Goal: Communication & Community: Share content

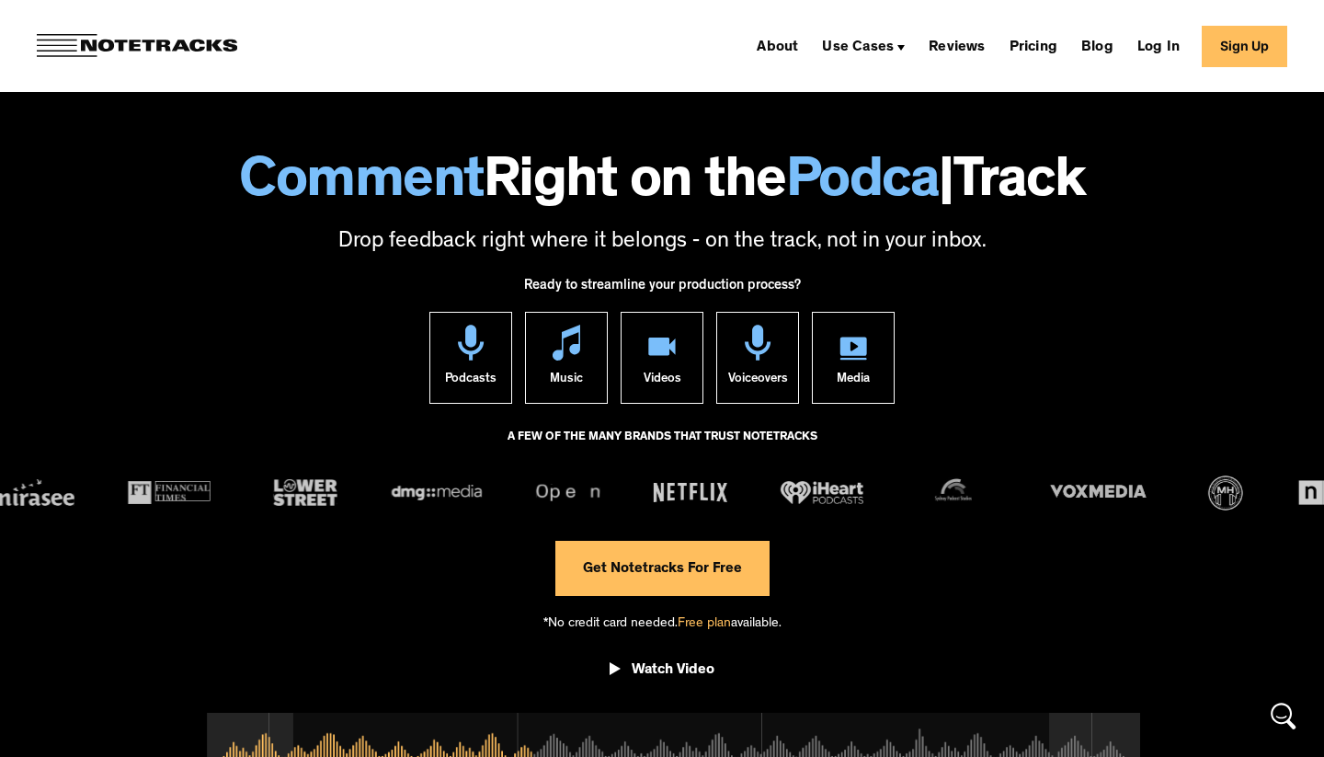
click at [1268, 48] on link "Sign Up" at bounding box center [1243, 46] width 85 height 41
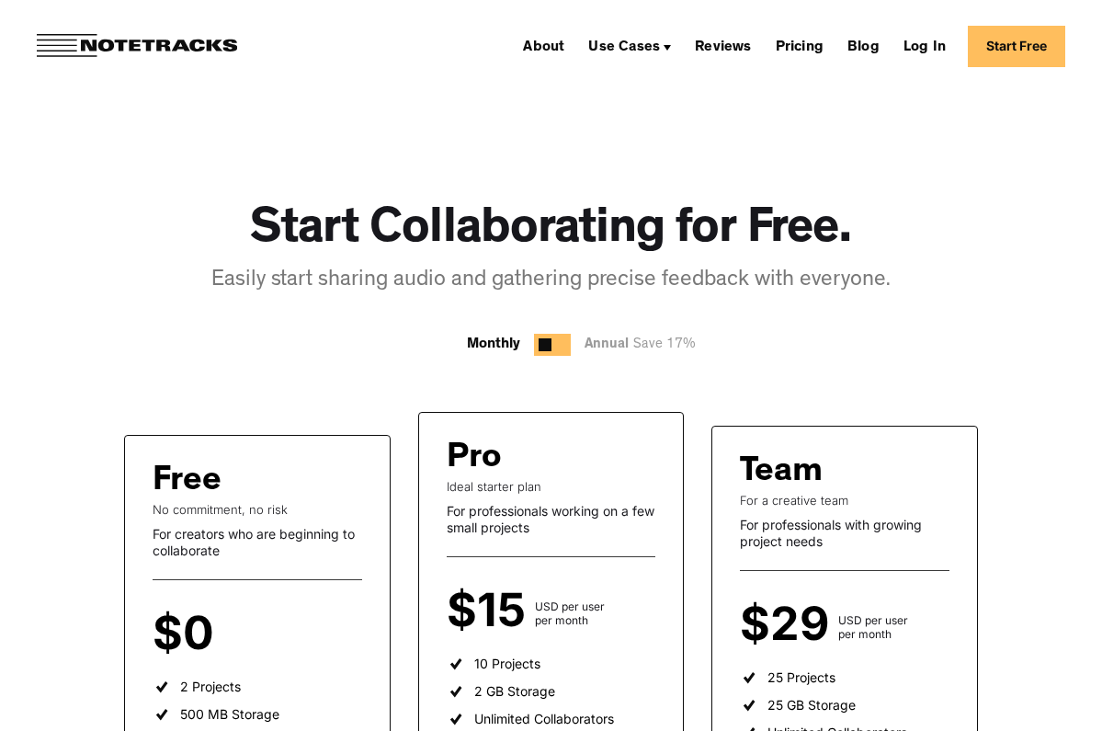
click at [557, 344] on div at bounding box center [552, 345] width 37 height 22
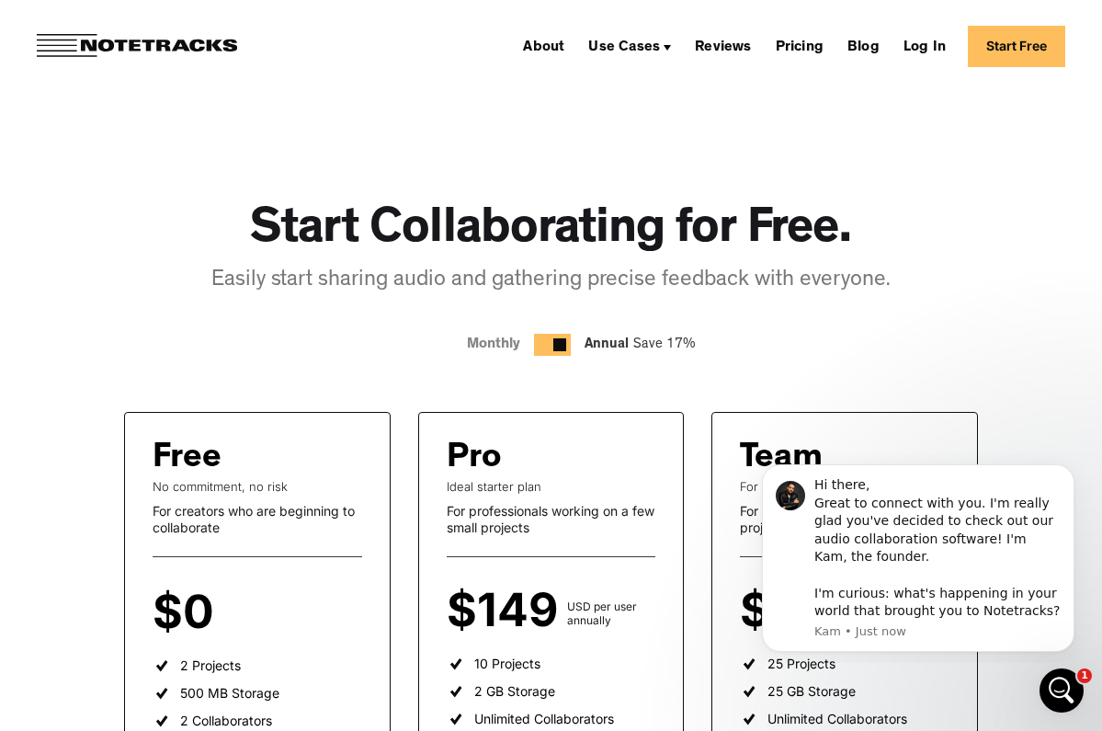
click at [994, 45] on link "Start Free" at bounding box center [1016, 46] width 97 height 41
click at [941, 43] on link "Log In" at bounding box center [924, 45] width 57 height 29
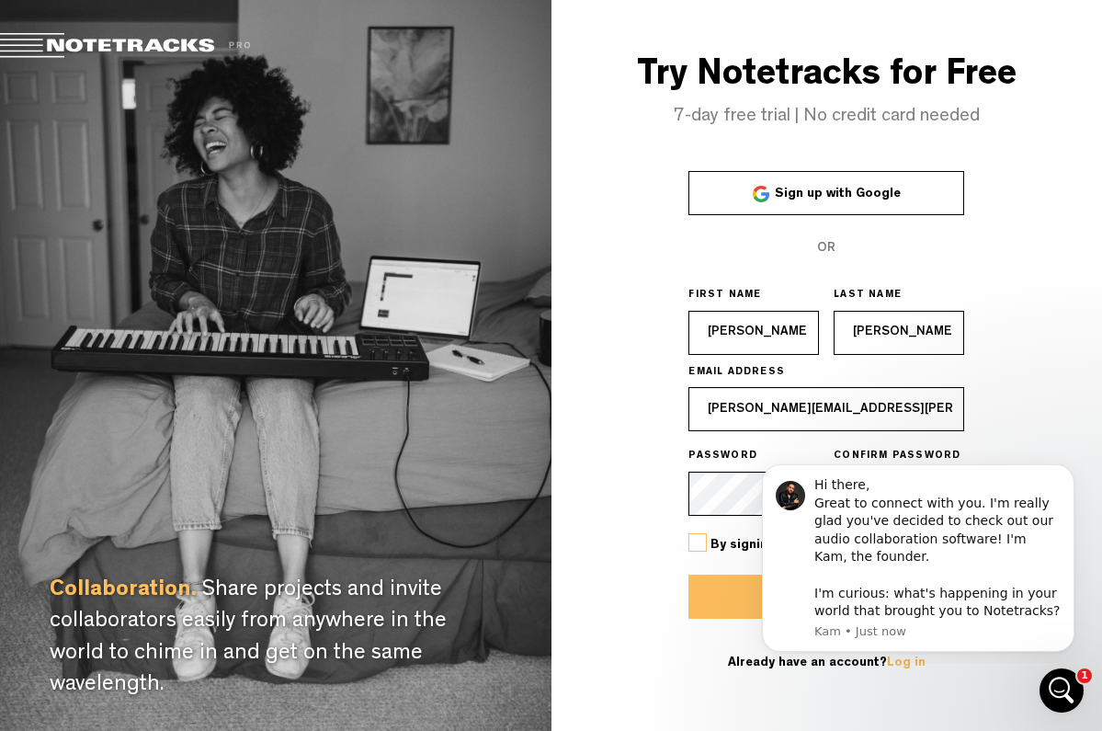
type input "roland.schneider@online.de"
click at [1068, 475] on icon "Dismiss notification" at bounding box center [1070, 470] width 10 height 10
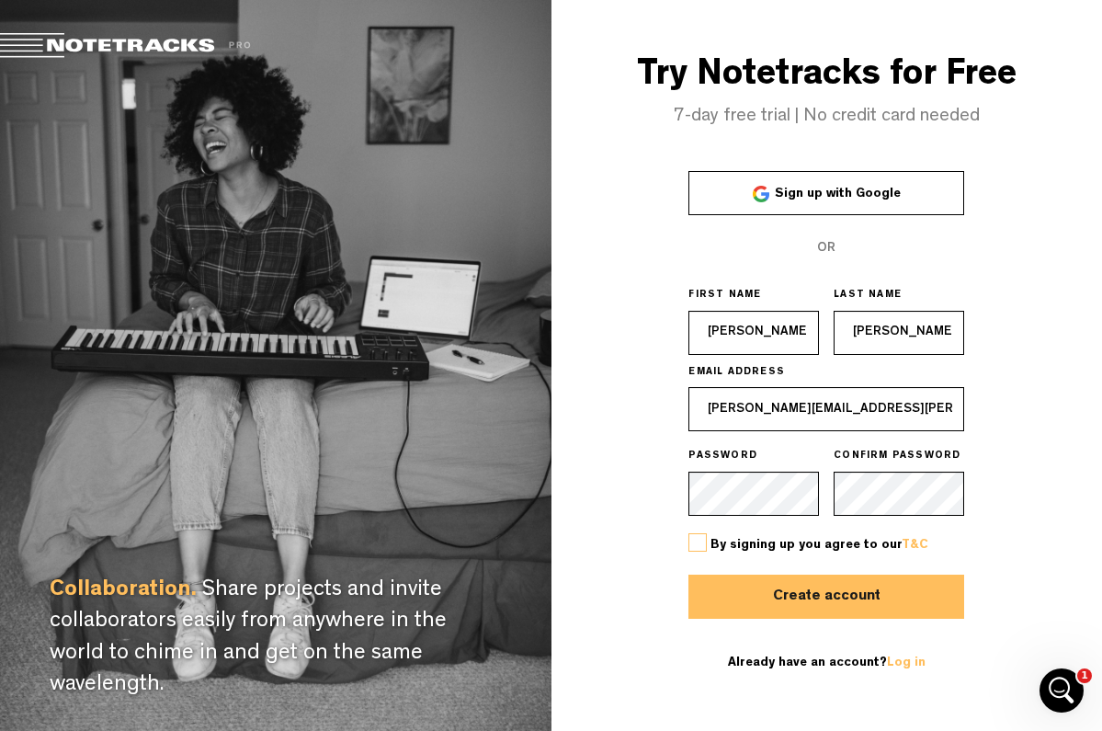
click at [704, 544] on label at bounding box center [698, 542] width 18 height 18
click at [0, 0] on input "checkbox" at bounding box center [0, 0] width 0 height 0
click at [720, 590] on button "Create account" at bounding box center [827, 597] width 276 height 44
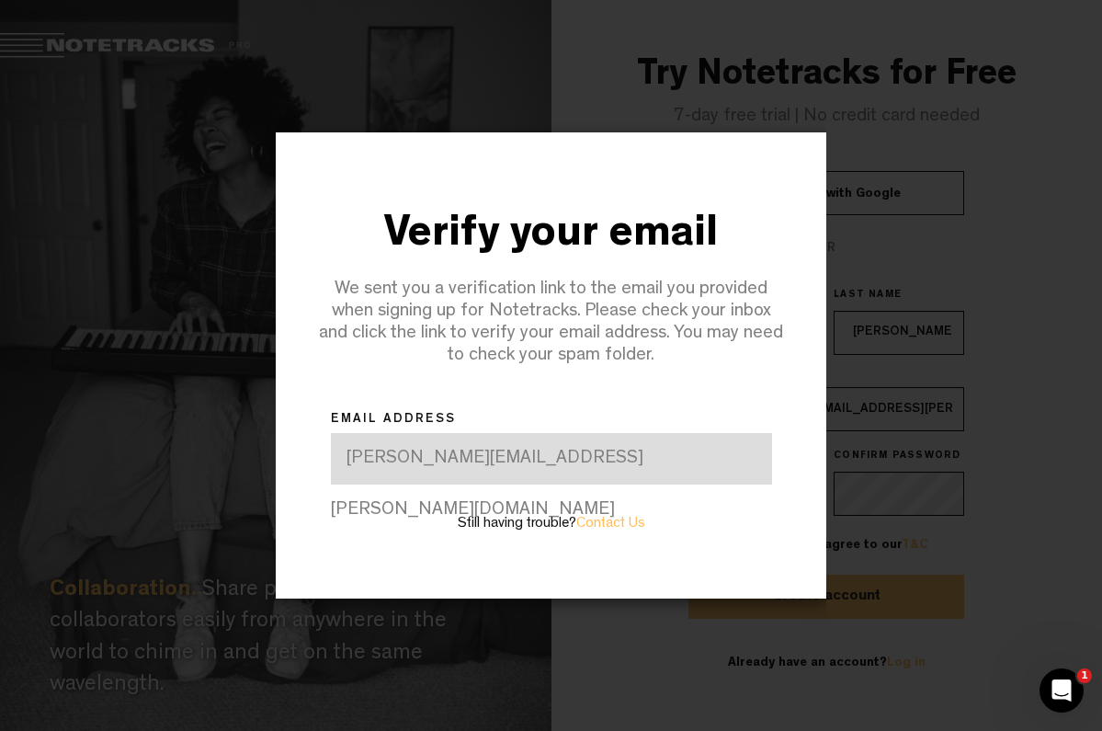
click at [749, 652] on div "Verify your email We sent you a verification link to the email you provided whe…" at bounding box center [552, 365] width 552 height 731
click at [901, 81] on div at bounding box center [551, 365] width 1102 height 731
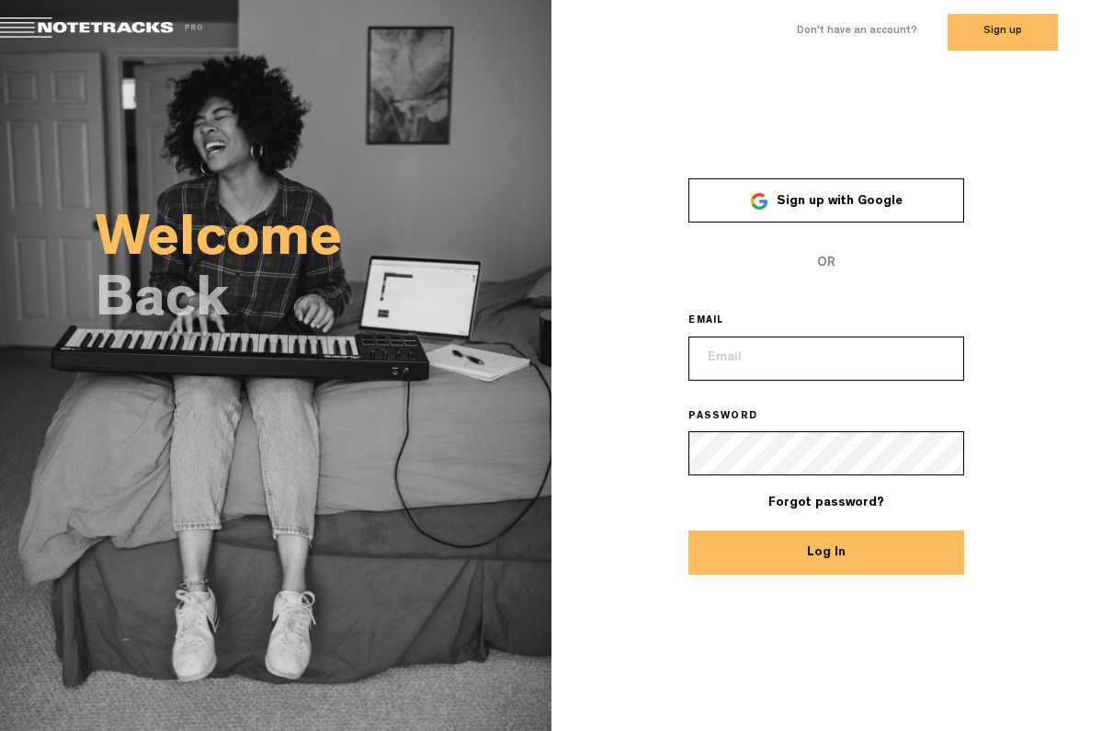
type input "roland.schneider@online.de"
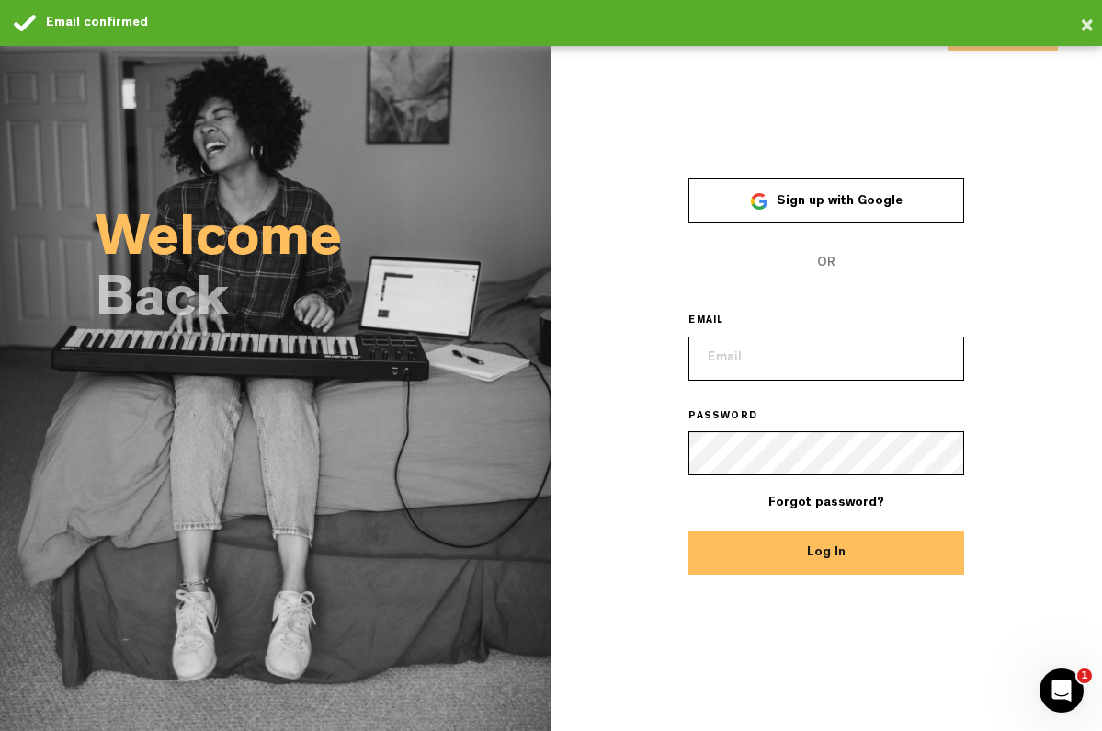
type input "[PERSON_NAME][EMAIL_ADDRESS][PERSON_NAME][DOMAIN_NAME]"
click at [751, 549] on button "Log In" at bounding box center [827, 552] width 276 height 44
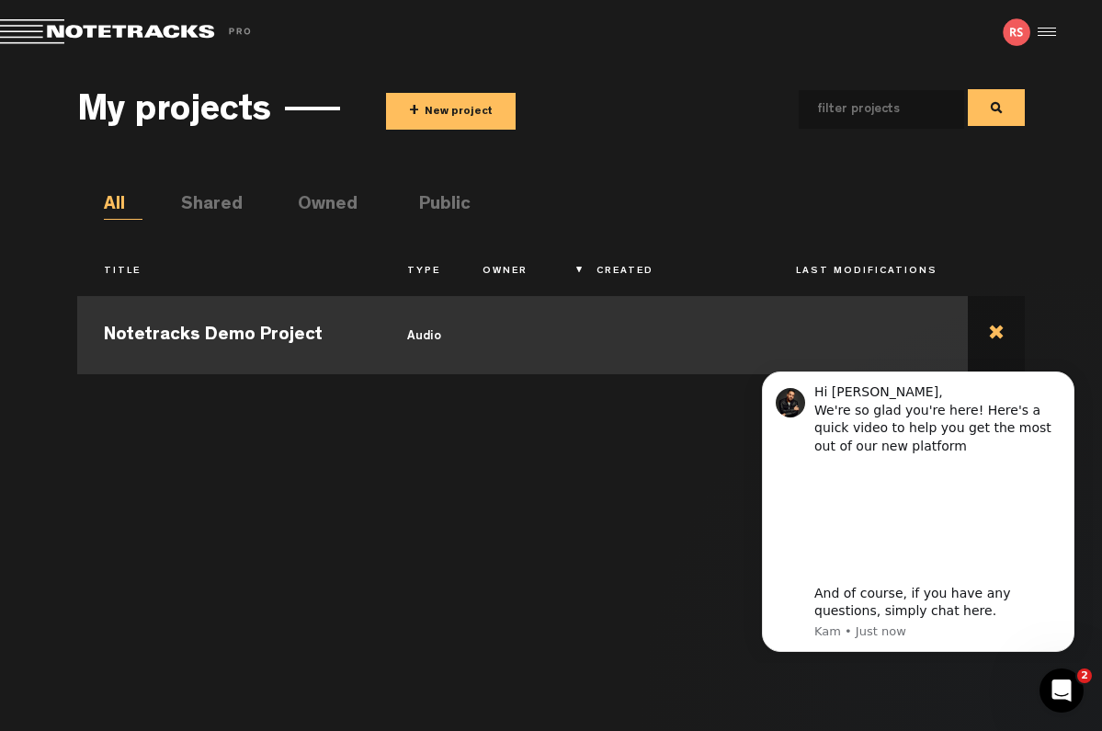
click at [995, 328] on td at bounding box center [996, 332] width 57 height 83
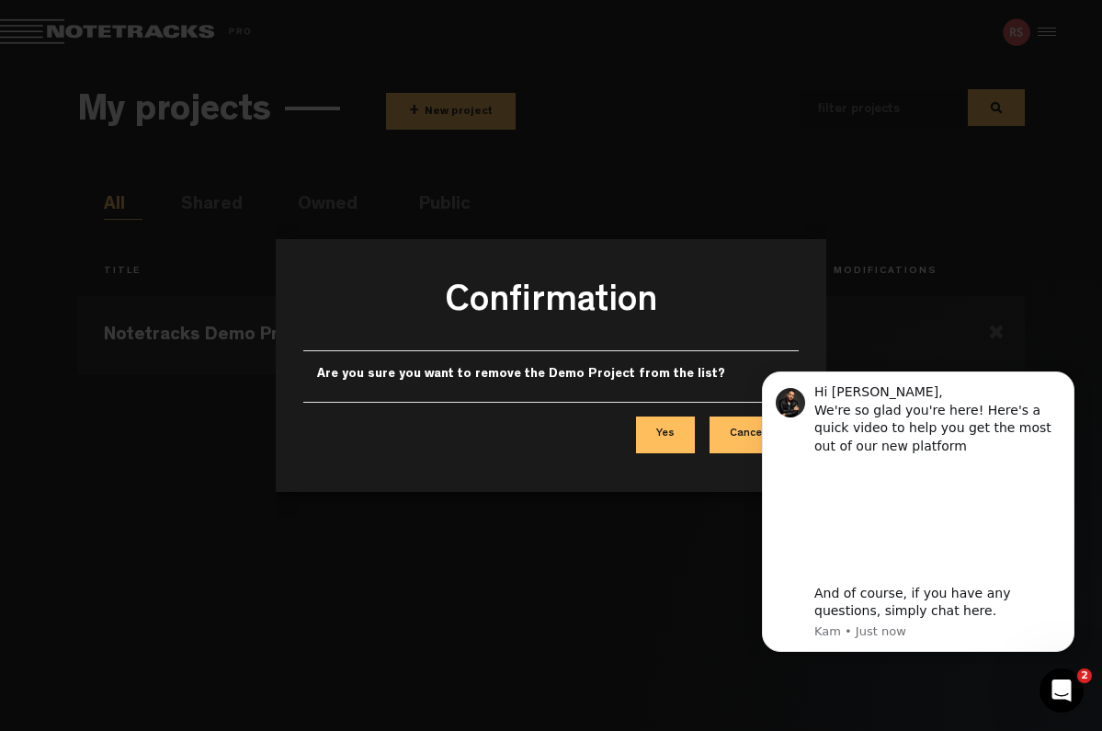
click at [681, 438] on button "Yes" at bounding box center [665, 434] width 59 height 37
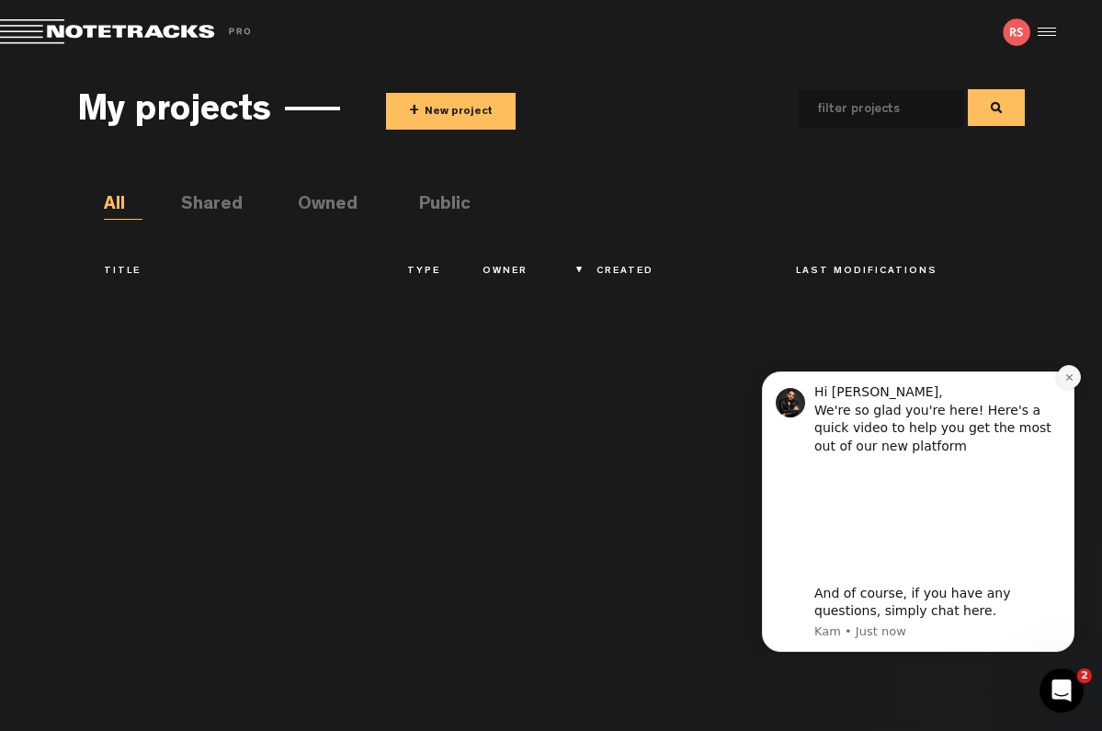
click at [1065, 381] on icon "Dismiss notification" at bounding box center [1070, 377] width 10 height 10
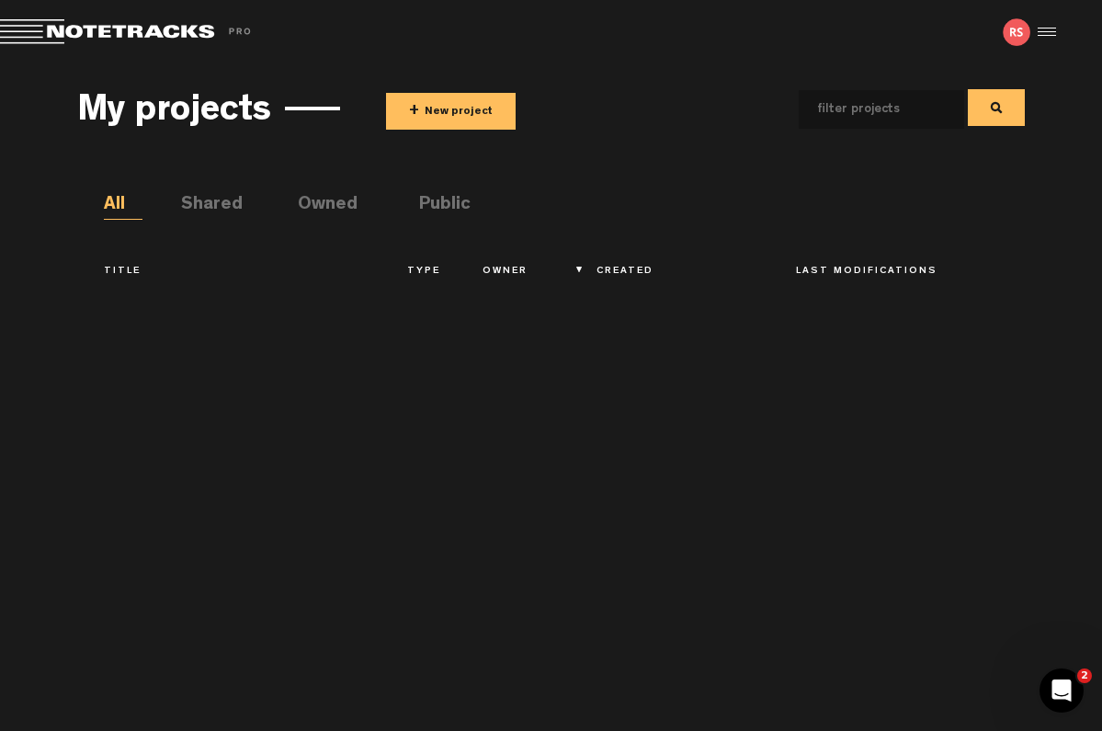
click at [451, 108] on button "+ New project" at bounding box center [451, 111] width 130 height 37
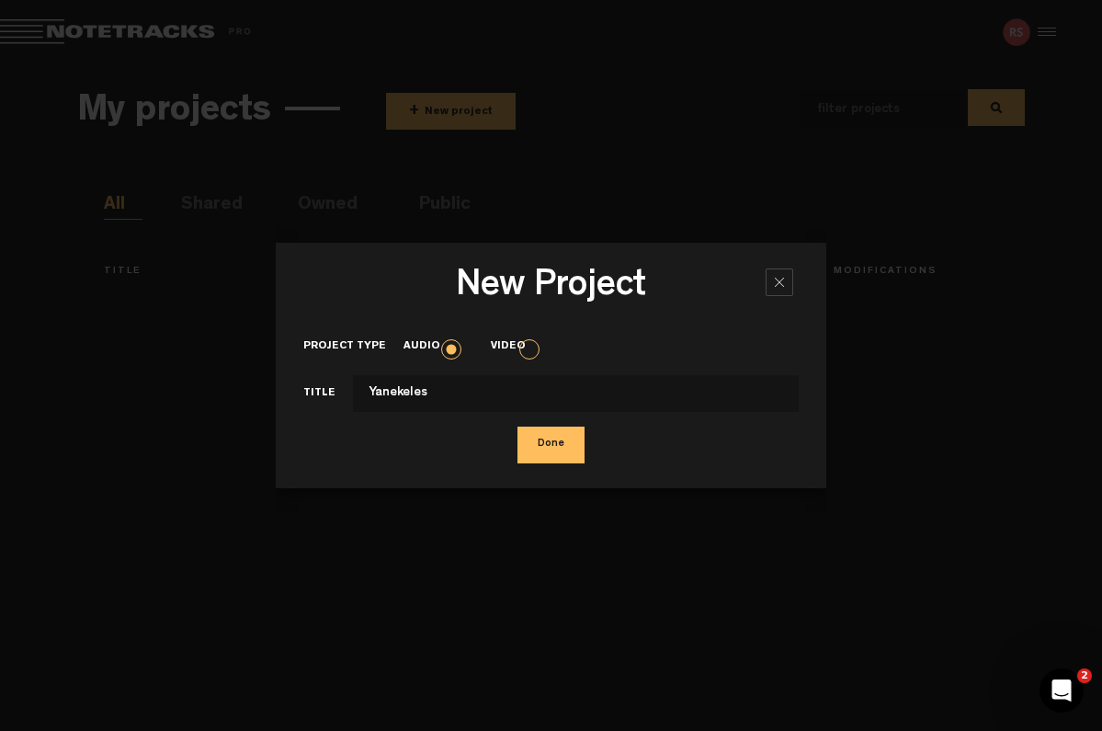
type input "Yanekeles"
click at [537, 446] on button "Done" at bounding box center [551, 445] width 67 height 37
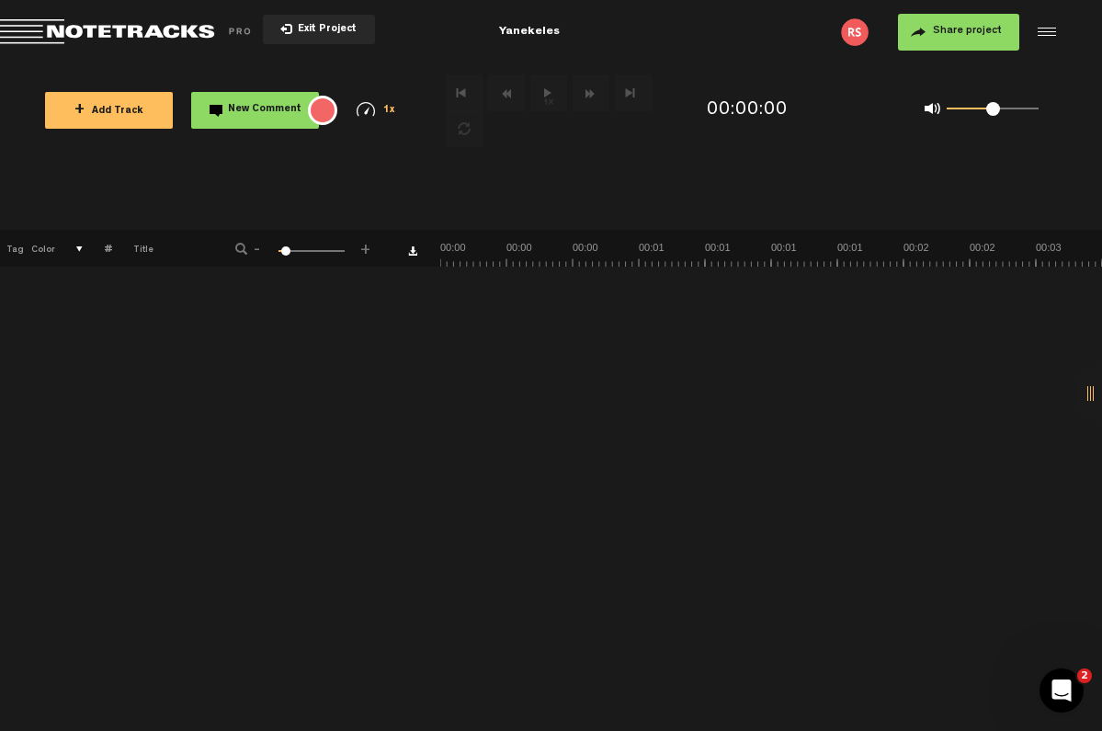
click at [100, 109] on span "+ Add Track" at bounding box center [108, 112] width 69 height 10
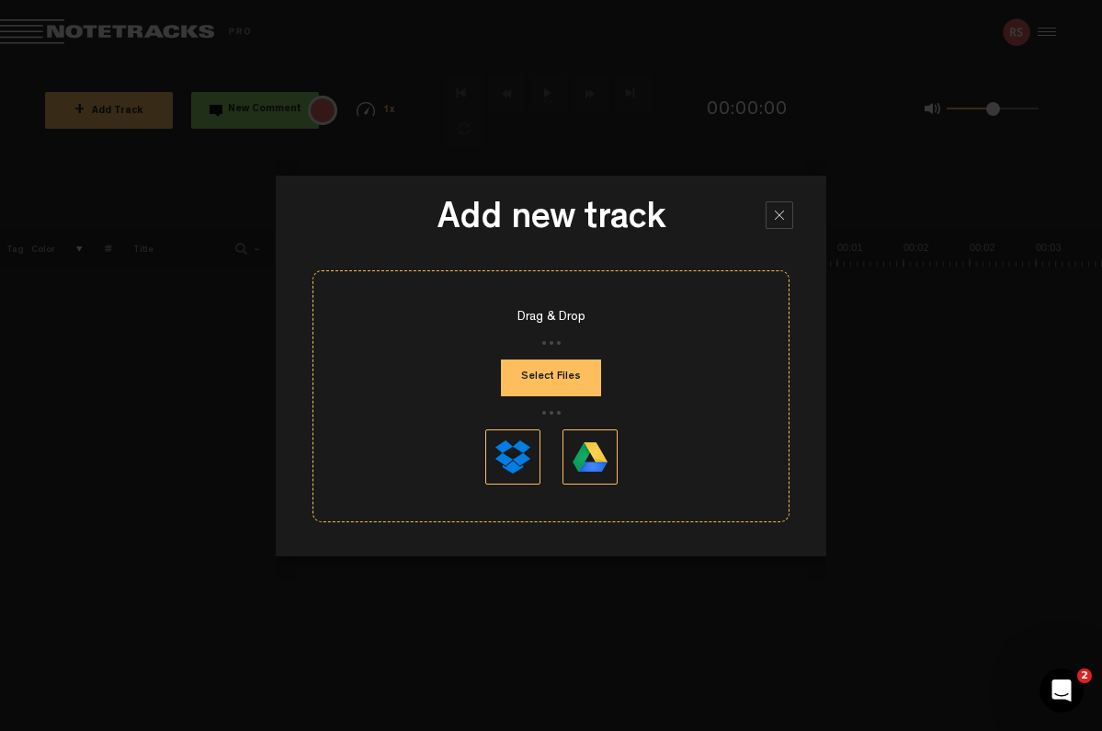
click at [550, 379] on button "Select Files" at bounding box center [551, 377] width 100 height 37
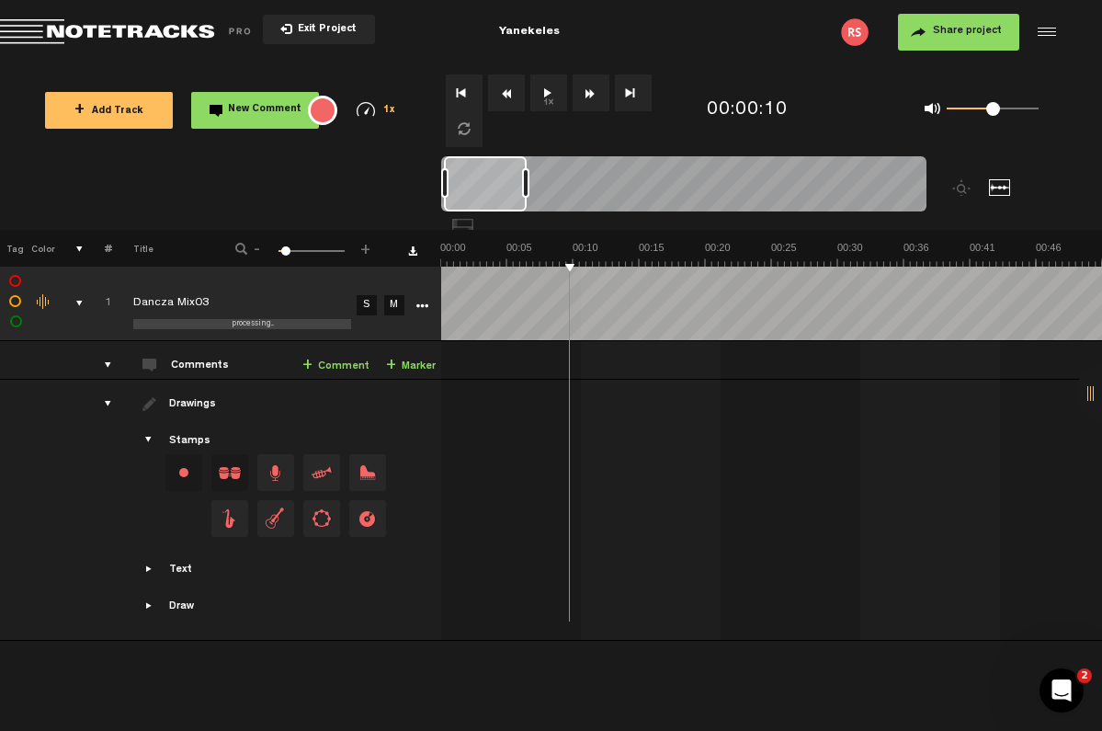
click at [182, 567] on div "Text" at bounding box center [180, 571] width 23 height 16
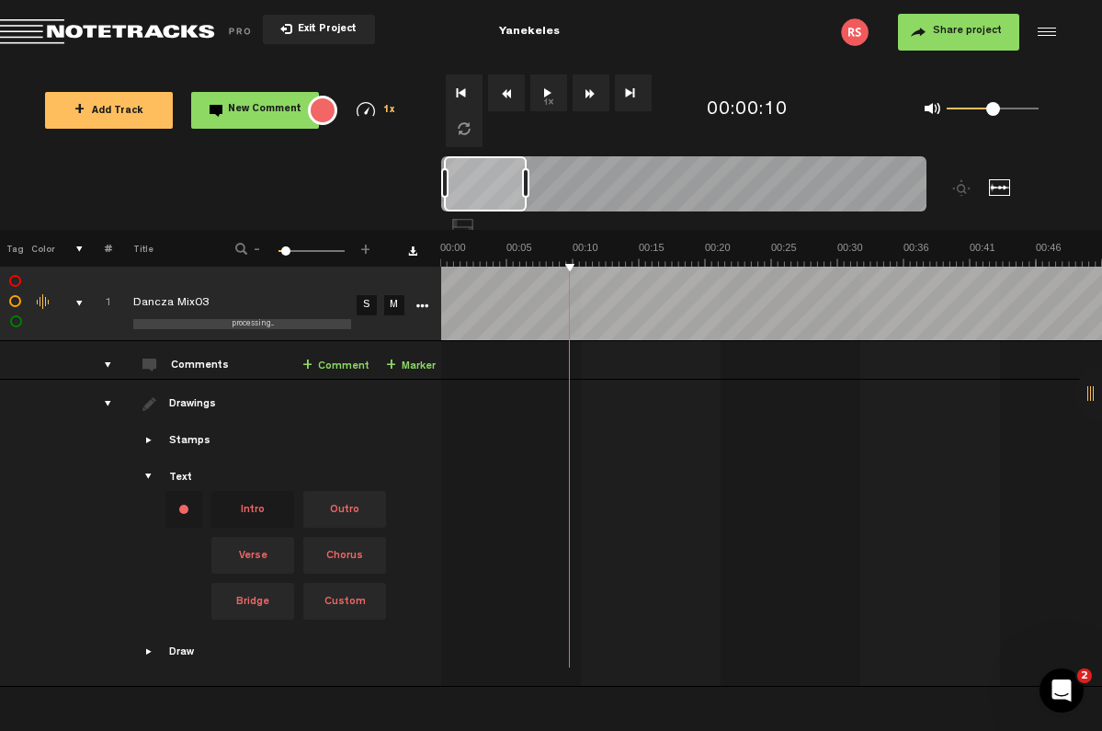
click at [147, 470] on span "Showcase text" at bounding box center [149, 477] width 15 height 15
click at [152, 471] on span "Showcase text" at bounding box center [149, 477] width 15 height 15
click at [173, 471] on div "Text" at bounding box center [180, 479] width 23 height 16
click at [184, 438] on div "Stamps" at bounding box center [189, 442] width 41 height 16
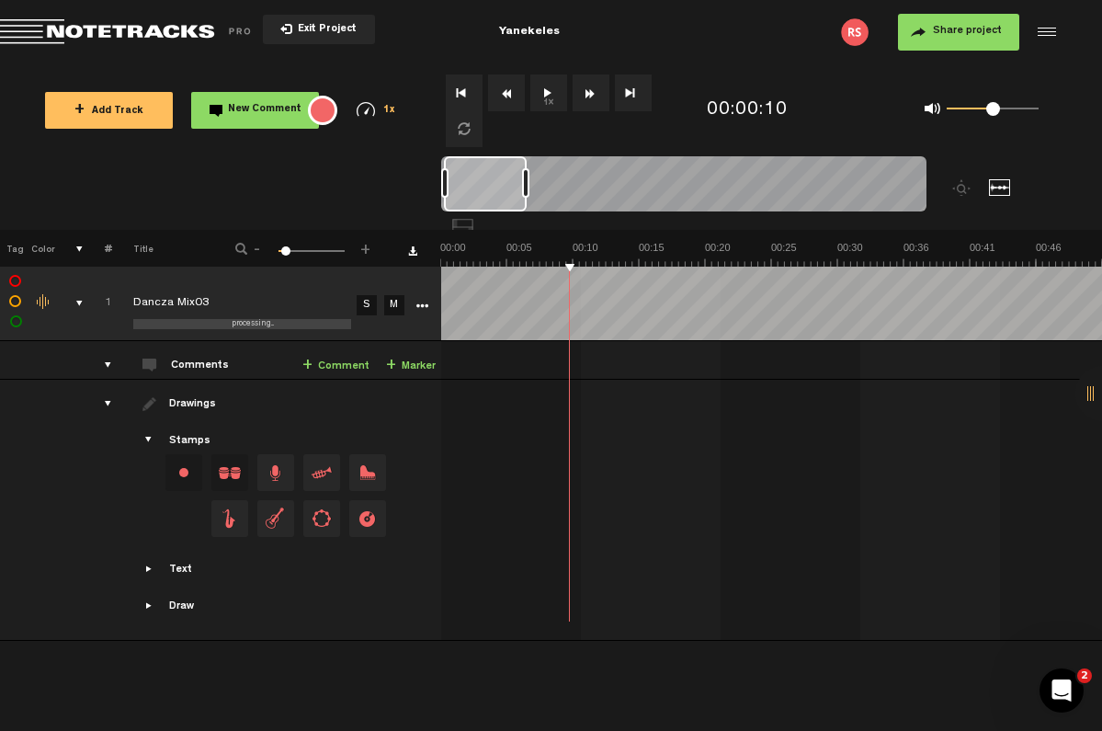
click at [191, 604] on div "Draw" at bounding box center [181, 607] width 25 height 16
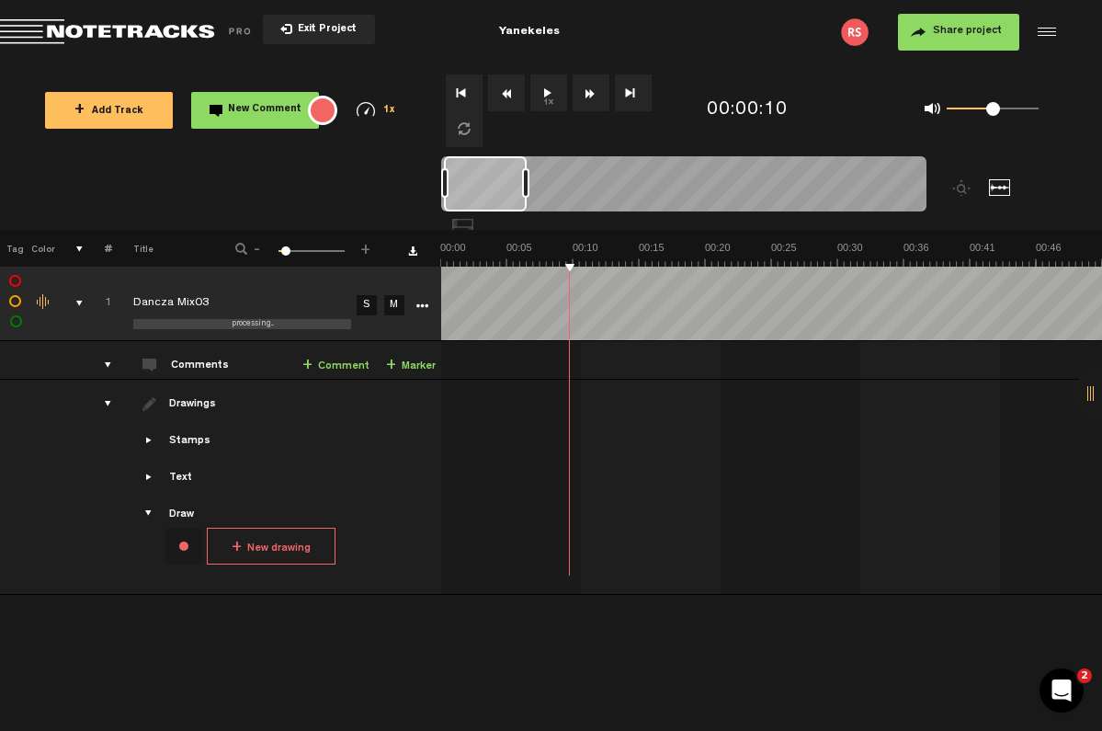
click at [179, 512] on div "Draw" at bounding box center [181, 515] width 25 height 16
click at [160, 508] on div "Draw + New drawing" at bounding box center [277, 538] width 320 height 63
click at [286, 424] on td "Drawings Stamps Text Intro +" at bounding box center [276, 487] width 329 height 215
click at [207, 397] on div "Drawings" at bounding box center [194, 405] width 51 height 16
click at [189, 438] on div "Stamps" at bounding box center [189, 442] width 41 height 16
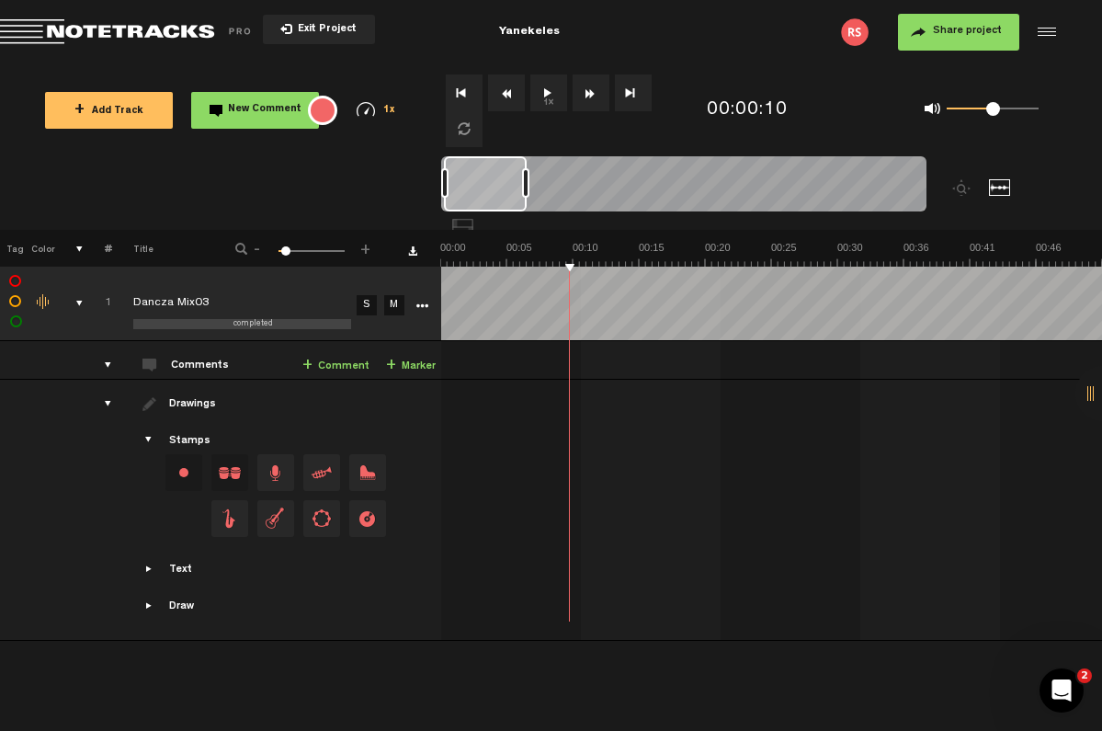
click at [105, 399] on div "drawings" at bounding box center [100, 403] width 28 height 18
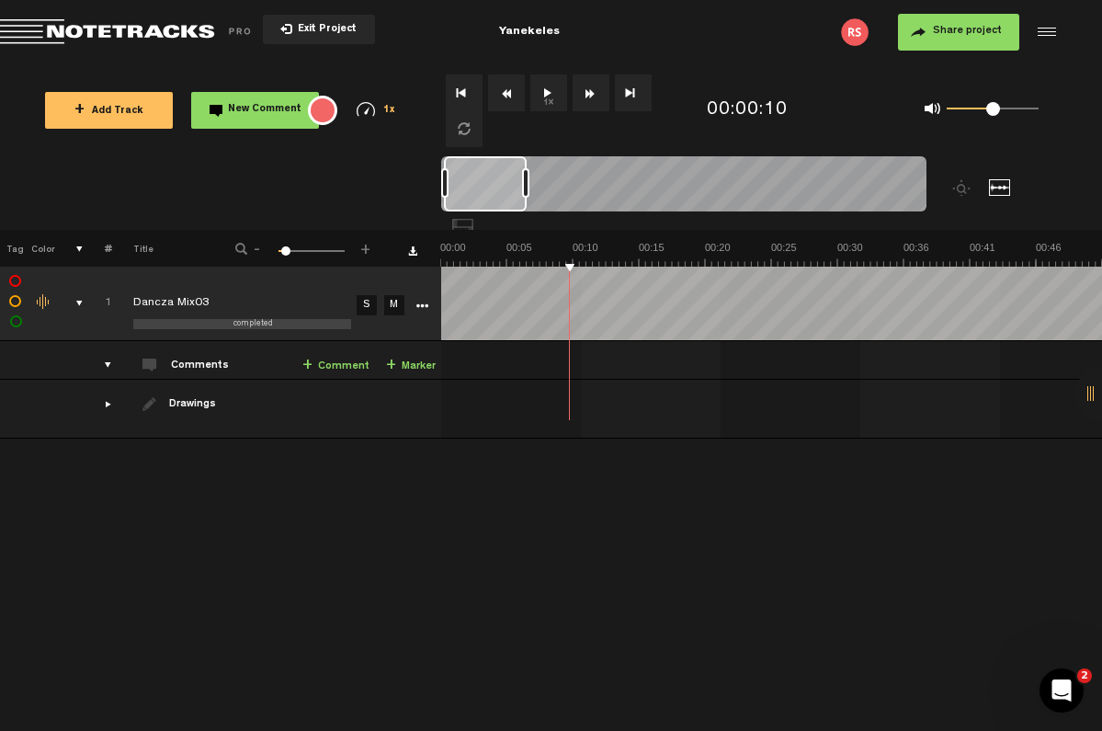
click at [185, 362] on div "Comments" at bounding box center [202, 367] width 62 height 16
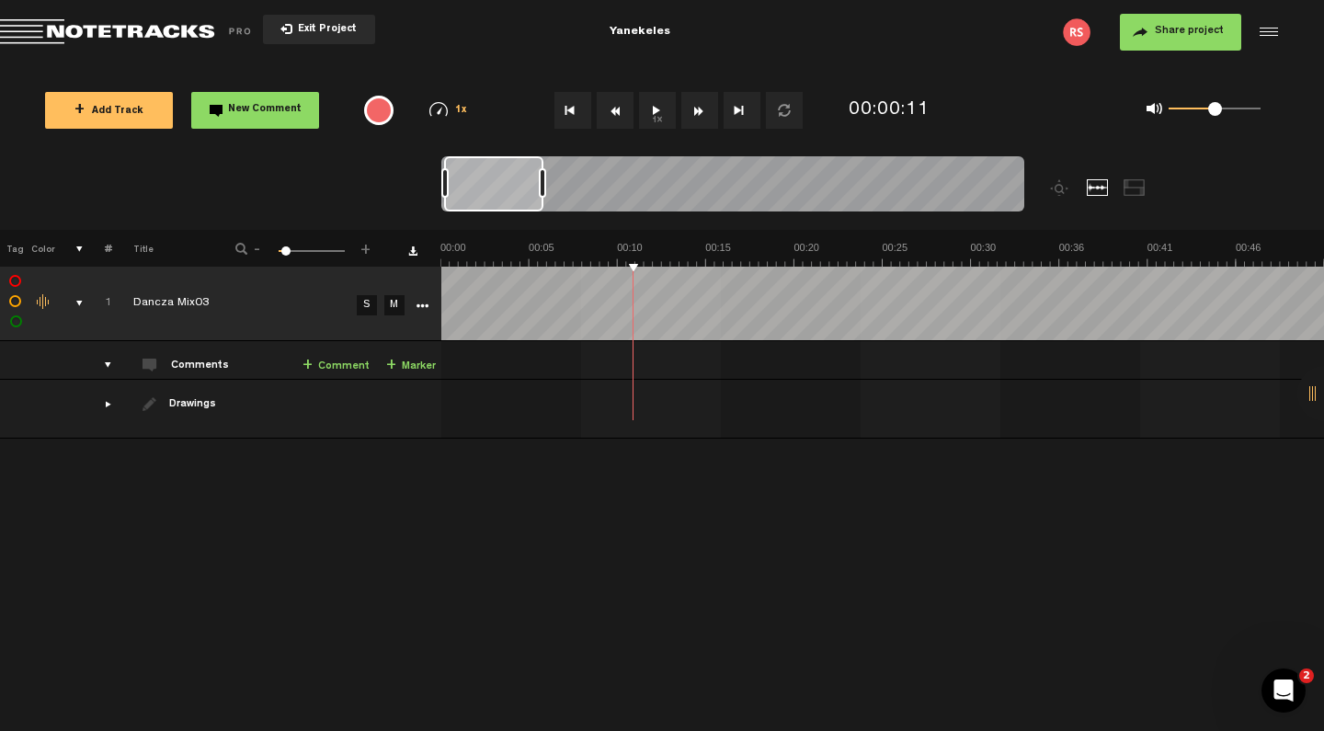
click at [324, 27] on span "Exit Project" at bounding box center [324, 30] width 64 height 10
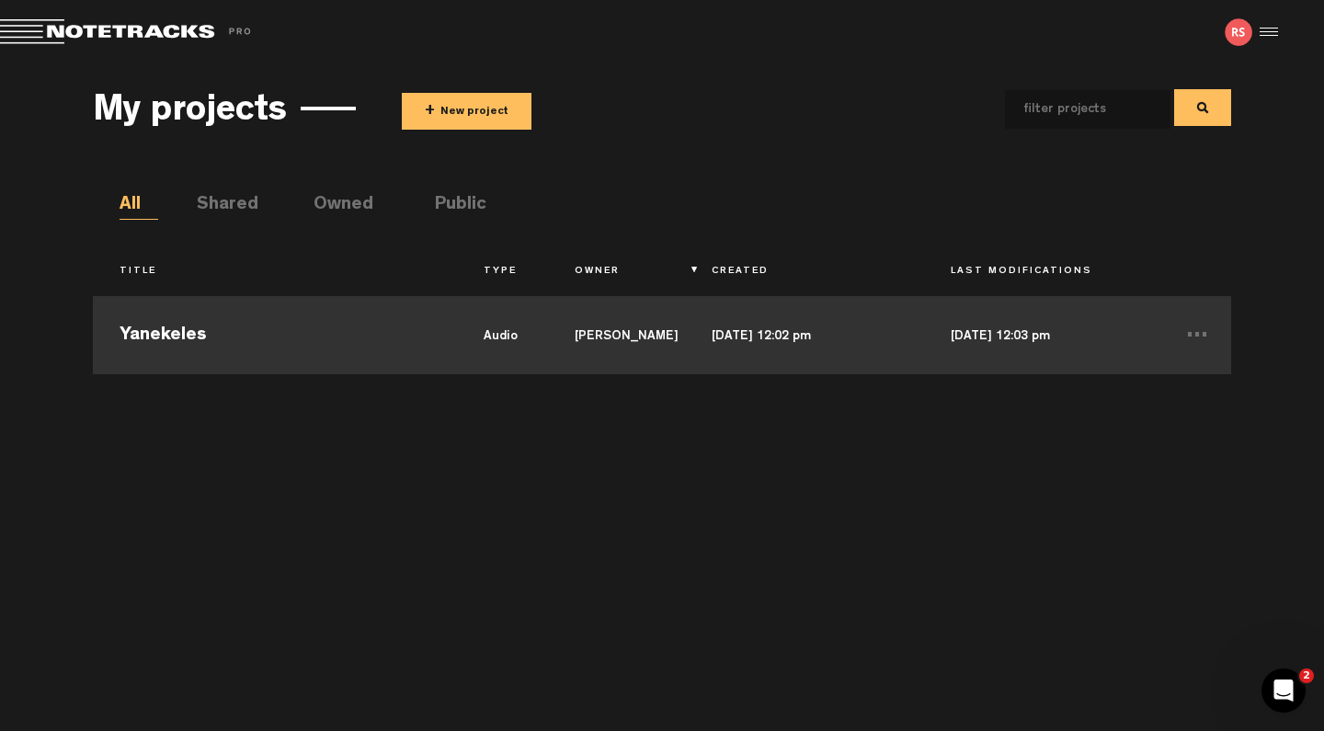
click at [204, 340] on td "Yanekeles" at bounding box center [275, 332] width 364 height 83
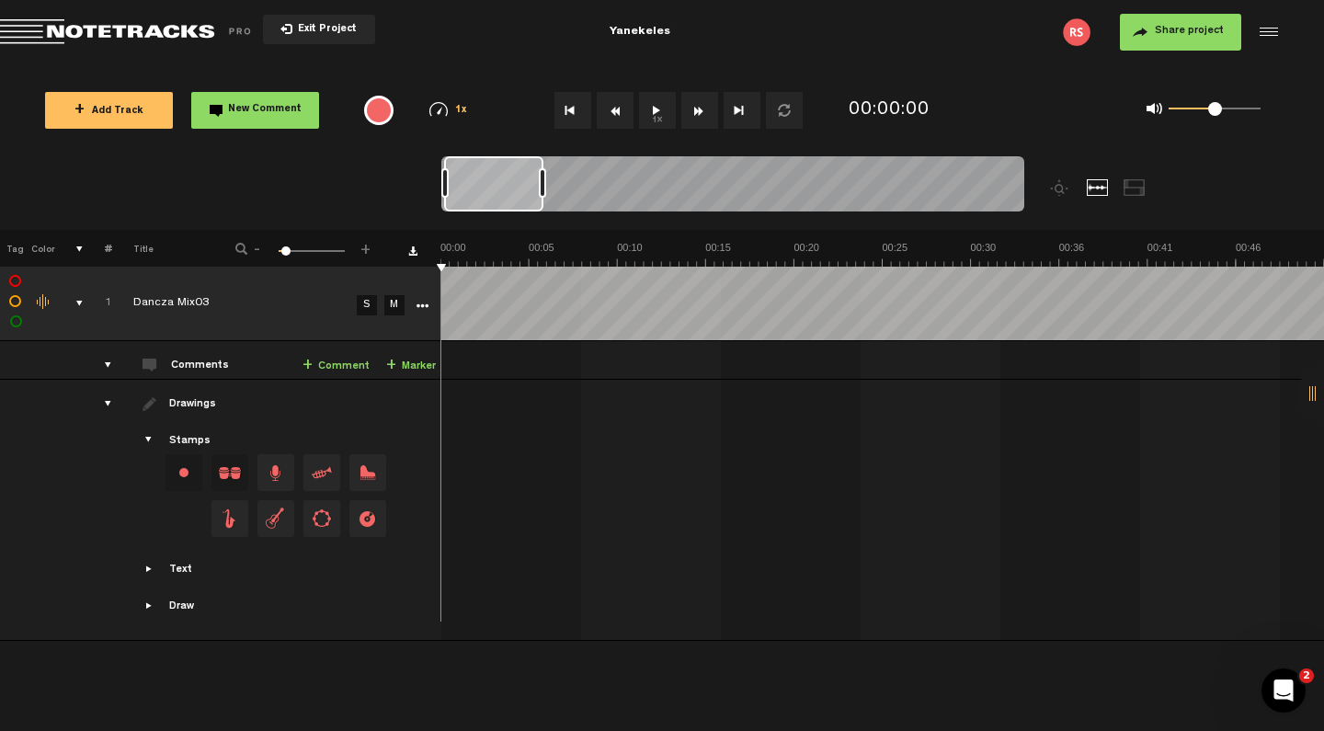
click at [16, 302] on label at bounding box center [16, 302] width 0 height 0
checkbox input "false"
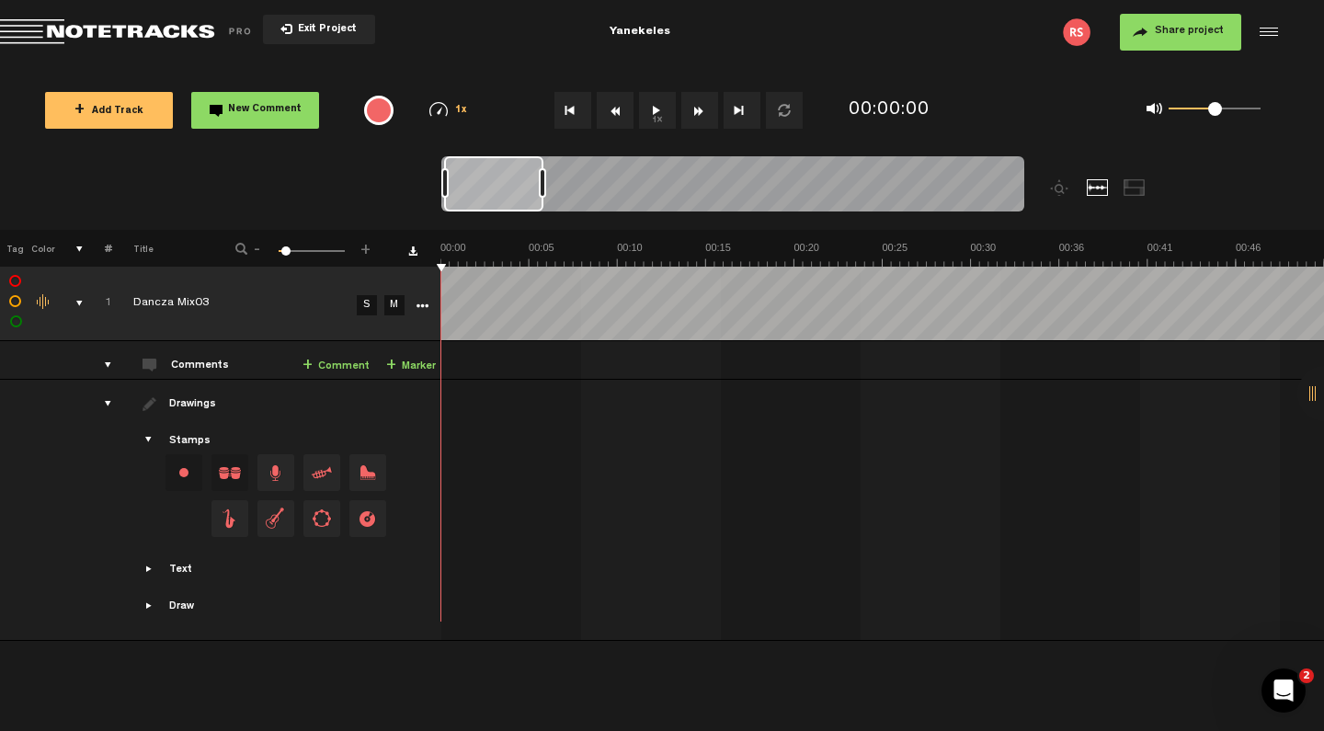
click at [16, 281] on label at bounding box center [16, 281] width 0 height 0
checkbox input "true"
click at [74, 302] on div "comments, stamps & drawings" at bounding box center [72, 303] width 28 height 18
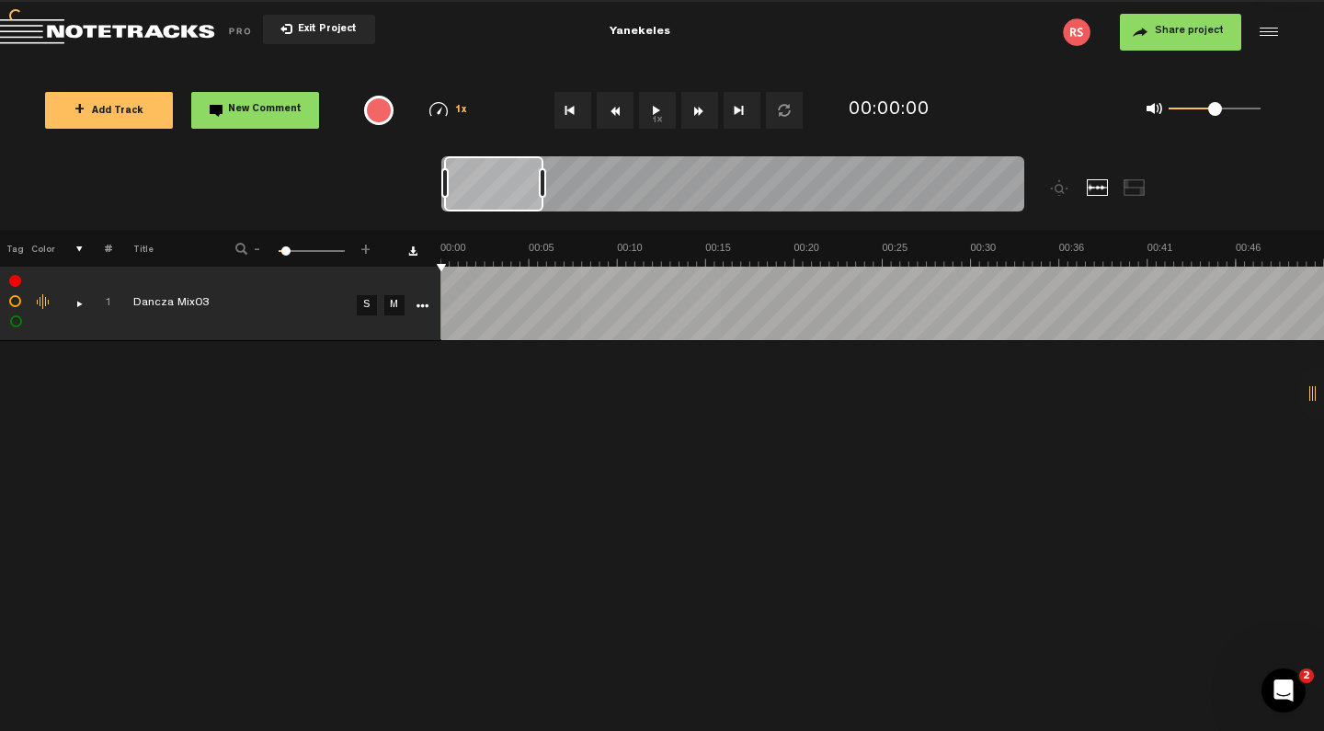
click at [74, 302] on div "comments, stamps & drawings" at bounding box center [72, 303] width 28 height 18
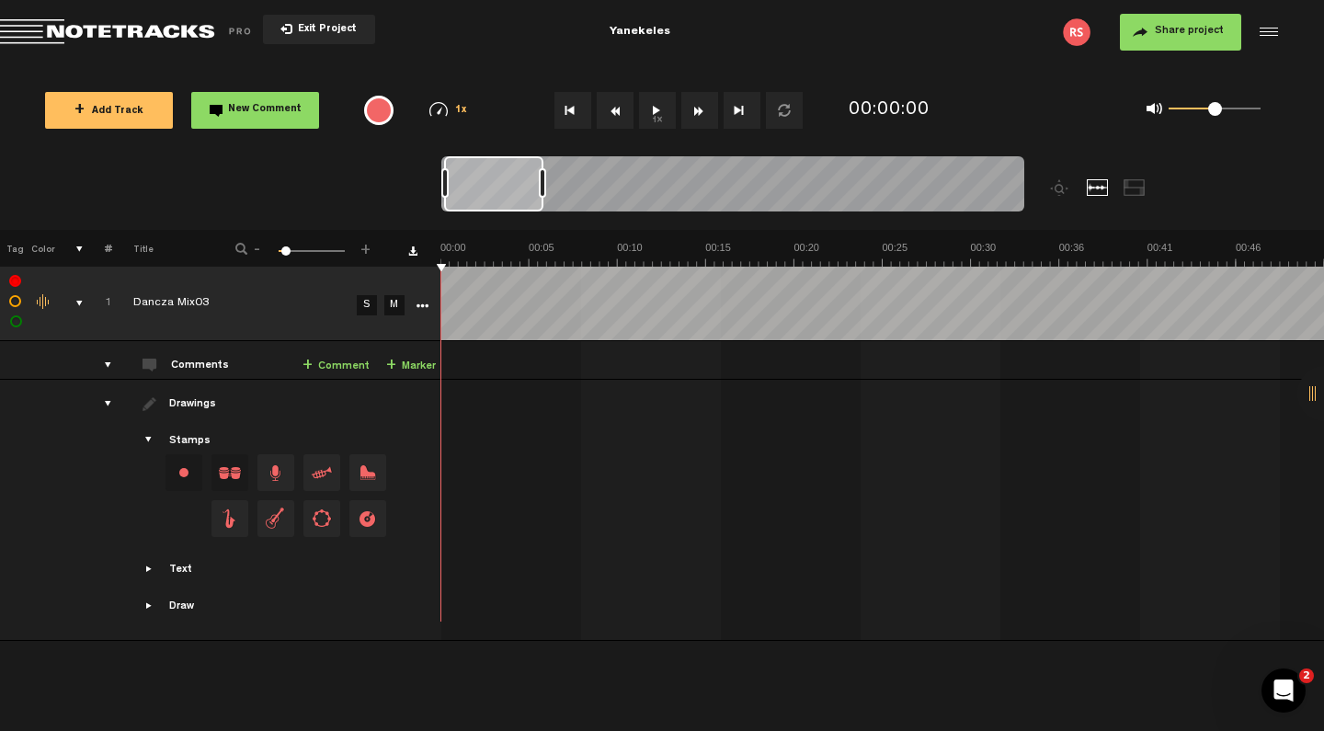
click at [16, 302] on label at bounding box center [16, 302] width 0 height 0
checkbox input "true"
click at [17, 322] on label at bounding box center [17, 322] width 0 height 0
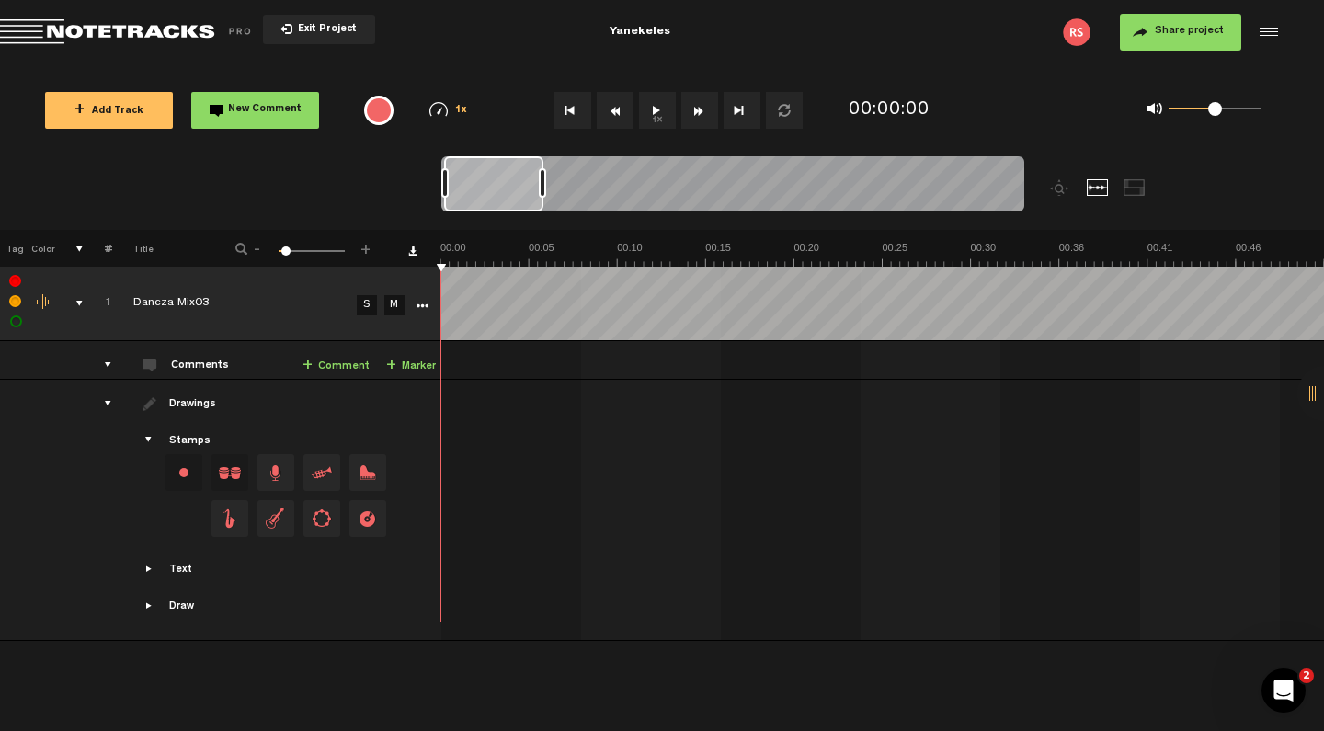
checkbox input "true"
click at [188, 367] on div "Comments" at bounding box center [202, 367] width 62 height 16
click at [16, 302] on label at bounding box center [16, 302] width 0 height 0
checkbox input "false"
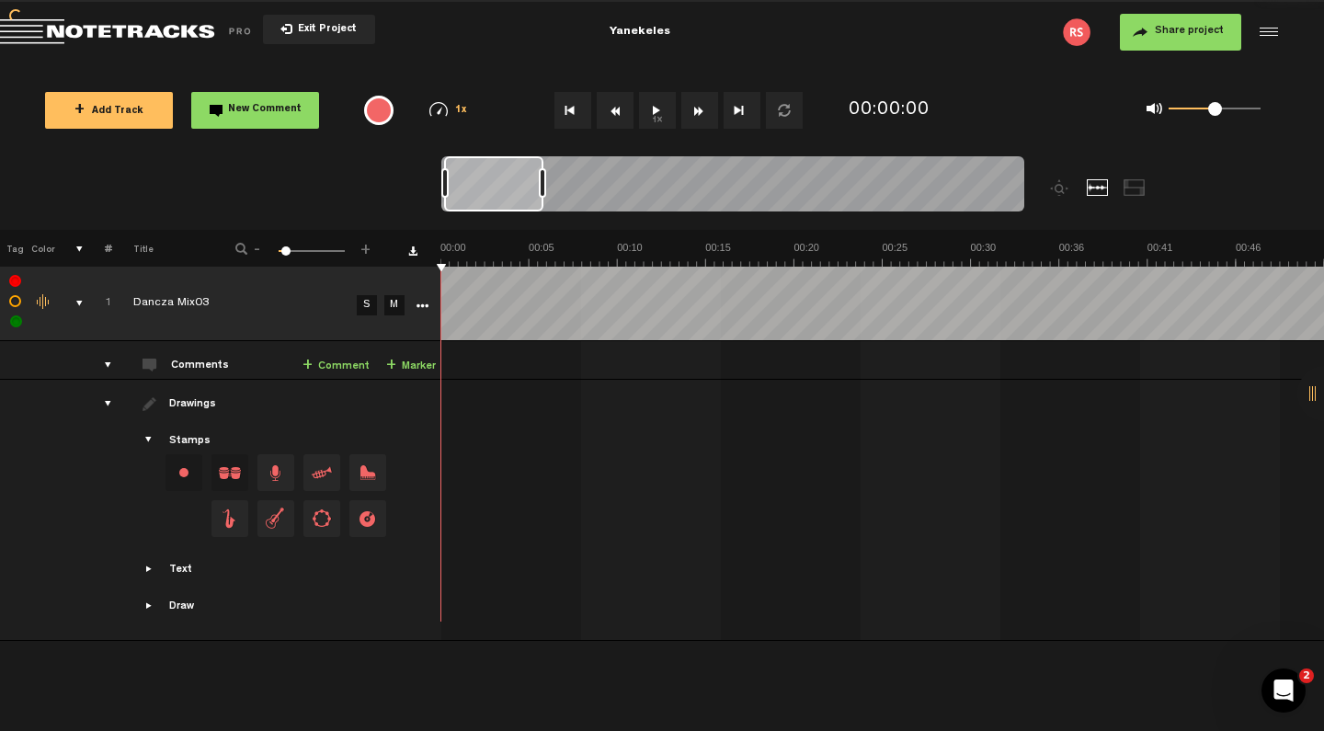
click at [17, 322] on label at bounding box center [17, 322] width 0 height 0
checkbox input "false"
click at [16, 281] on label at bounding box center [16, 281] width 0 height 0
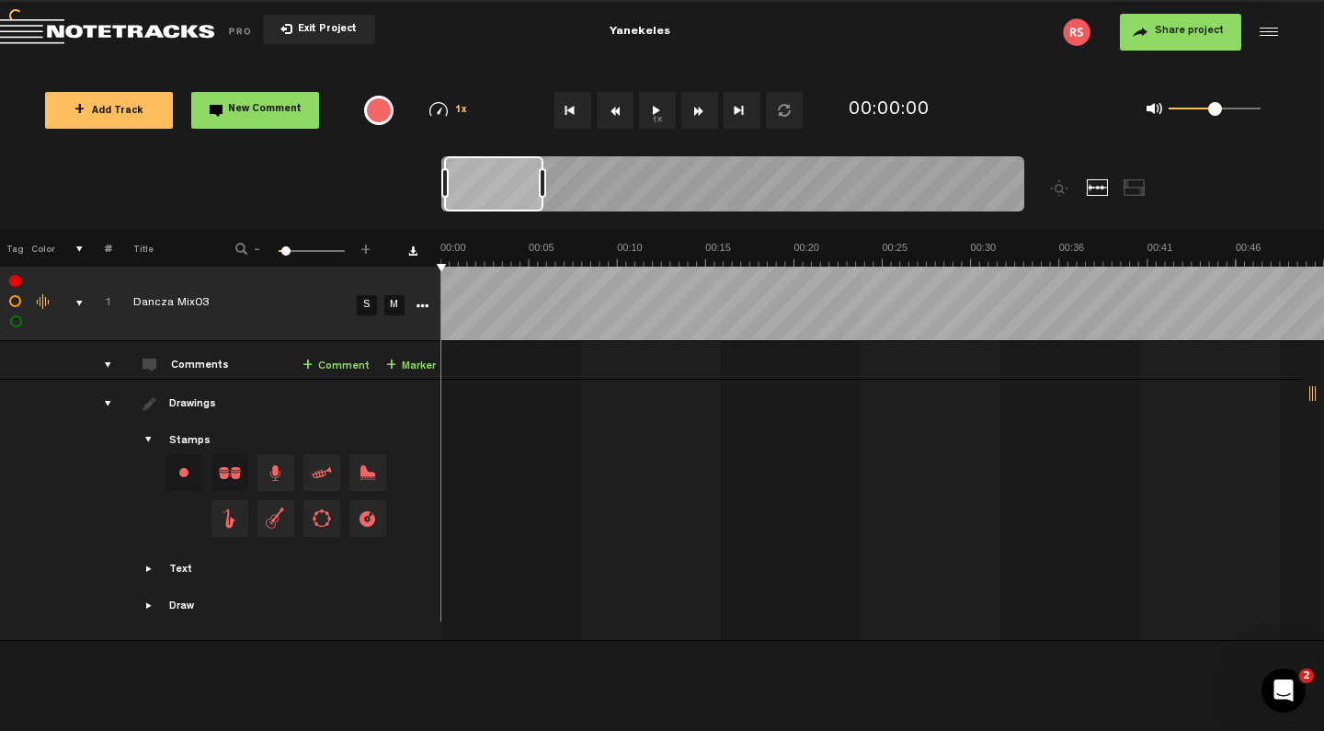
checkbox input "false"
click at [81, 302] on div "comments, stamps & drawings" at bounding box center [72, 303] width 28 height 18
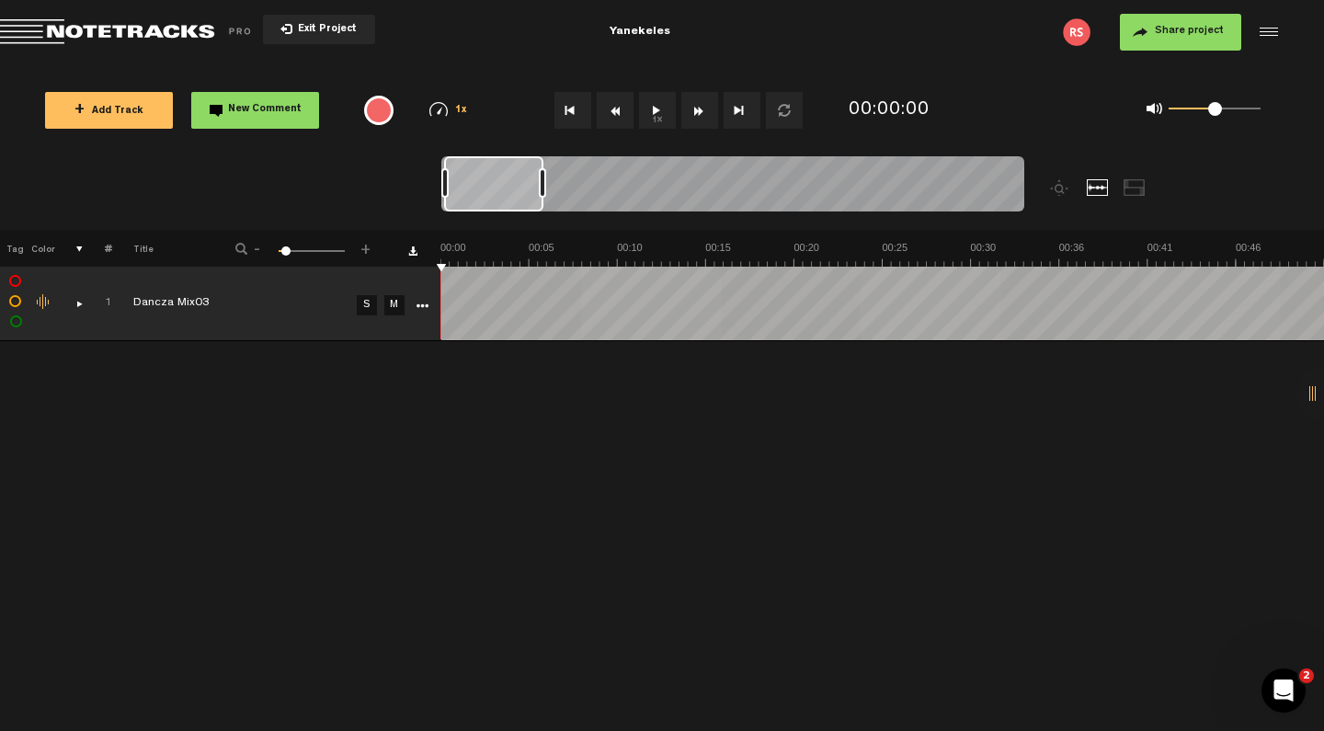
click at [254, 522] on div "+ New drawing Tag Color # Title - 1 100 6 + 1 Dancza Mix03 S M Export to Headli…" at bounding box center [662, 480] width 1324 height 501
click at [1101, 182] on div at bounding box center [1134, 187] width 22 height 17
click at [1098, 188] on div at bounding box center [1098, 187] width 22 height 17
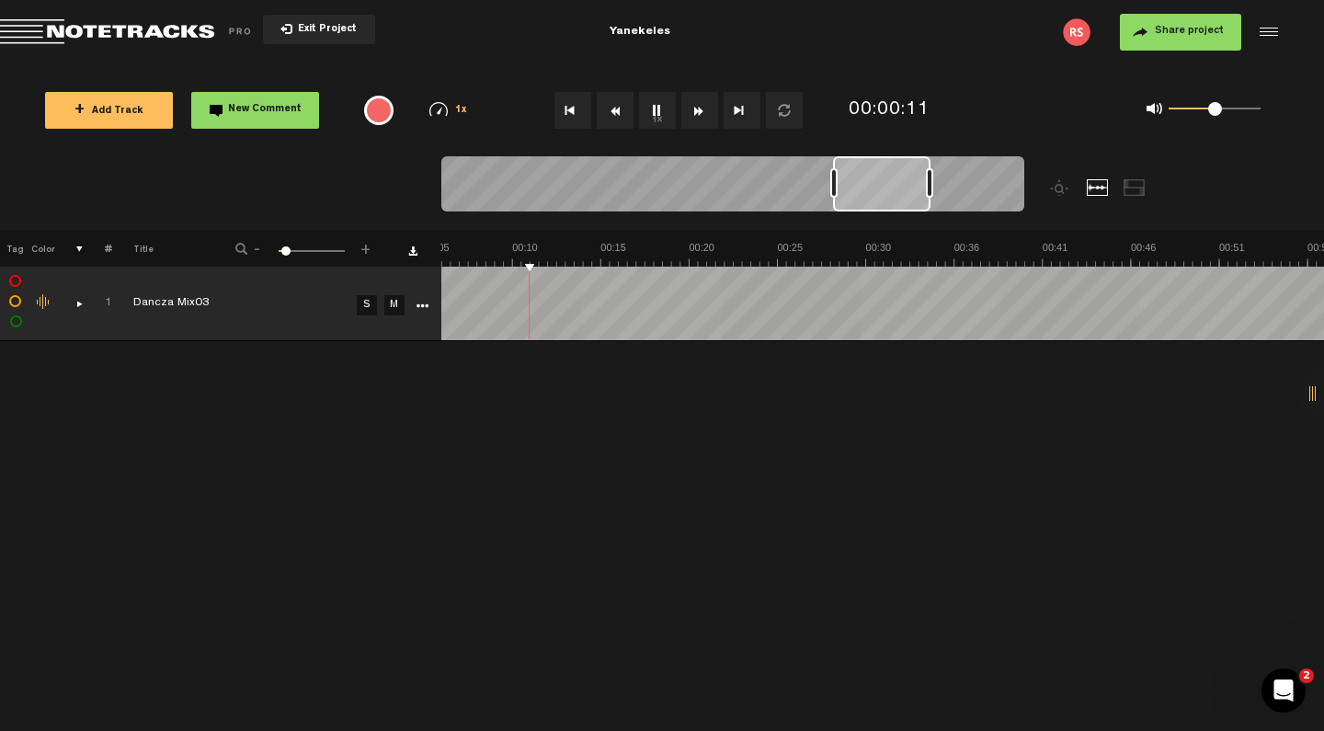
scroll to position [0, 105]
drag, startPoint x: 484, startPoint y: 194, endPoint x: 872, endPoint y: 179, distance: 389.1
click at [872, 179] on div at bounding box center [881, 183] width 97 height 55
click at [891, 181] on div at bounding box center [881, 183] width 97 height 55
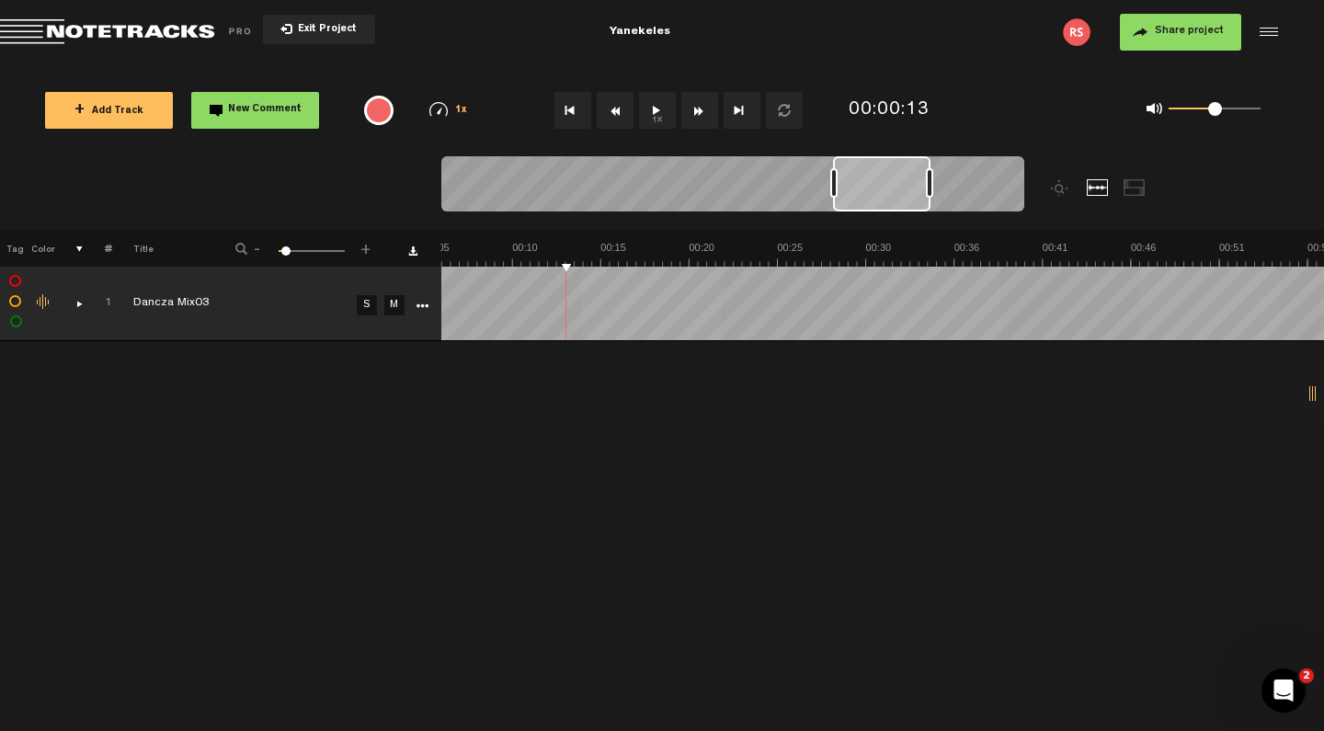
click at [891, 181] on div at bounding box center [881, 183] width 97 height 55
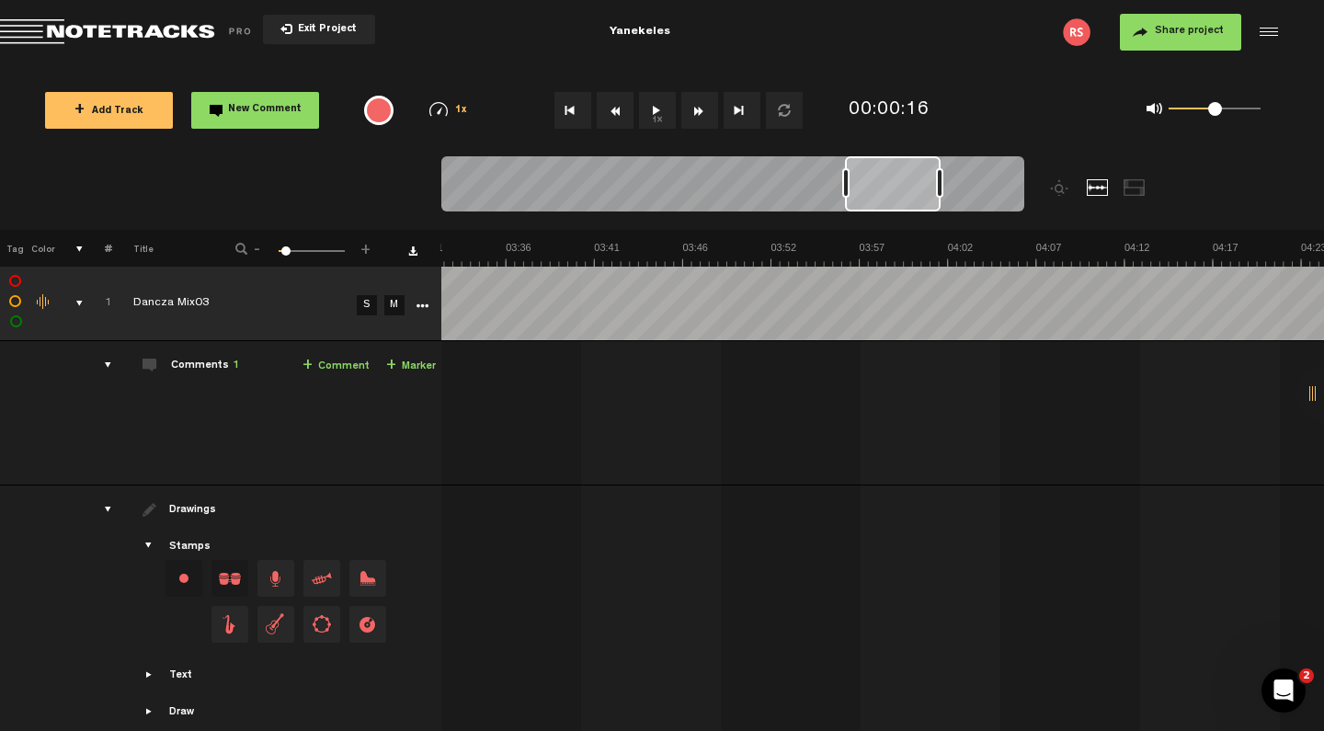
scroll to position [0, 3712]
drag, startPoint x: 886, startPoint y: 165, endPoint x: 905, endPoint y: 171, distance: 20.3
click at [905, 171] on div at bounding box center [900, 183] width 96 height 55
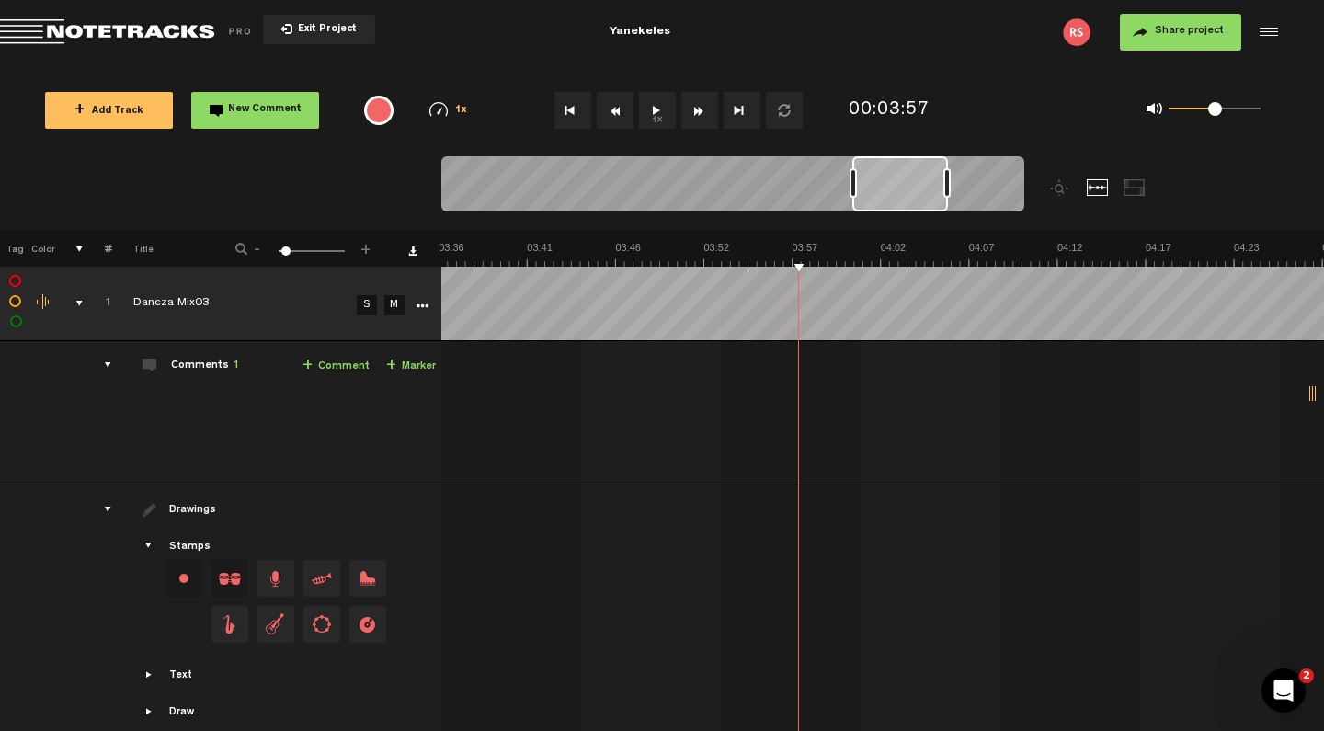
click at [655, 108] on button "1x" at bounding box center [657, 110] width 37 height 37
click at [211, 359] on div "Comments 1" at bounding box center [205, 367] width 68 height 16
click at [205, 361] on div "Comments 1" at bounding box center [205, 367] width 68 height 16
click at [106, 364] on div "comments" at bounding box center [100, 365] width 28 height 18
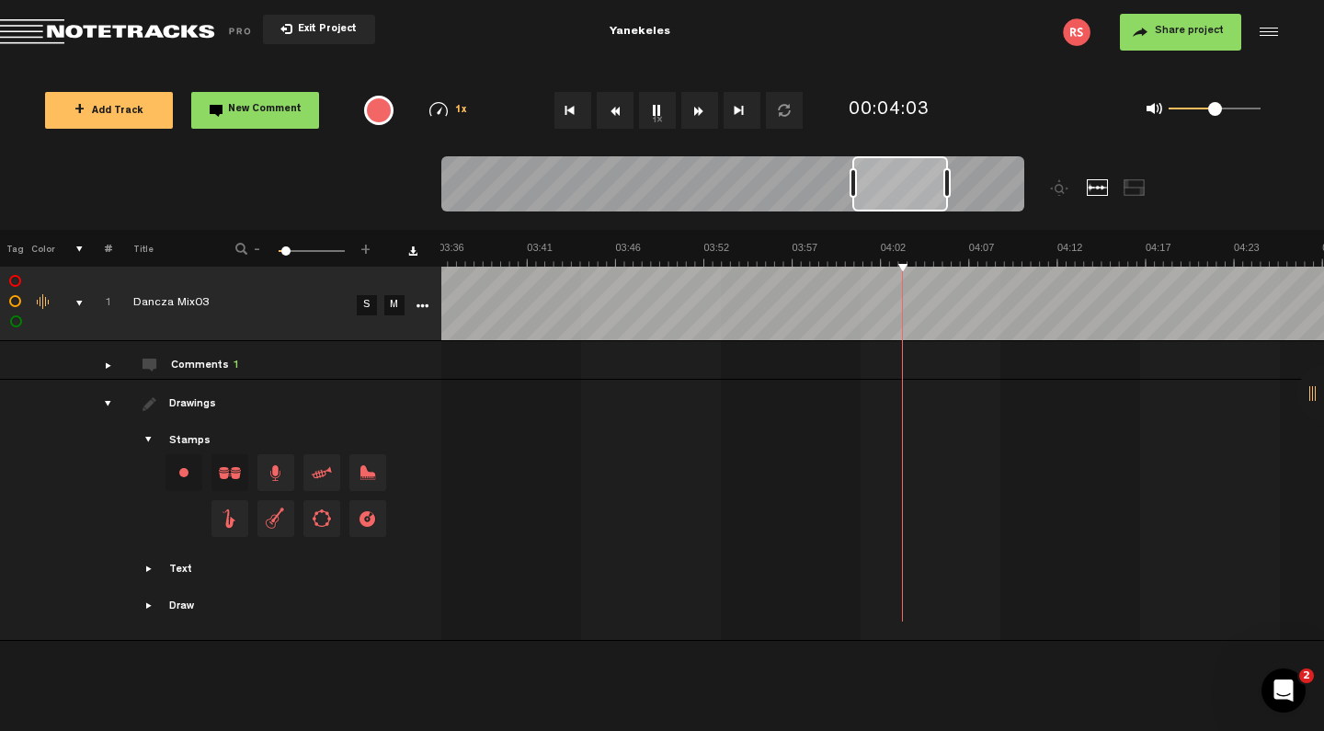
click at [111, 397] on div "drawings" at bounding box center [100, 403] width 28 height 18
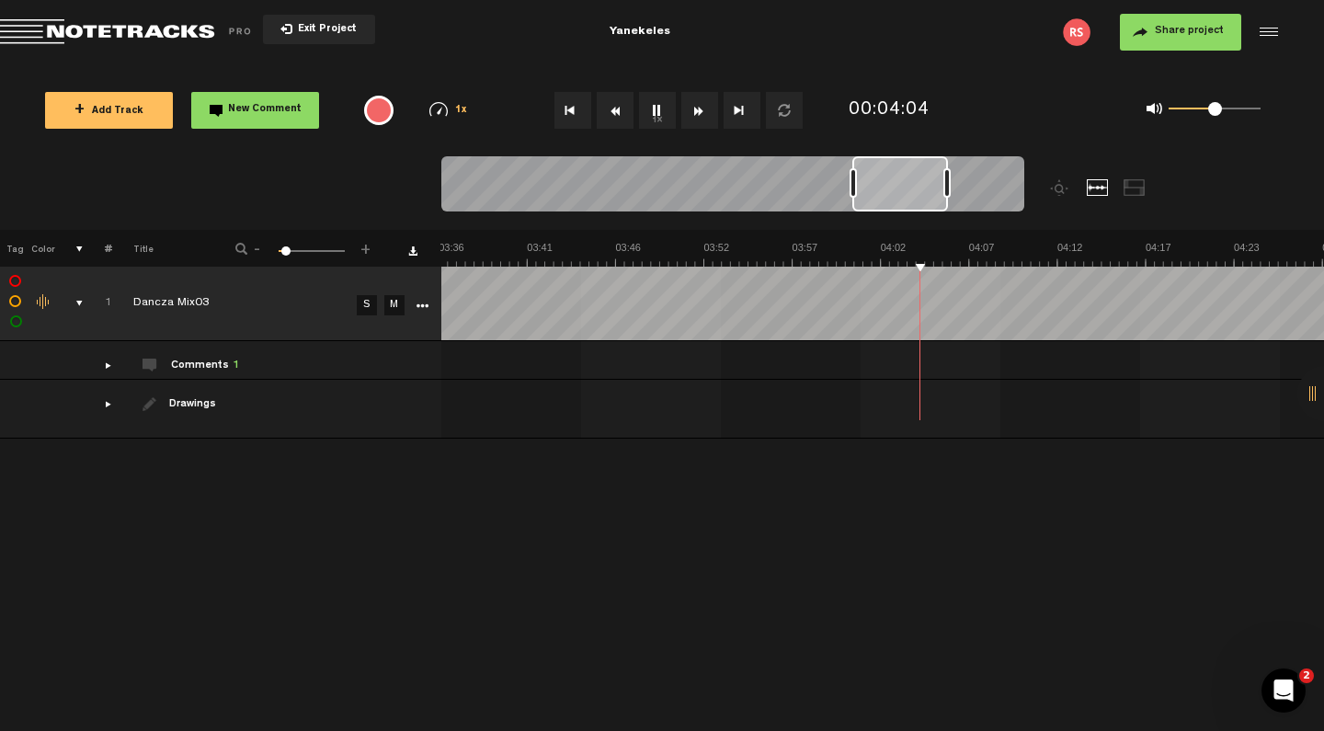
click at [83, 300] on div "comments, stamps & drawings" at bounding box center [72, 303] width 28 height 18
drag, startPoint x: 810, startPoint y: 246, endPoint x: 790, endPoint y: 246, distance: 20.2
drag, startPoint x: 790, startPoint y: 247, endPoint x: 821, endPoint y: 250, distance: 31.4
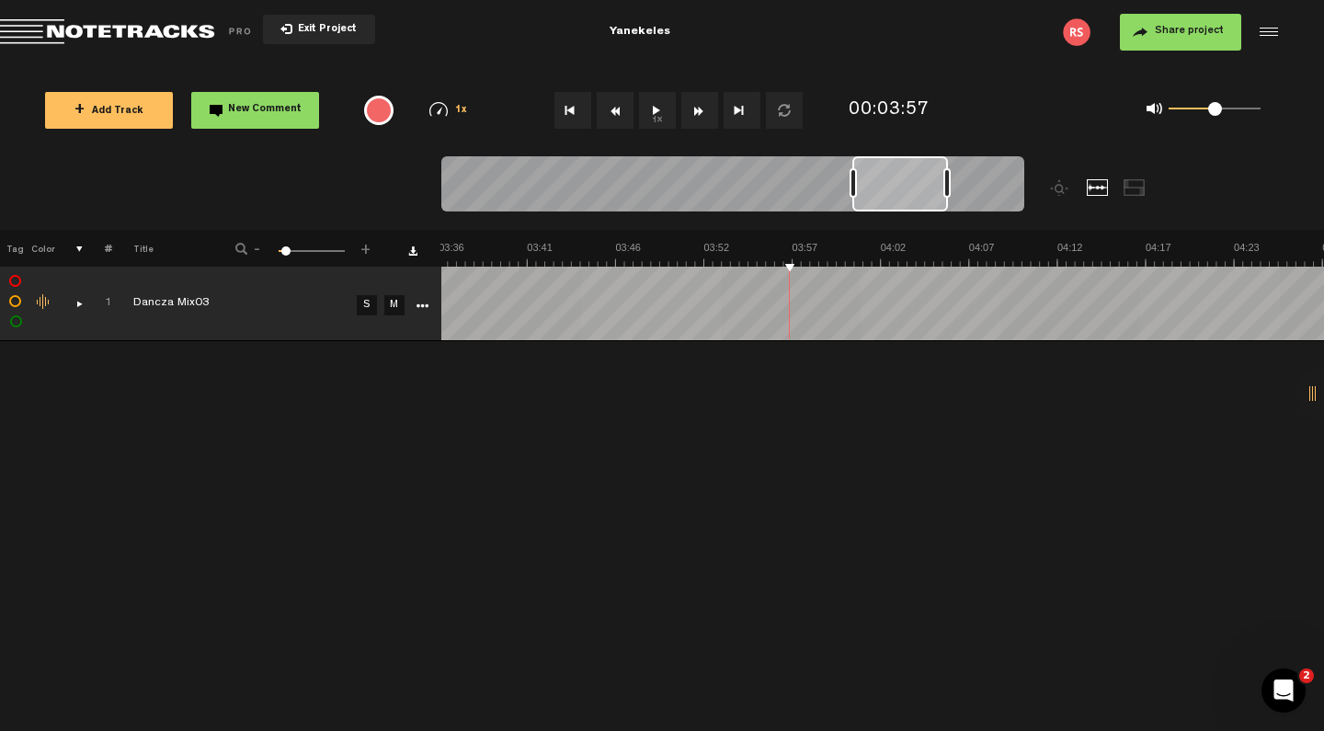
click at [79, 306] on div "comments, stamps & drawings" at bounding box center [72, 303] width 28 height 18
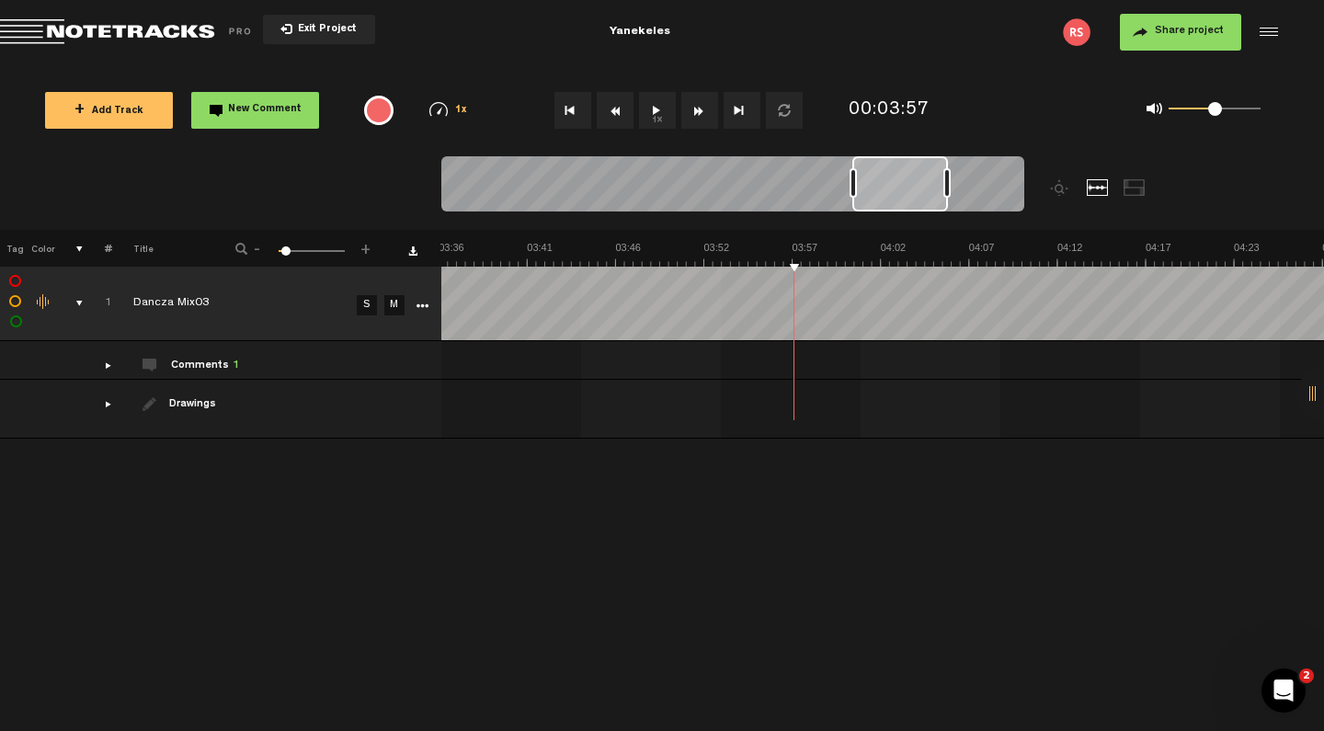
click at [192, 363] on div "Comments 1" at bounding box center [205, 367] width 68 height 16
click at [108, 362] on div "comments" at bounding box center [100, 365] width 28 height 18
click at [343, 366] on link "+ Comment" at bounding box center [335, 366] width 67 height 21
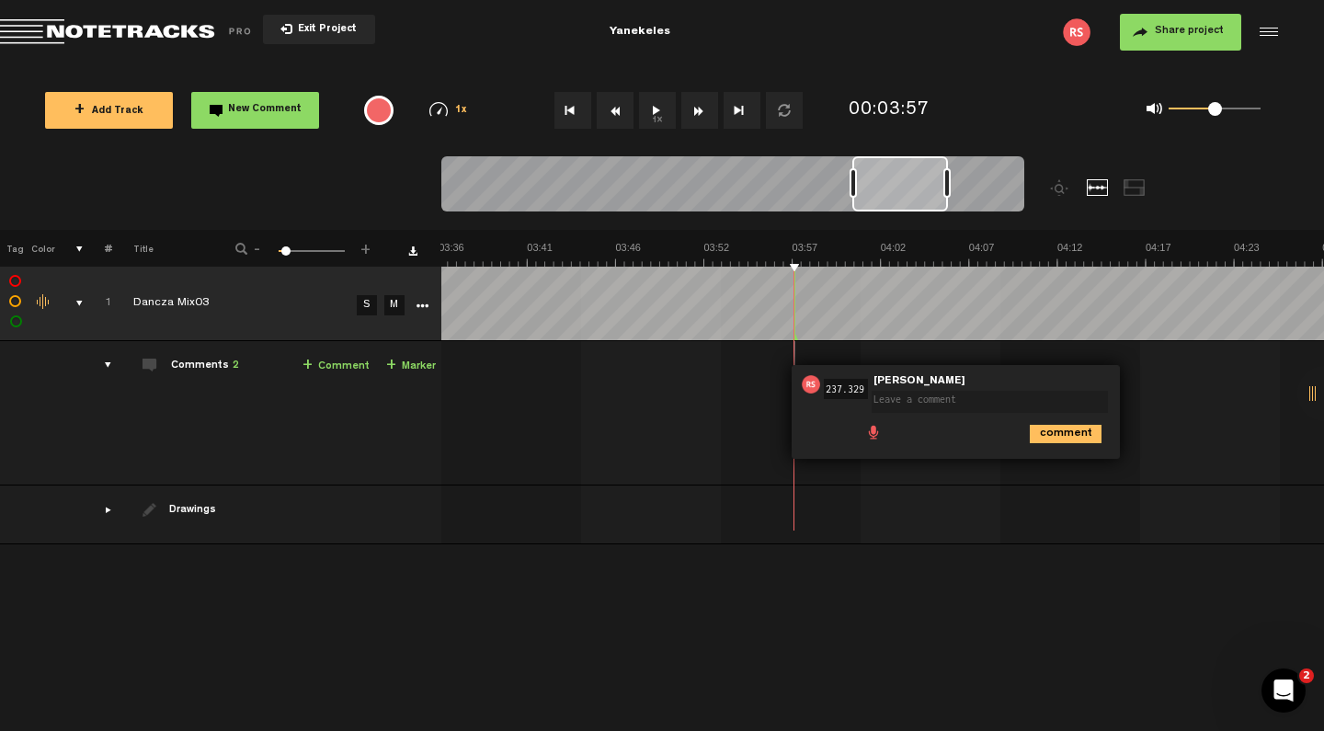
click at [220, 366] on div "Comments 2" at bounding box center [205, 367] width 68 height 16
click at [943, 399] on textarea at bounding box center [989, 402] width 236 height 22
type textarea "Bass lauter"
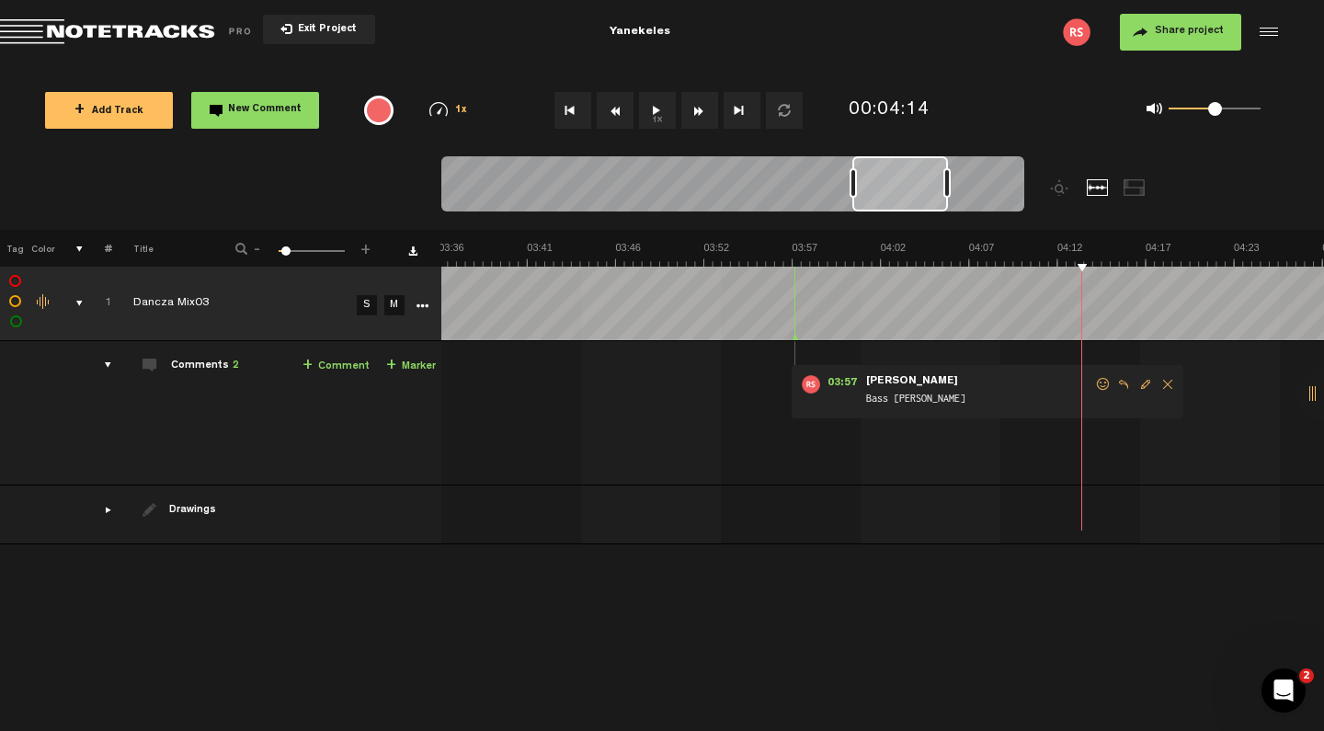
click at [409, 364] on link "+ Marker" at bounding box center [411, 366] width 50 height 21
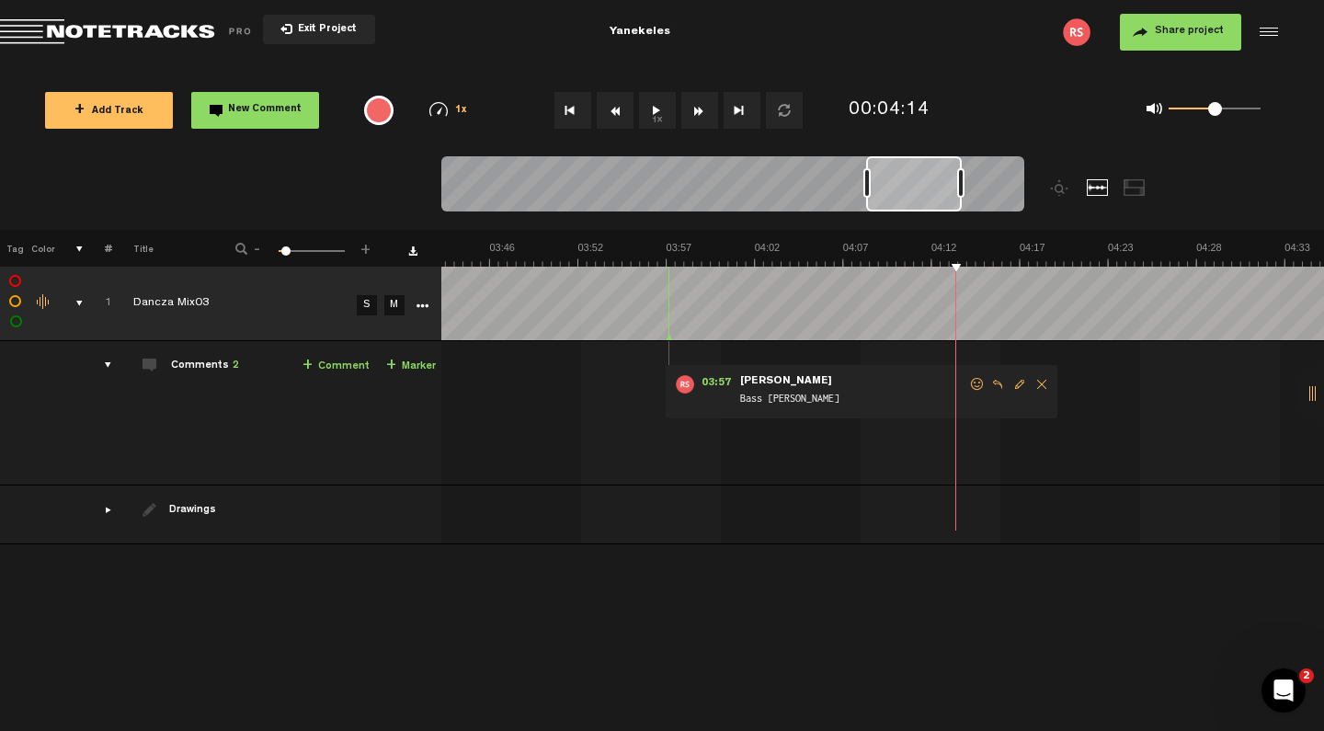
scroll to position [0, 3838]
click at [1080, 457] on span "Roland Schneider" at bounding box center [1074, 451] width 96 height 13
click at [1101, 455] on span "Edit comment" at bounding box center [1307, 454] width 22 height 13
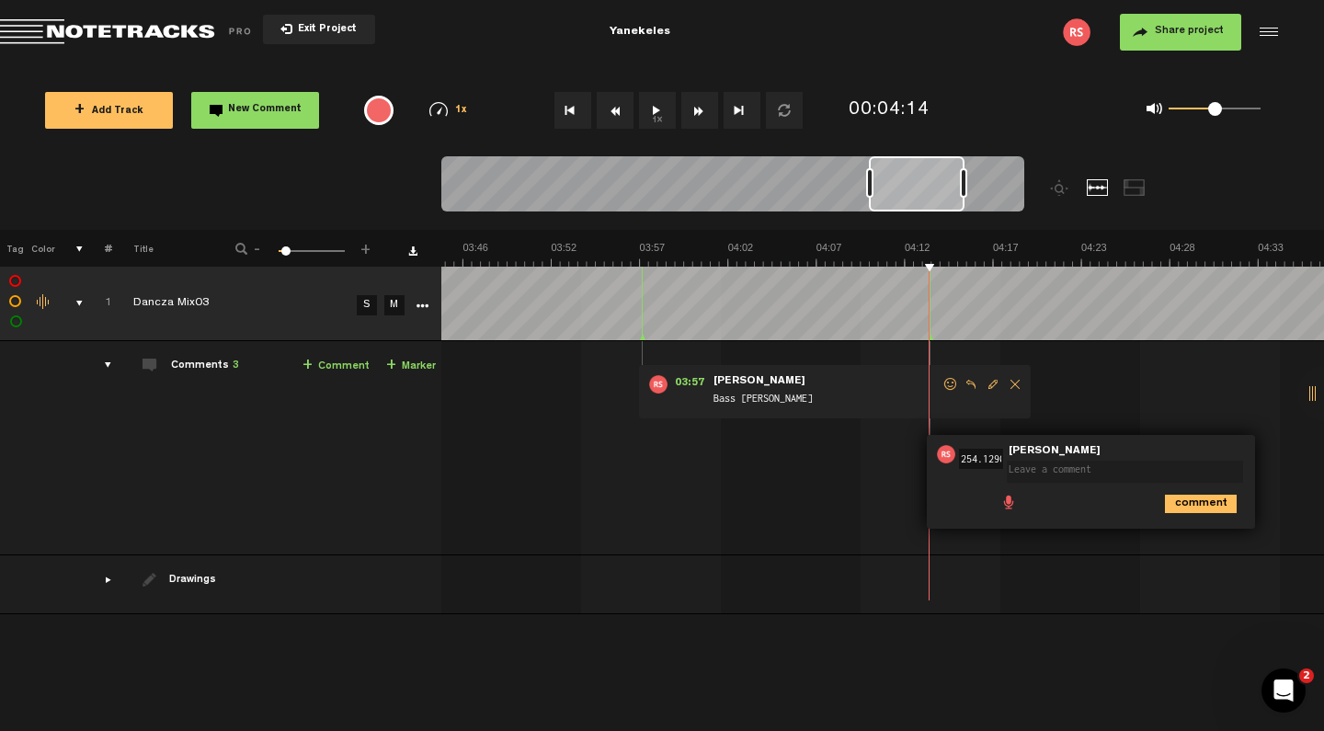
scroll to position [0, 3865]
click at [1101, 473] on textarea at bounding box center [1125, 472] width 236 height 22
type textarea "A"
type textarea "Basslautstärke wieder gut"
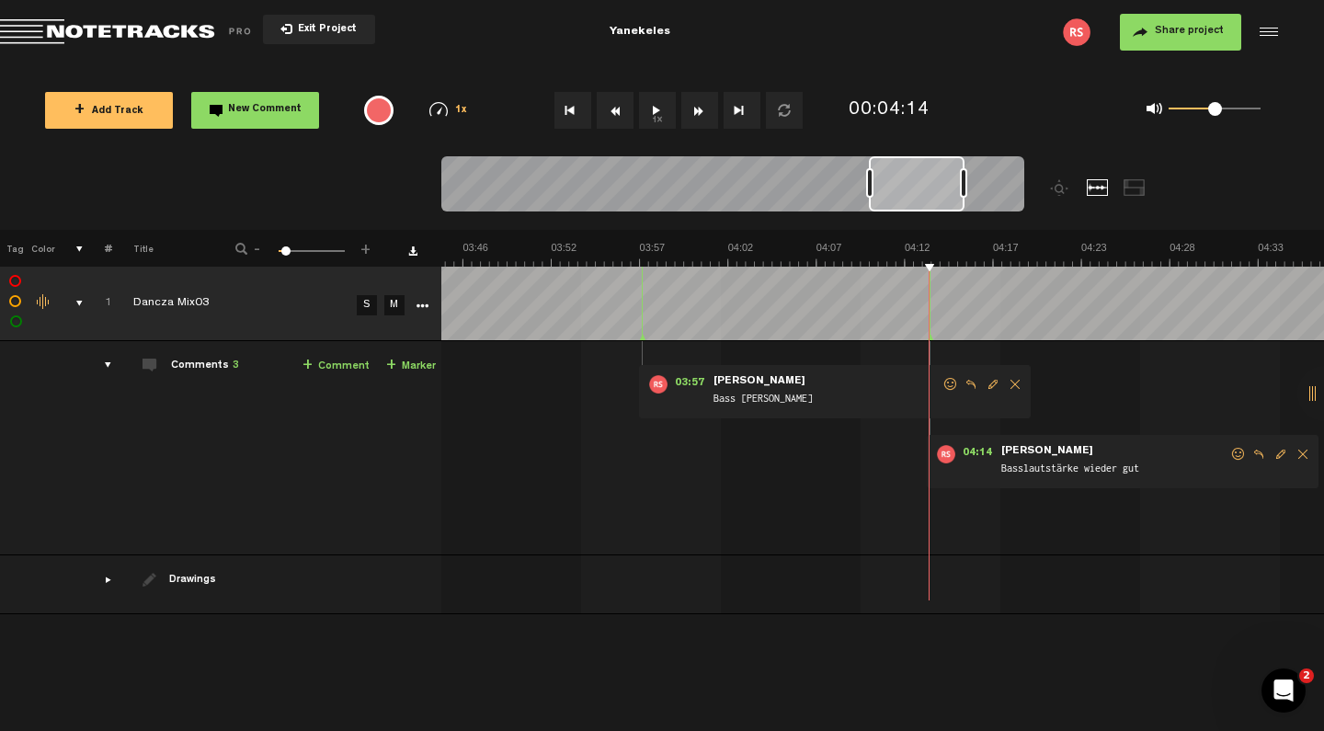
click at [222, 364] on div "Comments 3" at bounding box center [205, 367] width 68 height 16
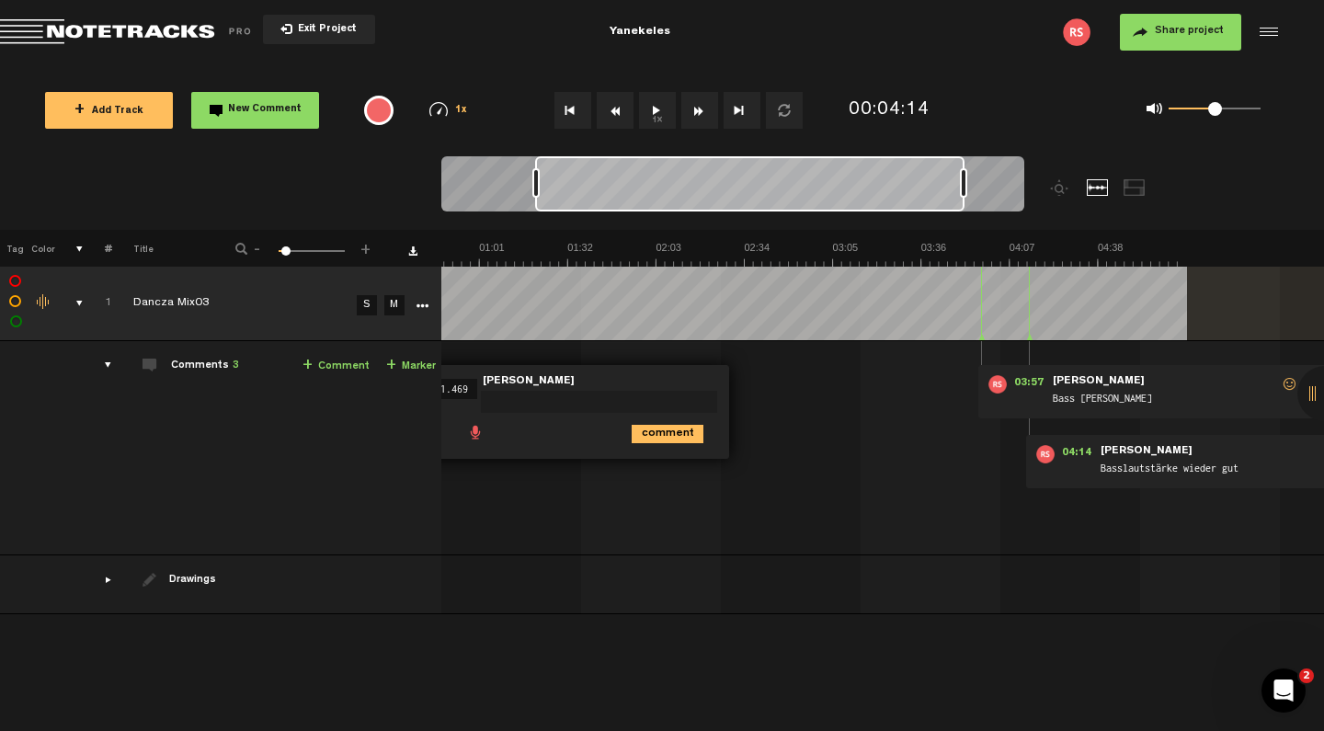
scroll to position [0, 0]
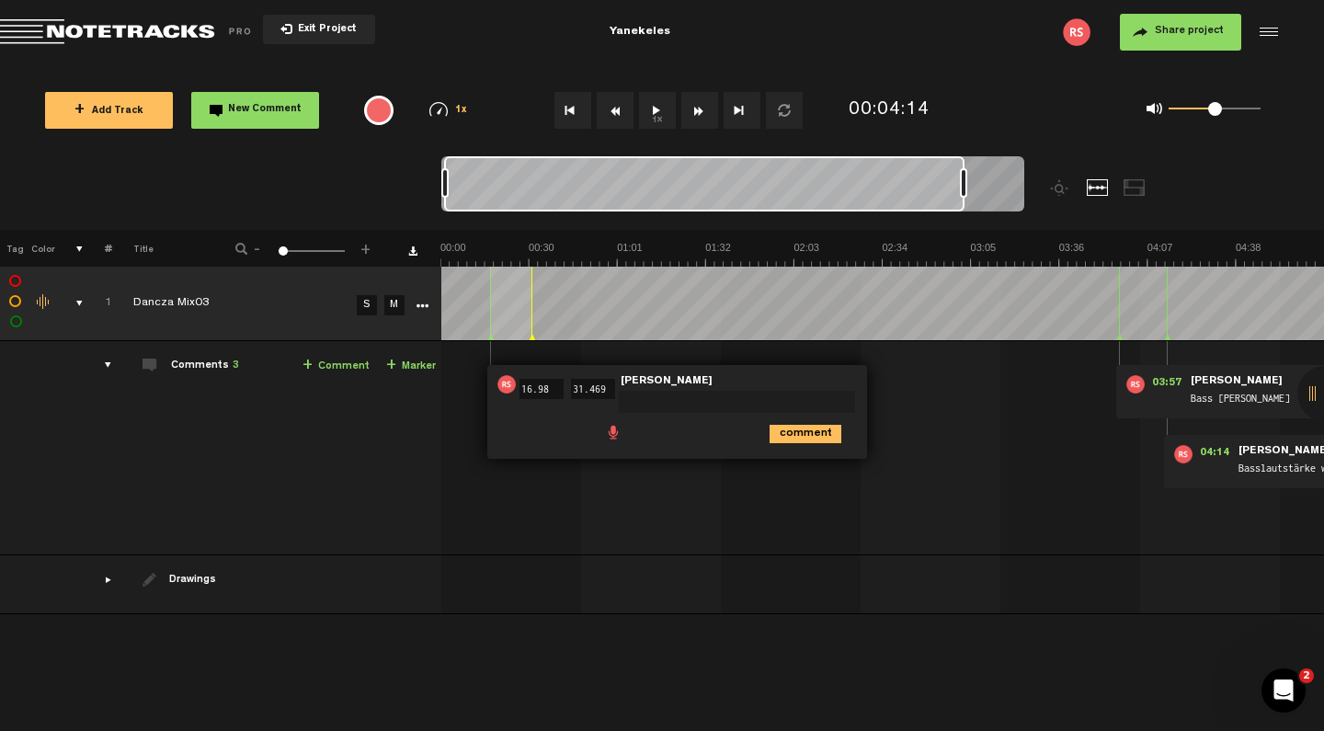
drag, startPoint x: 873, startPoint y: 178, endPoint x: 340, endPoint y: 164, distance: 533.4
click at [340, 164] on nt-zoom-navigation-bar at bounding box center [662, 193] width 1324 height 74
click at [561, 430] on div "comment" at bounding box center [679, 433] width 365 height 36
click at [730, 442] on ul "comment" at bounding box center [729, 432] width 250 height 21
click at [511, 382] on img at bounding box center [506, 384] width 18 height 18
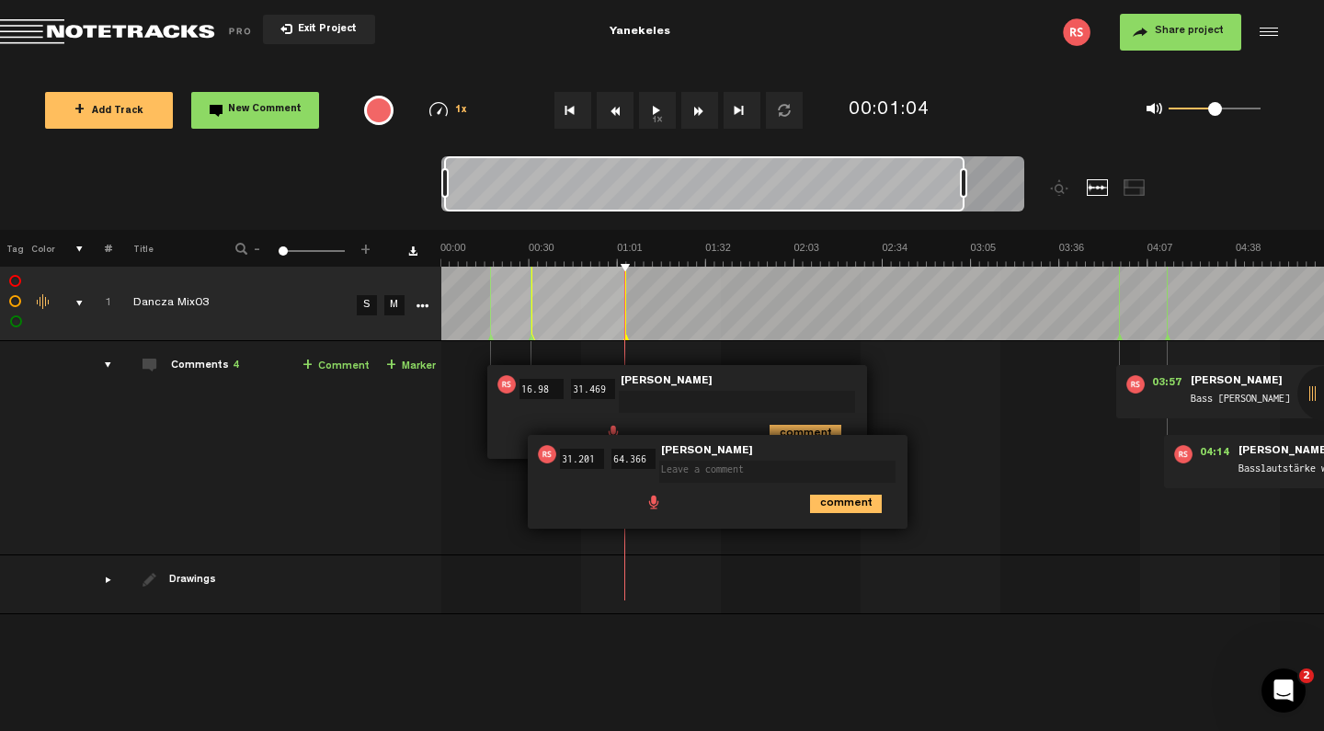
click at [562, 471] on form "31.201" at bounding box center [581, 459] width 51 height 28
click at [707, 384] on span "Roland Schneider" at bounding box center [667, 381] width 96 height 13
click at [220, 362] on div "Comments 4" at bounding box center [205, 367] width 68 height 16
click at [654, 401] on textarea at bounding box center [737, 402] width 236 height 22
click at [851, 507] on icon "comment" at bounding box center [846, 504] width 72 height 18
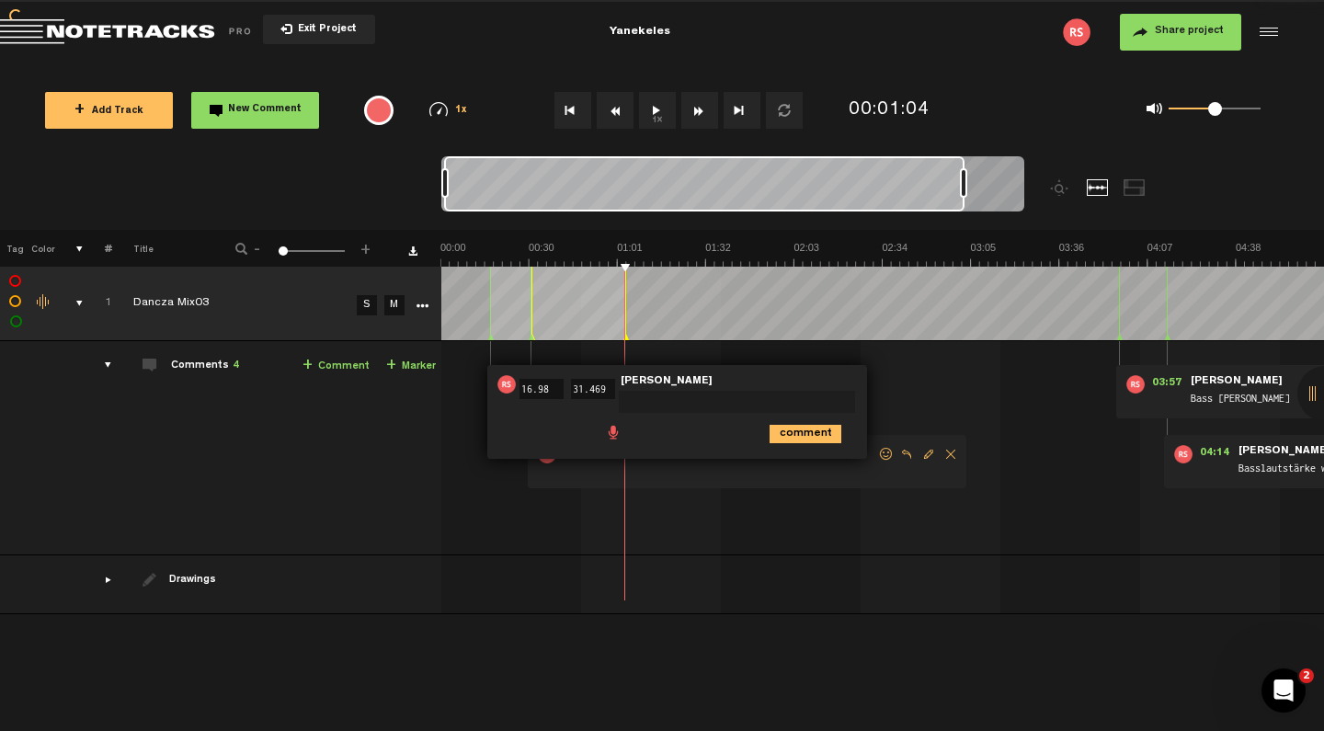
click at [949, 454] on span "Delete comment" at bounding box center [950, 454] width 22 height 13
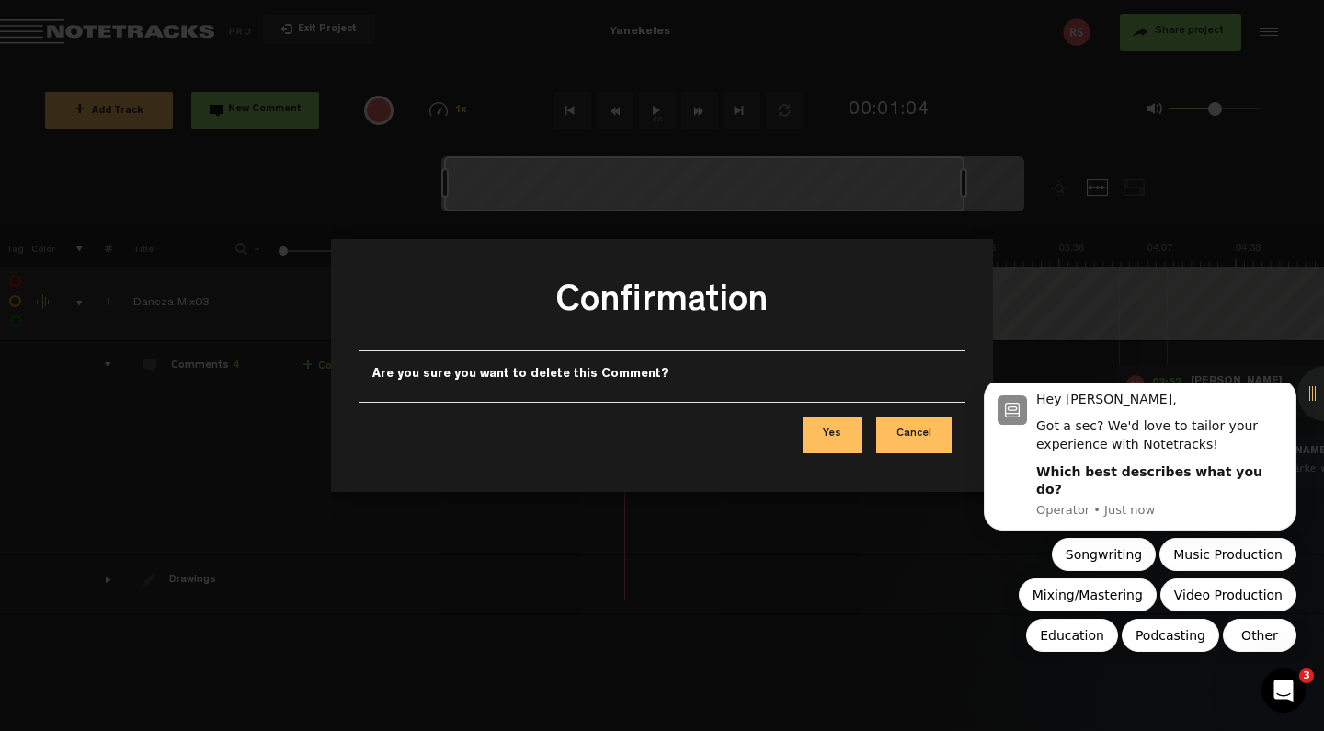
click at [845, 427] on button "Yes" at bounding box center [832, 434] width 59 height 37
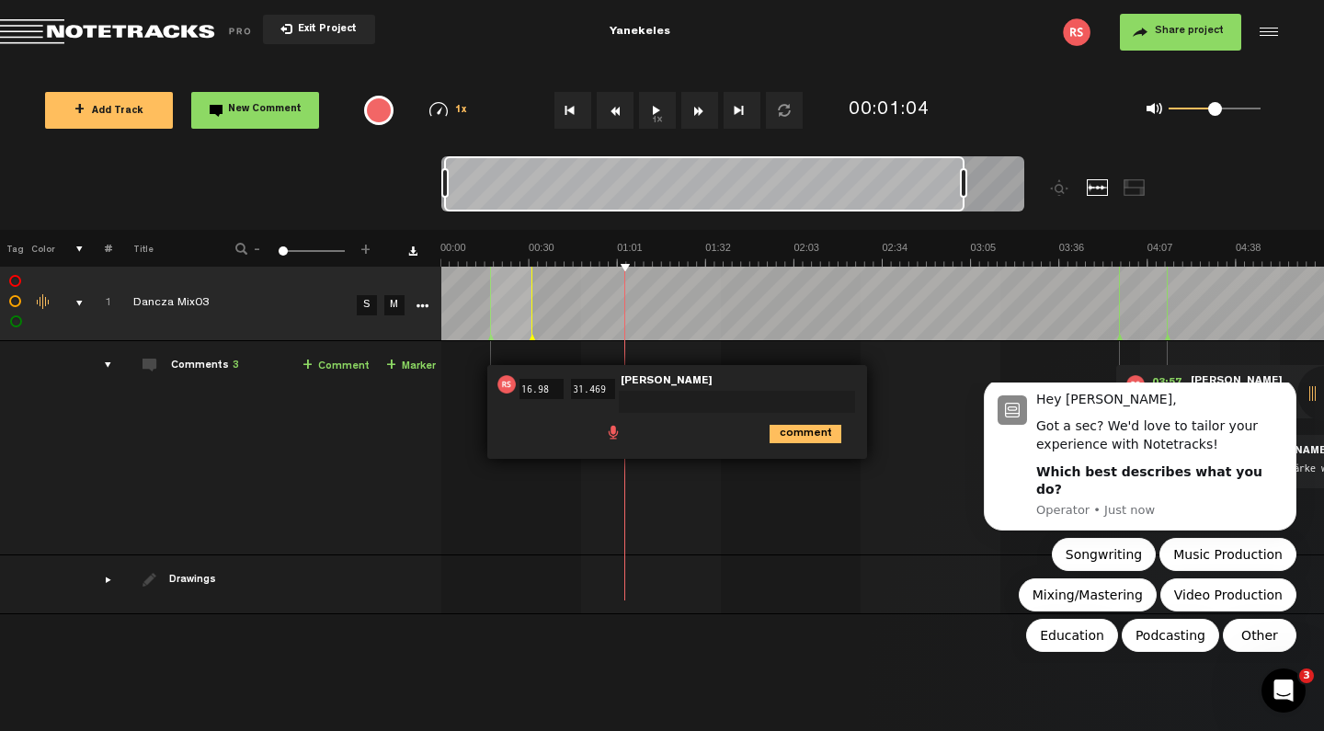
click at [675, 432] on ul "comment" at bounding box center [729, 432] width 250 height 21
click at [678, 398] on textarea at bounding box center [737, 402] width 236 height 22
click at [908, 384] on span "Delete comment" at bounding box center [910, 384] width 22 height 13
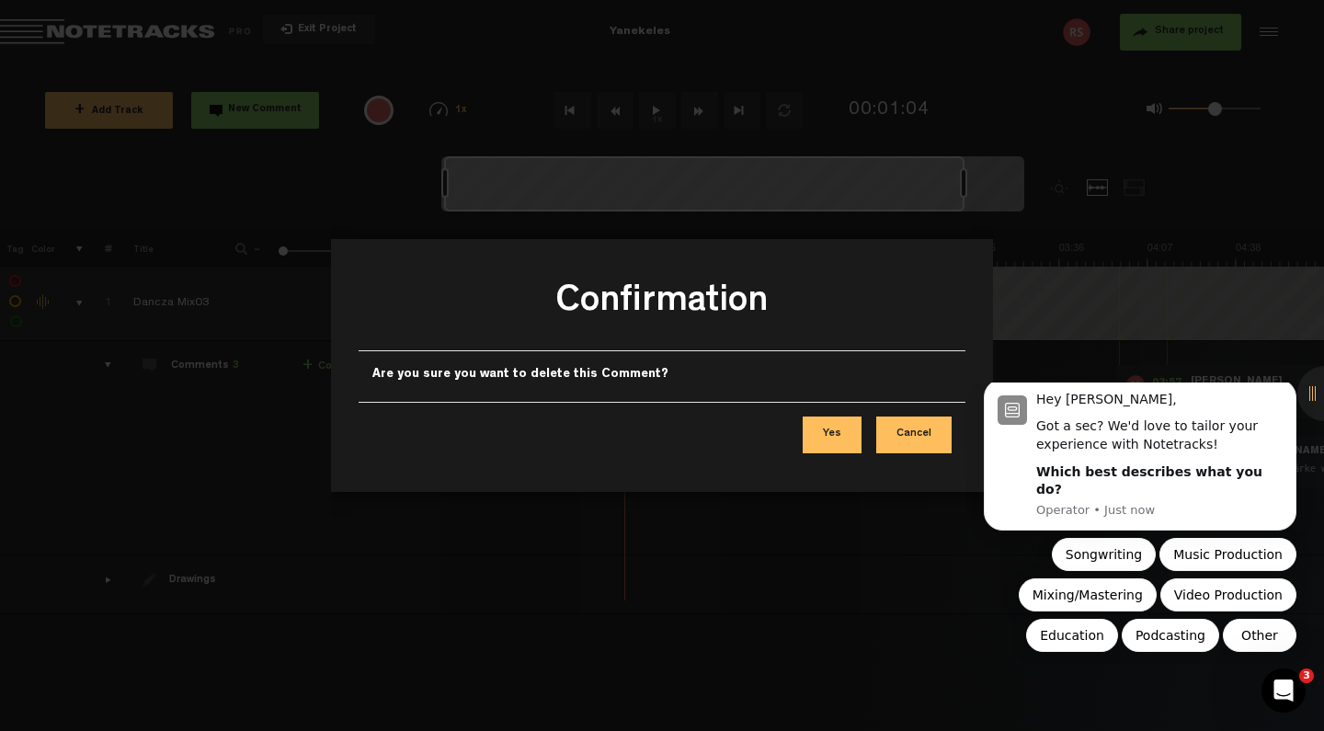
click at [837, 433] on button "Yes" at bounding box center [832, 434] width 59 height 37
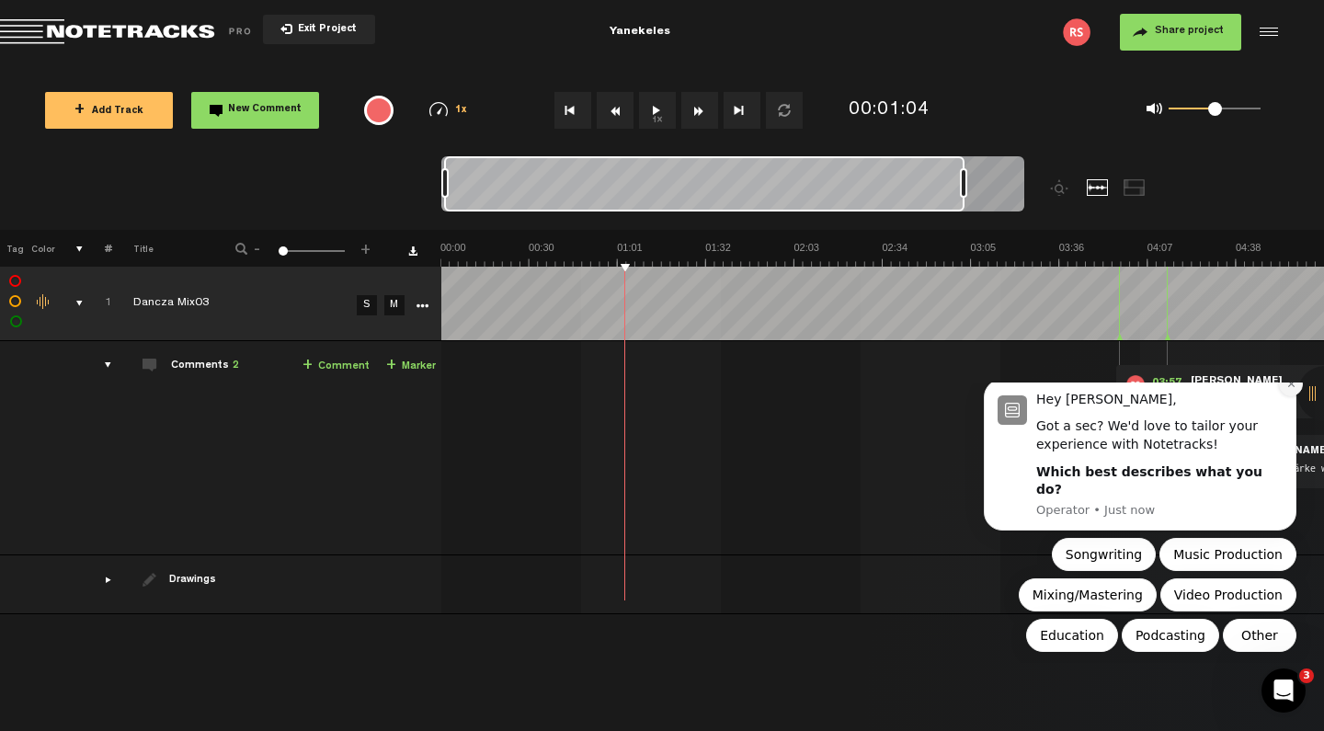
click at [1101, 389] on icon "Dismiss notification" at bounding box center [1291, 384] width 10 height 10
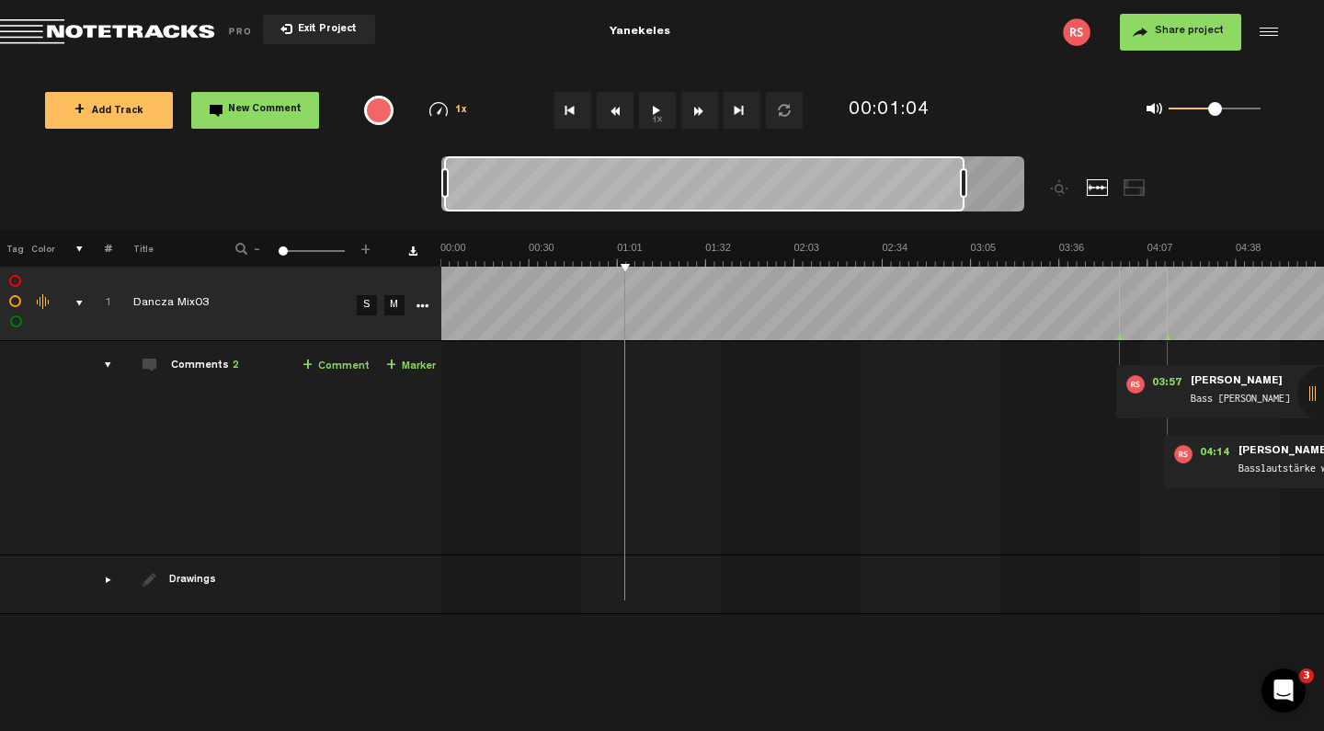
click at [78, 305] on div "comments, stamps & drawings" at bounding box center [72, 303] width 28 height 18
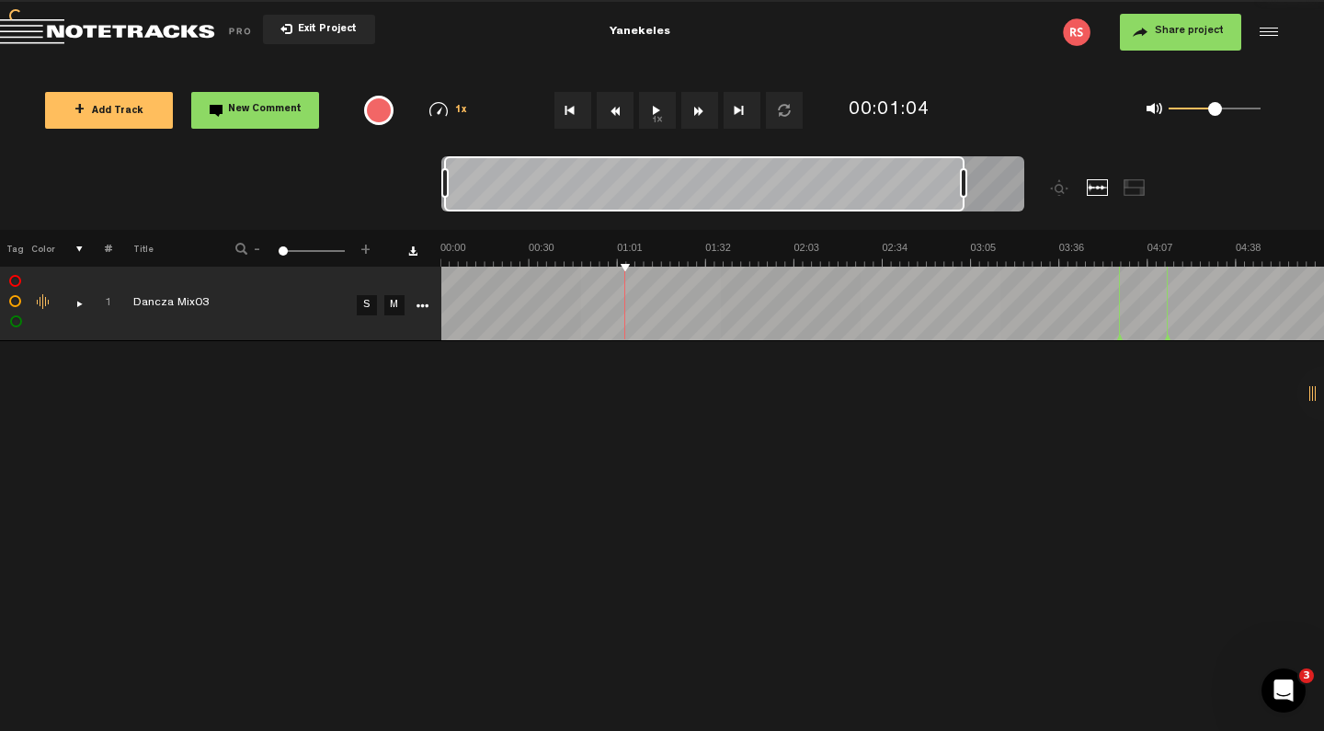
click at [78, 305] on div "comments, stamps & drawings" at bounding box center [72, 303] width 28 height 18
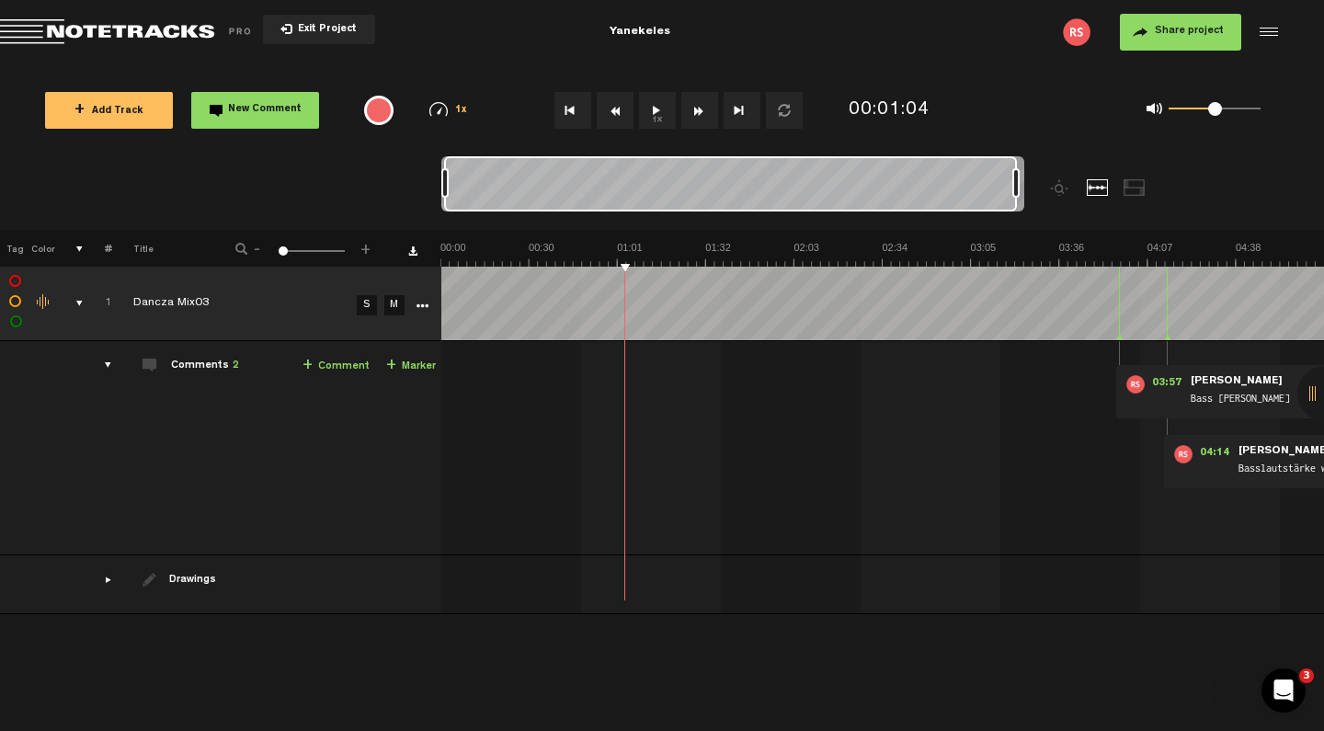
drag, startPoint x: 964, startPoint y: 183, endPoint x: 1028, endPoint y: 180, distance: 63.5
click at [1028, 180] on div at bounding box center [805, 193] width 728 height 74
click at [879, 189] on div at bounding box center [730, 183] width 573 height 55
click at [1061, 189] on div at bounding box center [1061, 187] width 22 height 17
click at [315, 198] on nt-zoom-navigation-bar at bounding box center [662, 193] width 1324 height 74
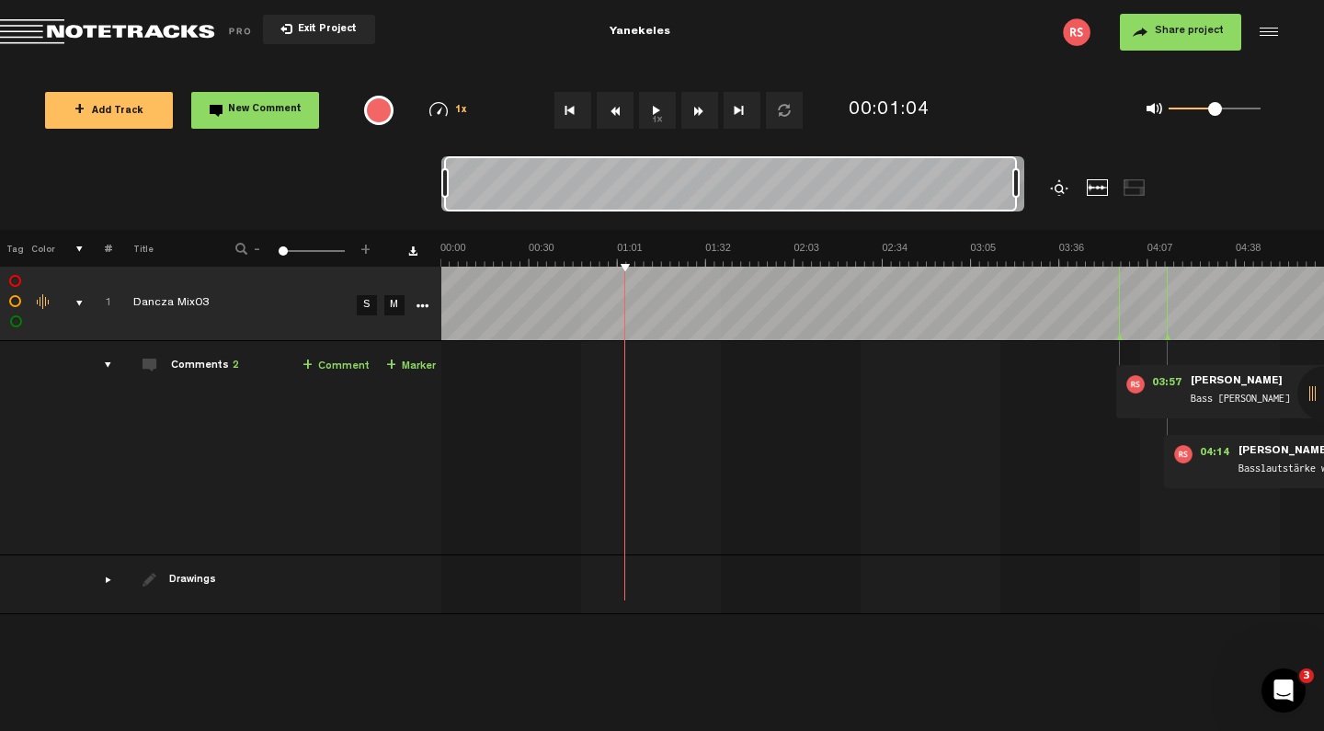
click at [567, 109] on button "Go to beginning" at bounding box center [572, 110] width 37 height 37
click at [90, 301] on div "Click to change the order number" at bounding box center [100, 303] width 28 height 17
click at [80, 299] on div "comments, stamps & drawings" at bounding box center [72, 303] width 28 height 18
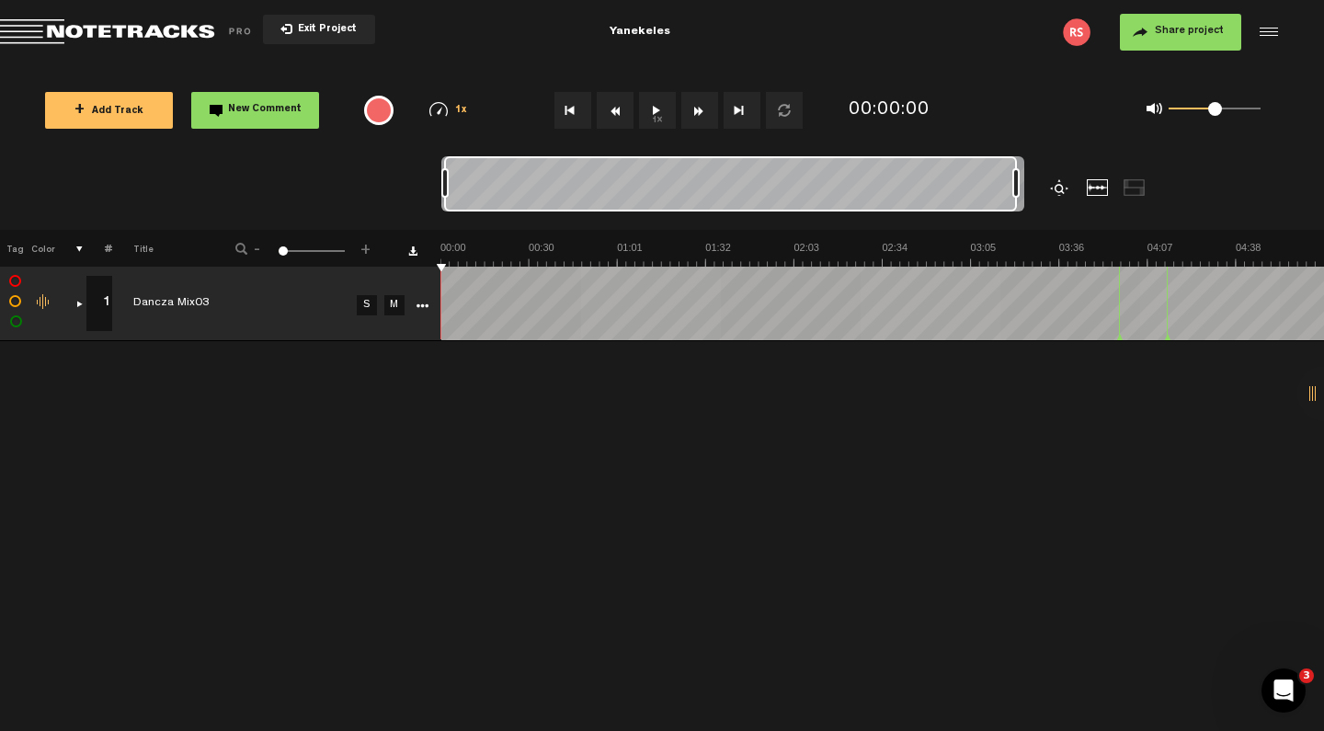
click at [105, 113] on span "+ Add Track" at bounding box center [108, 112] width 69 height 10
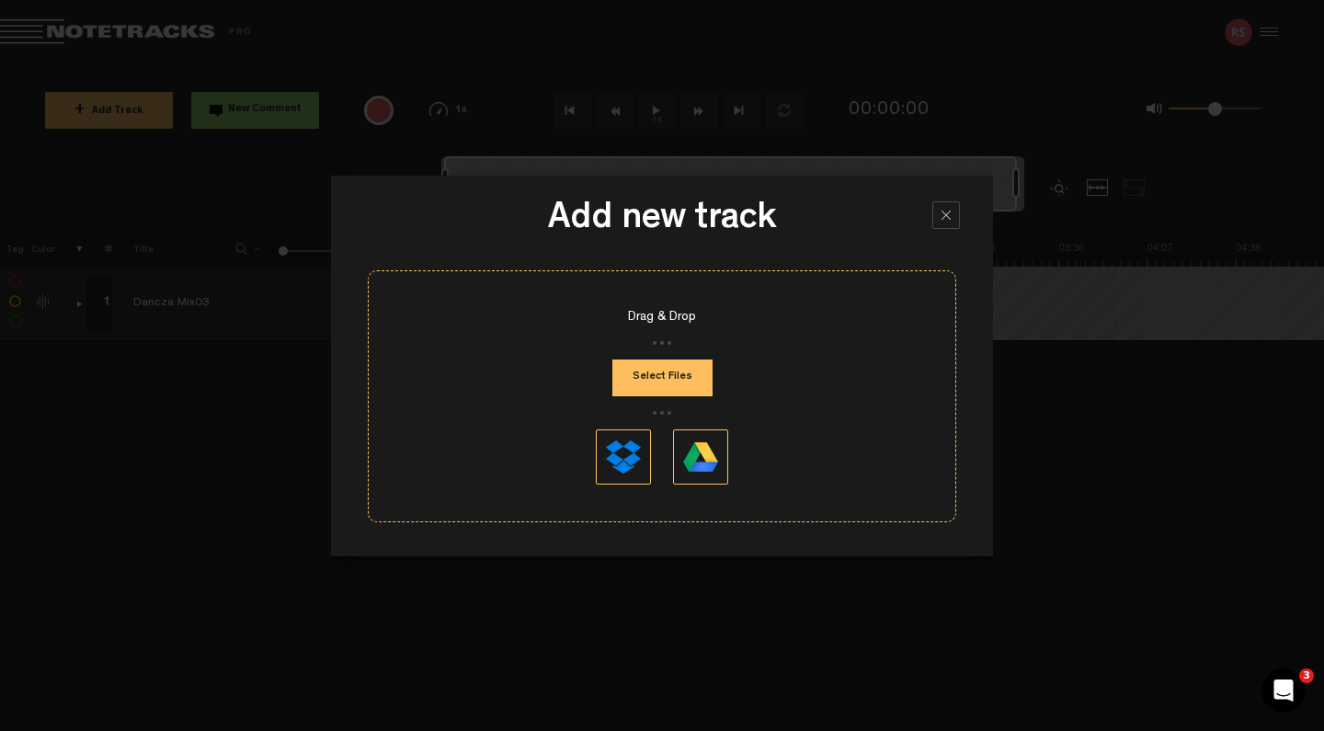
click at [673, 377] on button "Select Files" at bounding box center [662, 377] width 100 height 37
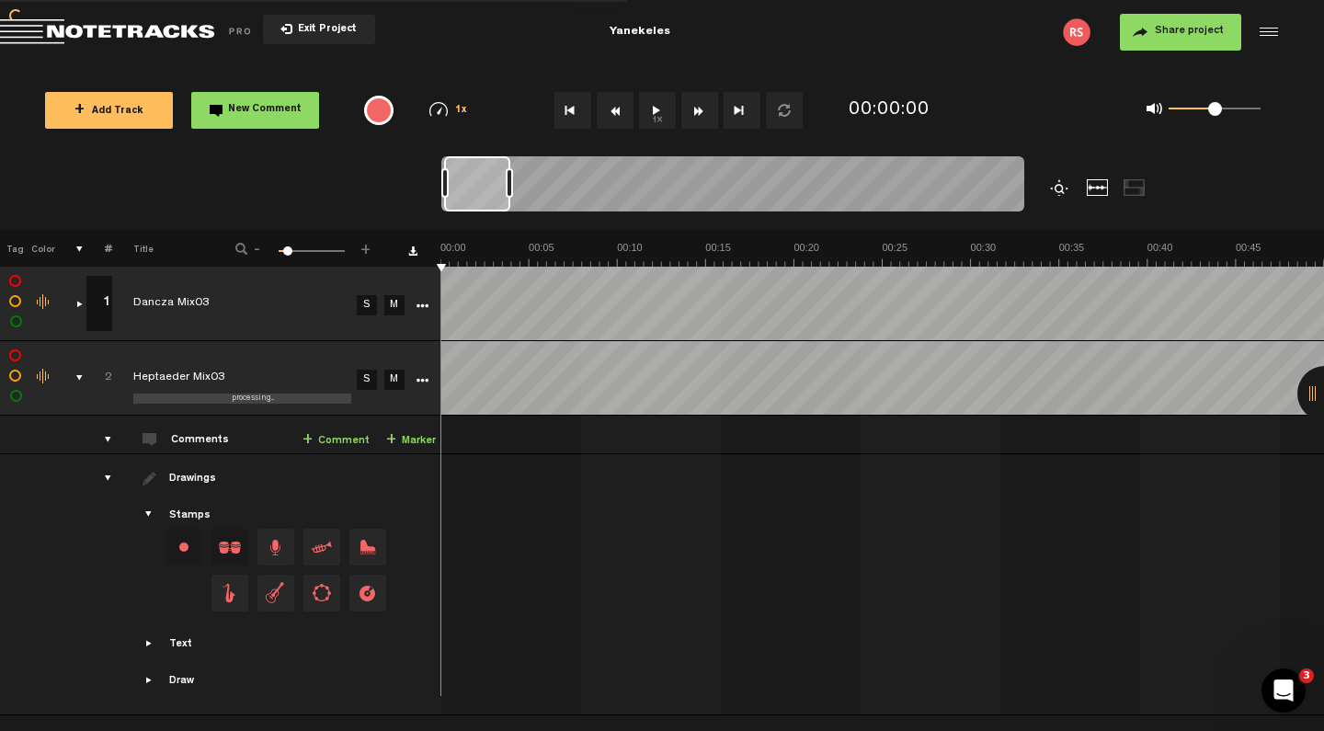
click at [75, 376] on div "comments, stamps & drawings" at bounding box center [72, 378] width 28 height 18
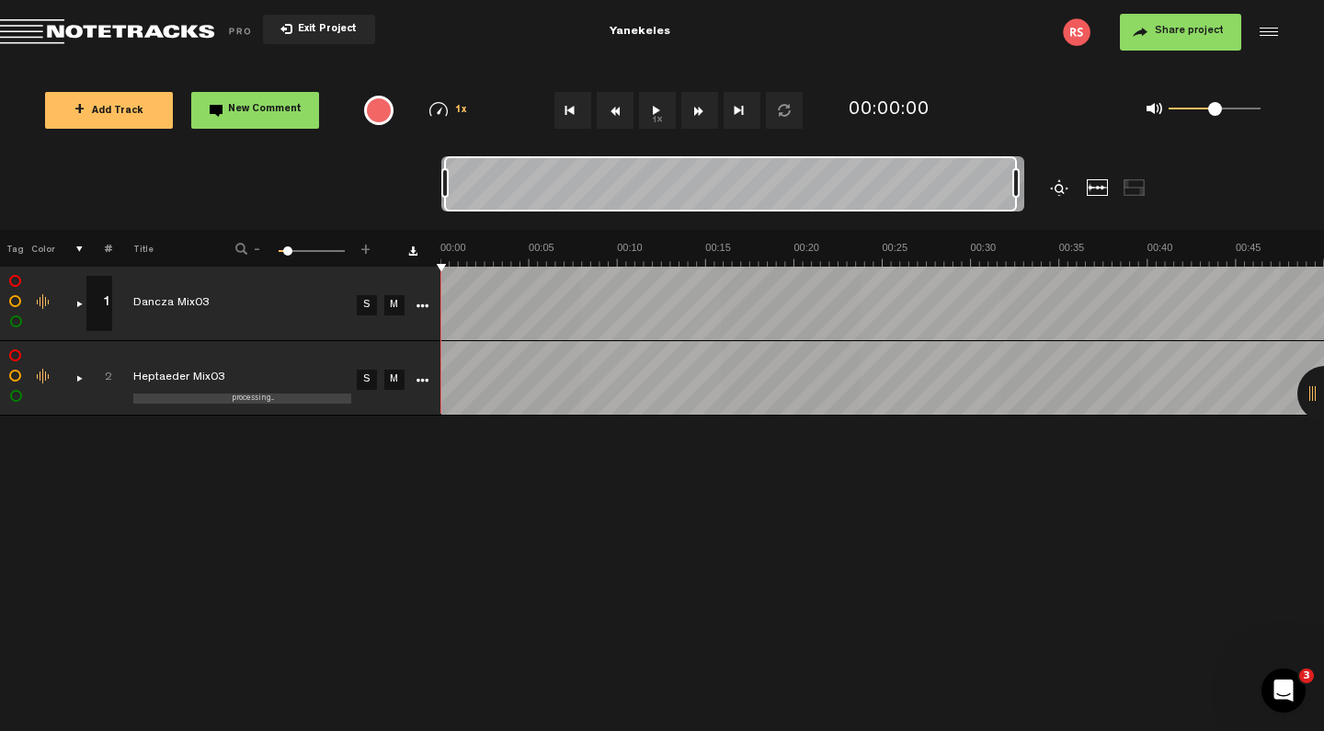
drag, startPoint x: 511, startPoint y: 196, endPoint x: 1110, endPoint y: 126, distance: 603.4
click at [1101, 64] on div "Loading... + Add Track New Comment 1x 0.25x 0.5x 0.75x 1x 1.25x 1.5x 1.75x 2x A…" at bounding box center [662, 64] width 1324 height 0
drag, startPoint x: 1014, startPoint y: 182, endPoint x: 1077, endPoint y: 182, distance: 63.4
click at [1077, 182] on div at bounding box center [805, 193] width 728 height 74
click at [872, 536] on div "+ New drawing Tag Color # Title - 1 100 1 + 1 1 Dancza Mix03 S M Export to Head…" at bounding box center [662, 480] width 1324 height 501
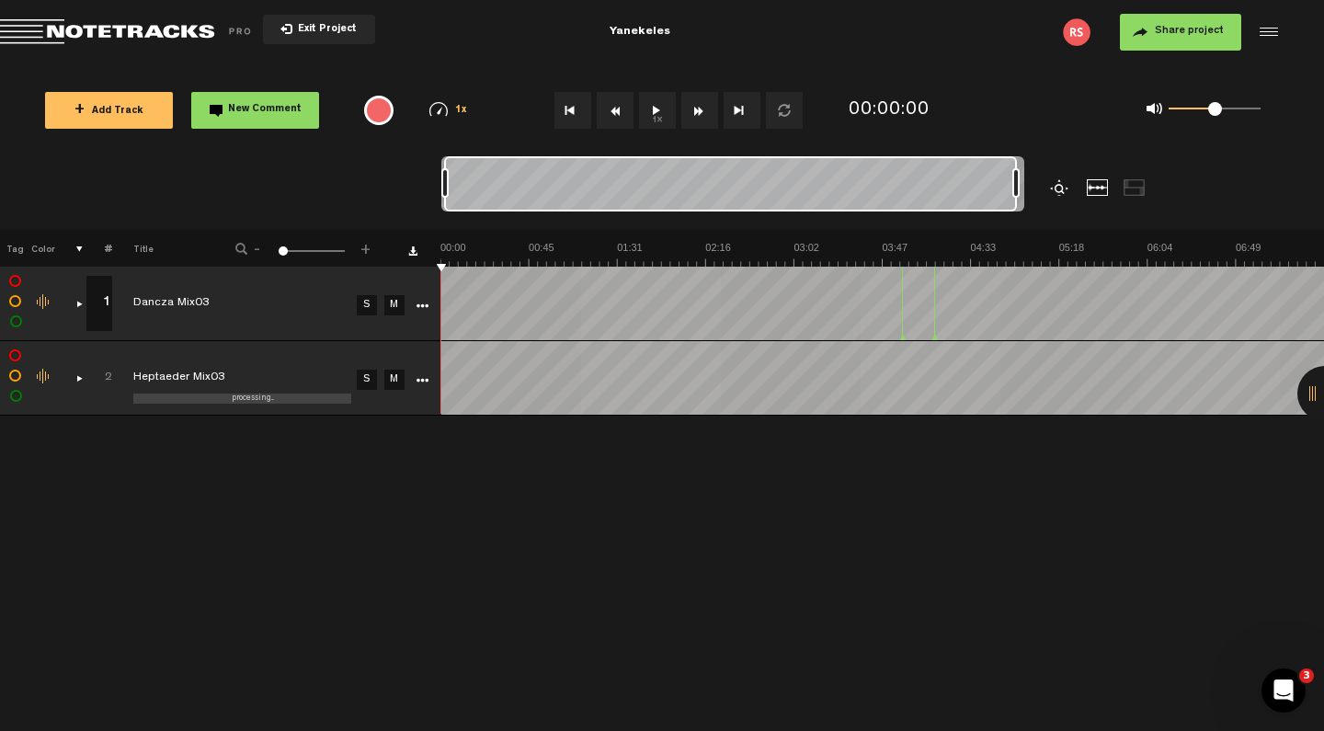
click at [218, 349] on td "processing... Heptaeder Mix03" at bounding box center [231, 378] width 239 height 74
click at [214, 286] on td "Dancza Mix03" at bounding box center [231, 304] width 239 height 74
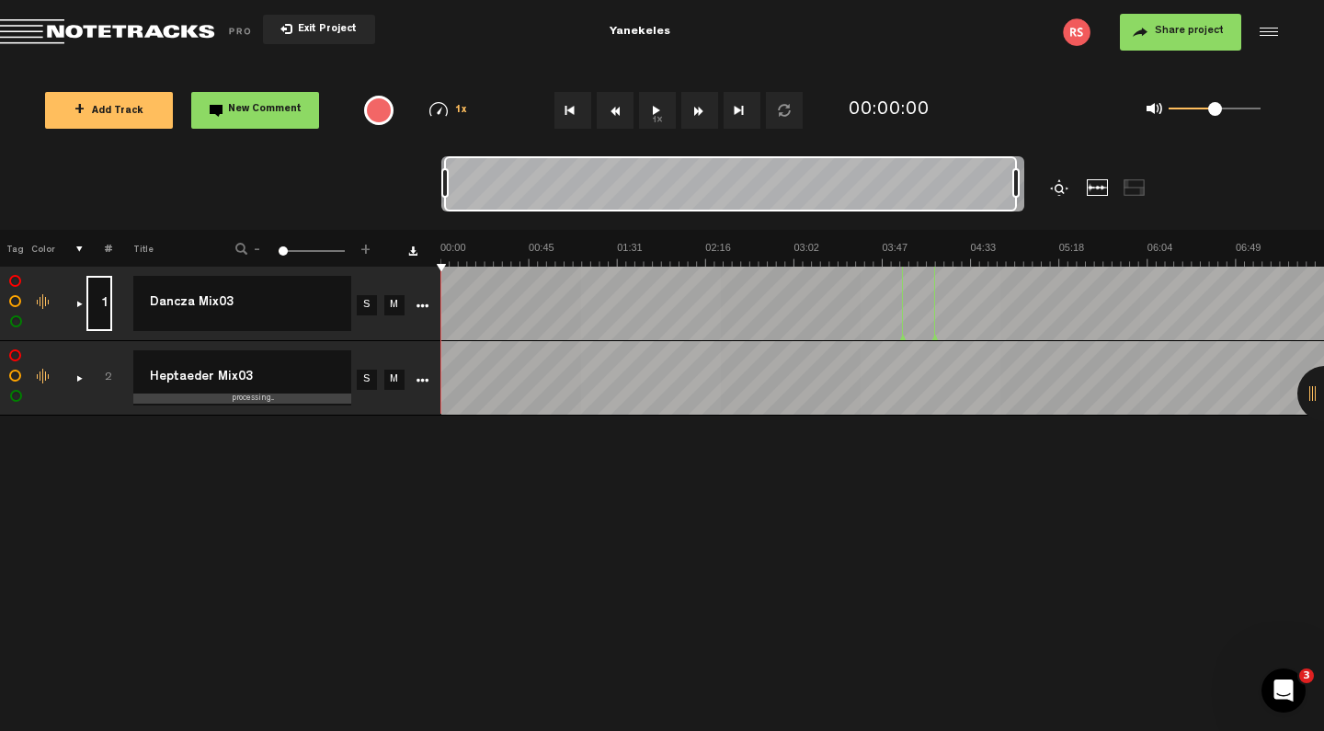
click at [108, 310] on input "1" at bounding box center [99, 303] width 26 height 55
click at [111, 363] on td "2" at bounding box center [98, 378] width 28 height 74
click at [141, 513] on div "+ New drawing Tag Color # Title - 1 100 1 + 1 1 Dancza Mix03 Dancza Mix03 S M E…" at bounding box center [662, 480] width 1324 height 501
click at [1101, 28] on span "Share project" at bounding box center [1189, 31] width 69 height 11
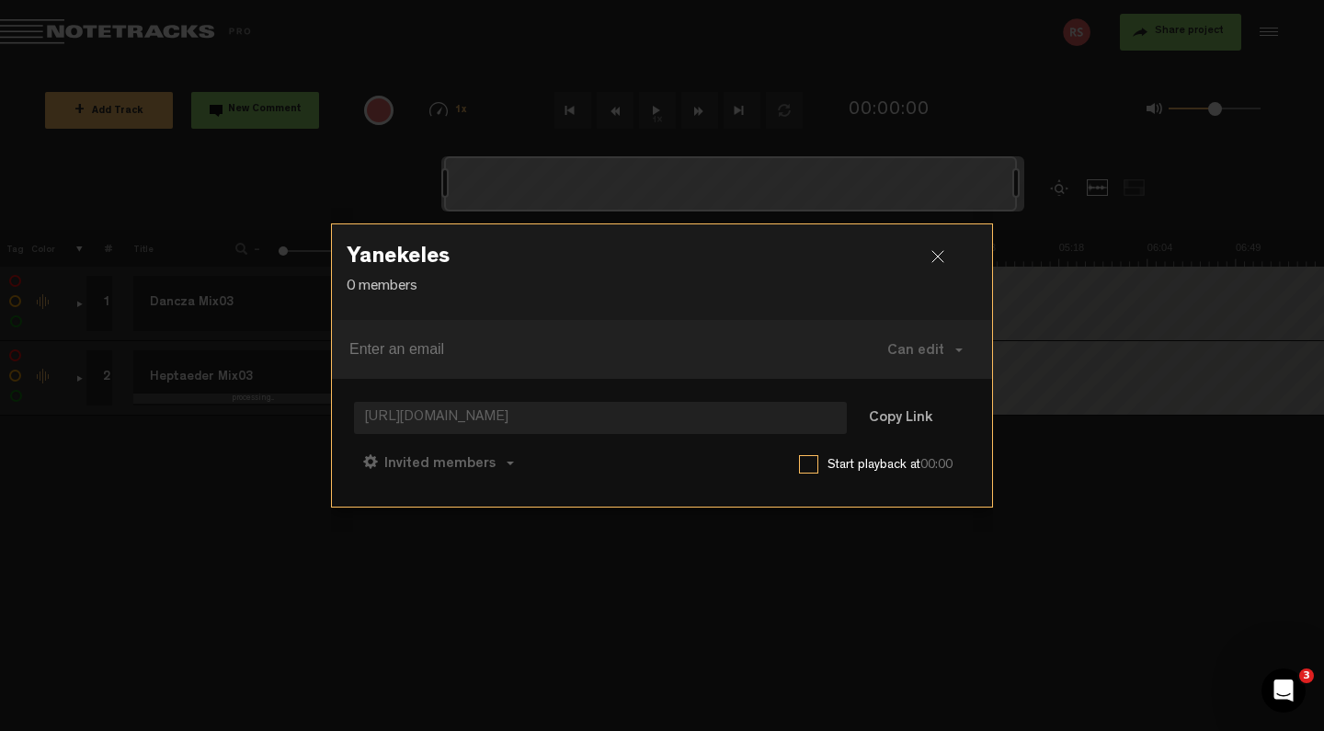
paste input "nicohutter@web.de"
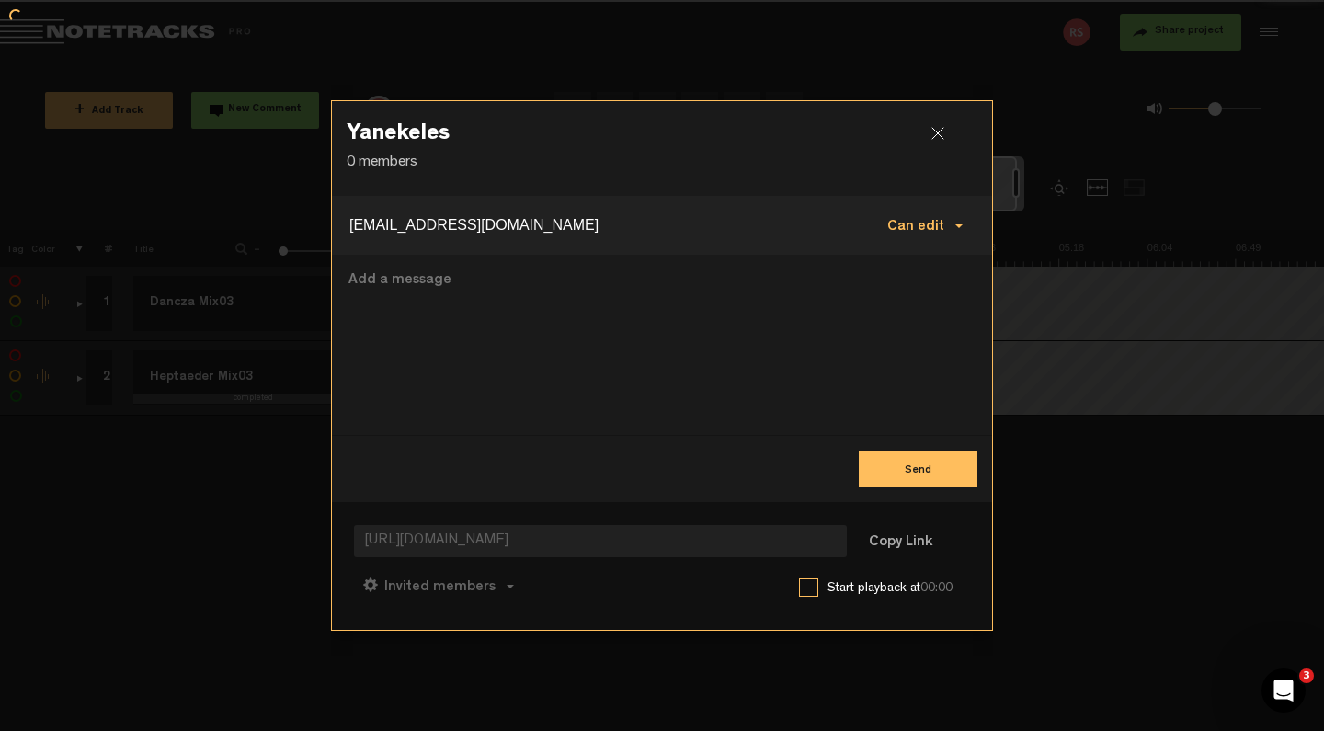
type input "nicohutter@web.de"
click at [937, 224] on span "Can edit" at bounding box center [915, 227] width 57 height 15
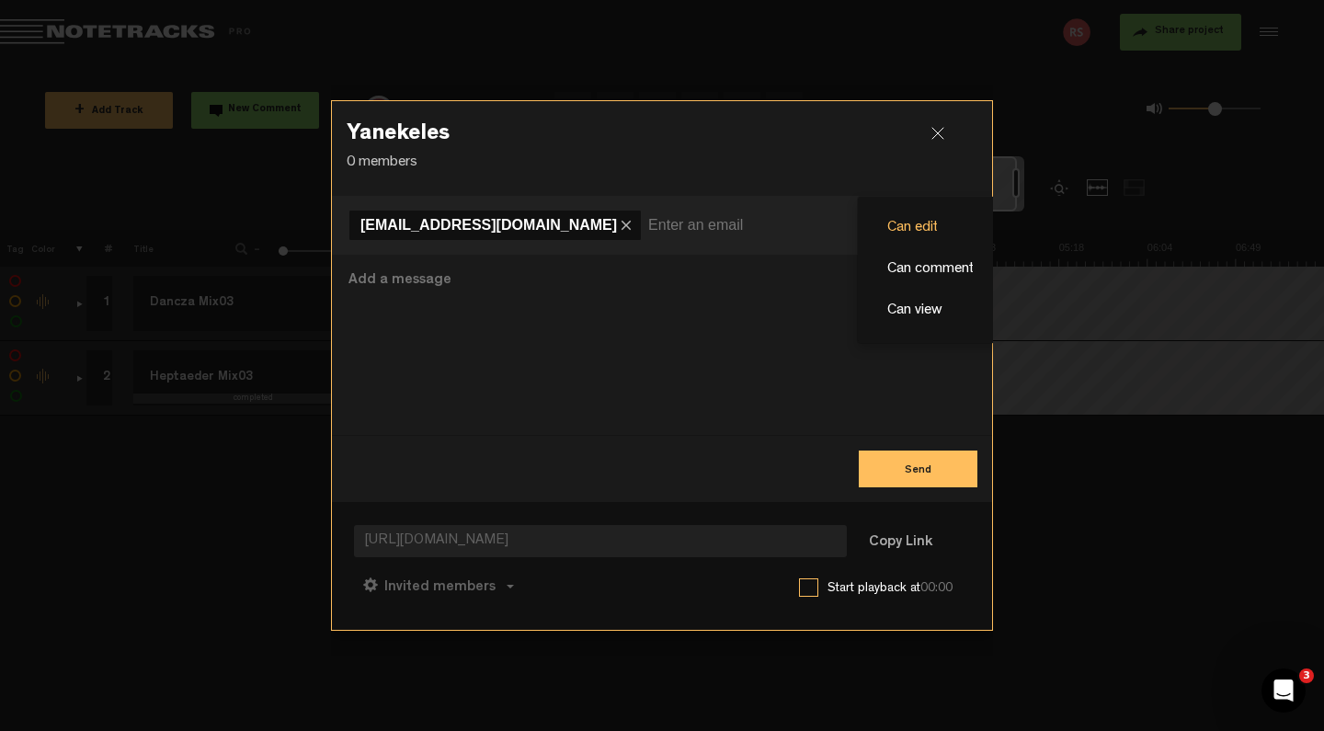
click at [951, 224] on link "Can edit" at bounding box center [930, 228] width 123 height 27
click at [955, 224] on span at bounding box center [958, 226] width 7 height 4
click at [943, 263] on link "Can comment" at bounding box center [930, 269] width 123 height 27
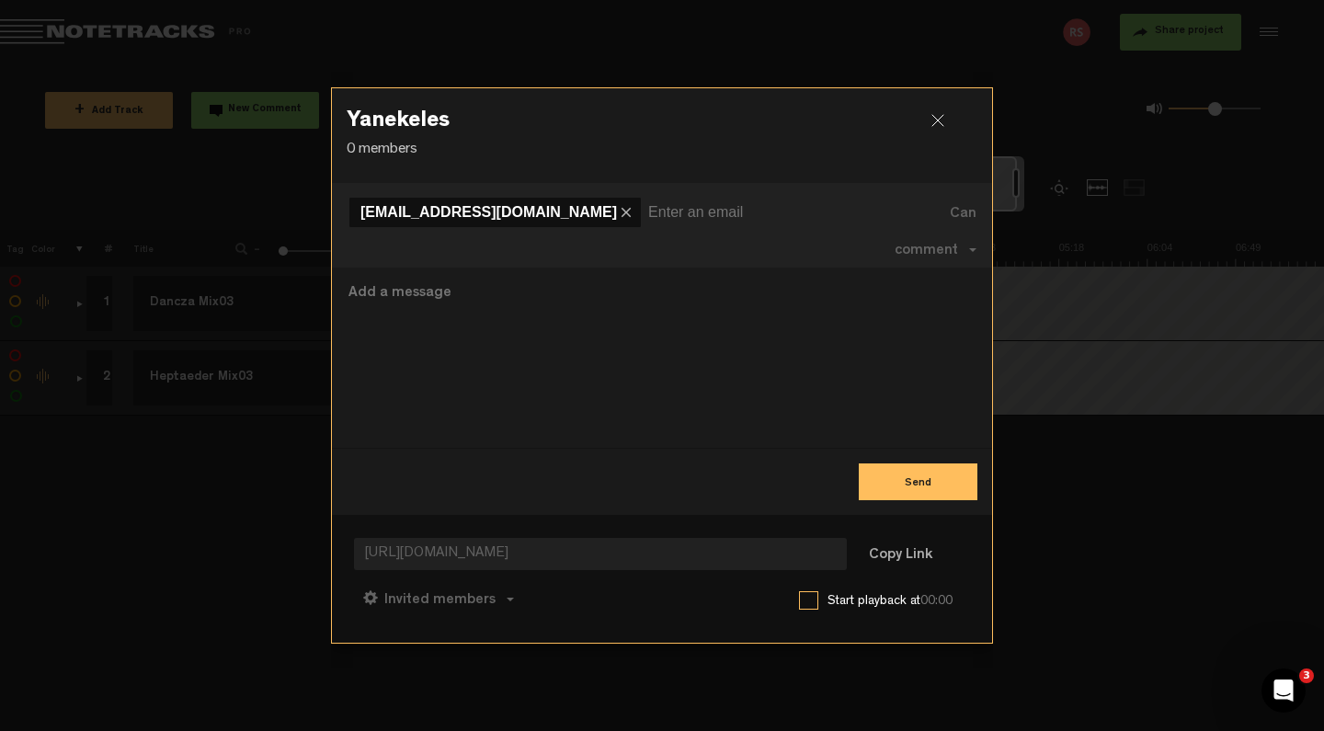
click at [648, 227] on input at bounding box center [746, 212] width 196 height 29
paste input "philipp.kurzke@gmail.com"
type input "philipp.kurzke@gmail.com"
click at [920, 472] on button "Send" at bounding box center [918, 481] width 119 height 37
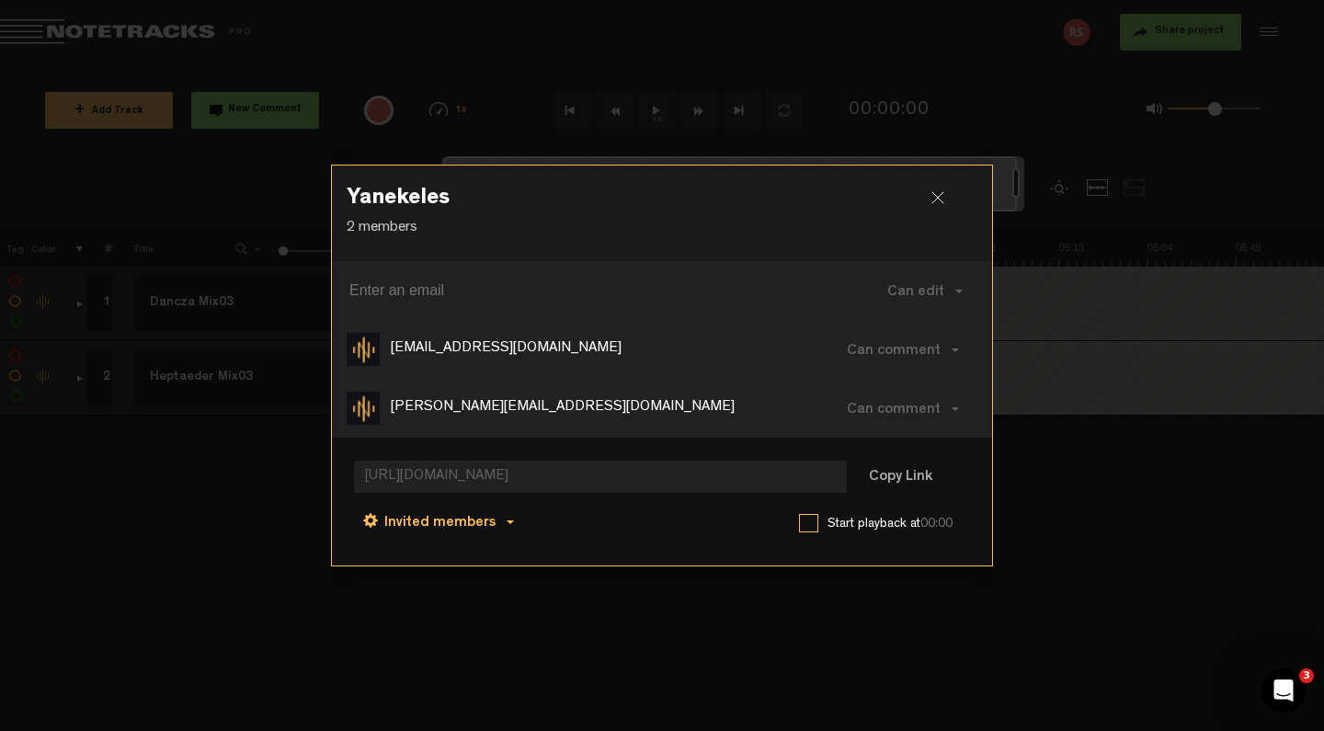
click at [479, 524] on span "Invited members" at bounding box center [439, 523] width 111 height 15
click at [604, 518] on div "Invited members Anyone Invited members Can comment Can edit Can comment Can vie…" at bounding box center [662, 521] width 616 height 44
click at [934, 202] on div at bounding box center [945, 205] width 28 height 28
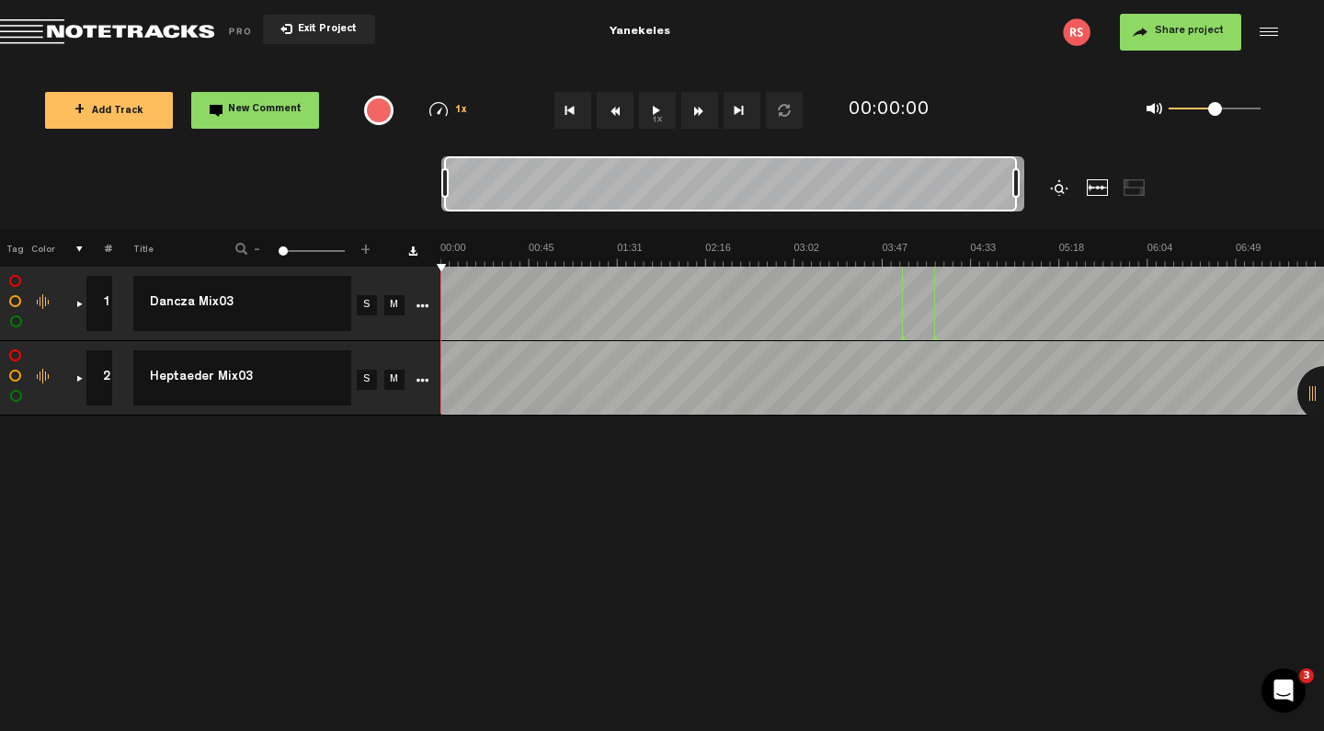
click at [1101, 28] on div at bounding box center [1266, 32] width 28 height 28
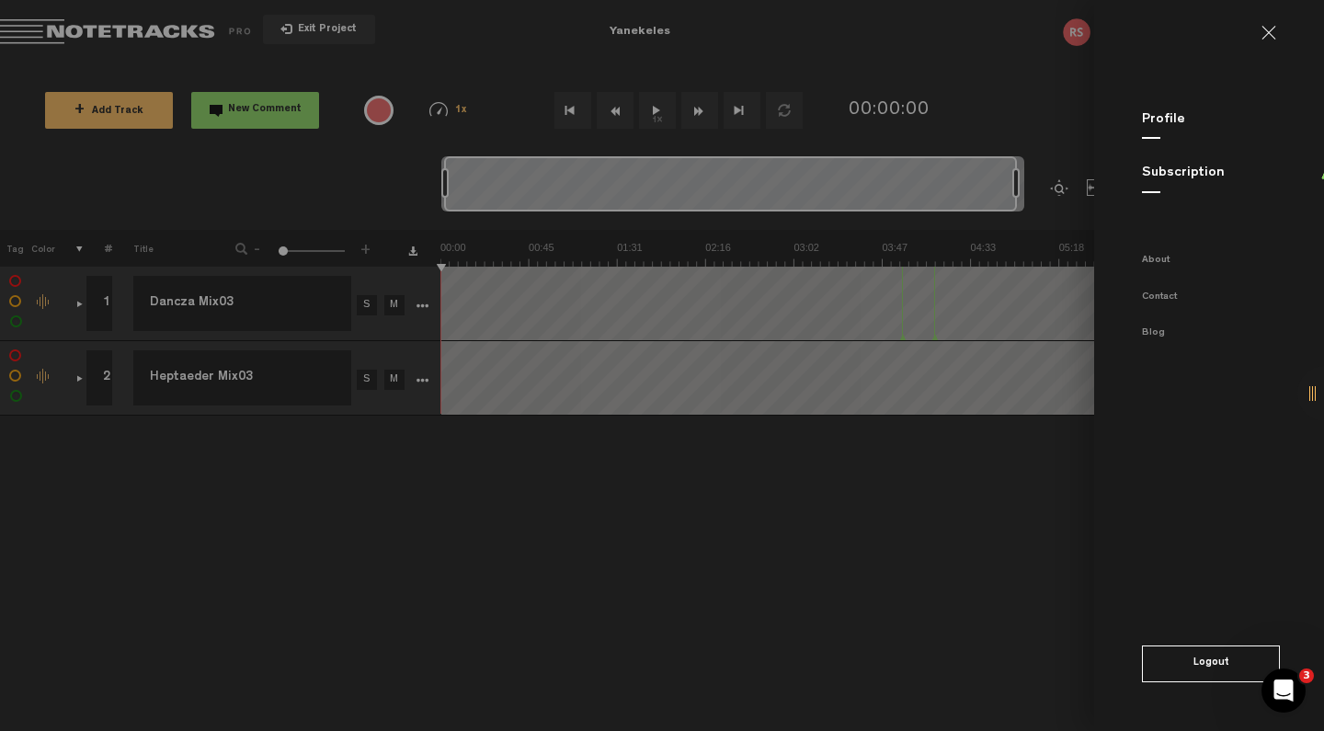
click at [1101, 38] on link at bounding box center [1275, 33] width 29 height 15
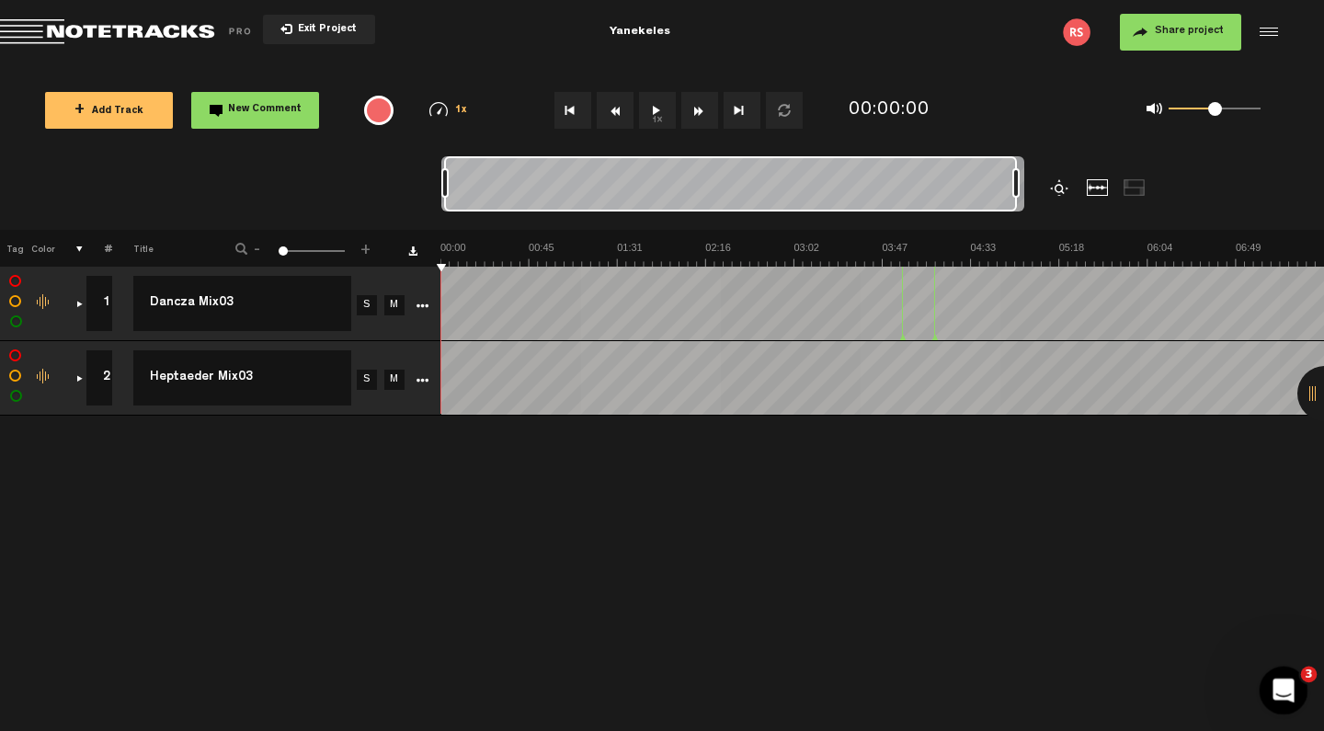
click at [1101, 689] on icon "Open Intercom Messenger" at bounding box center [1281, 688] width 30 height 30
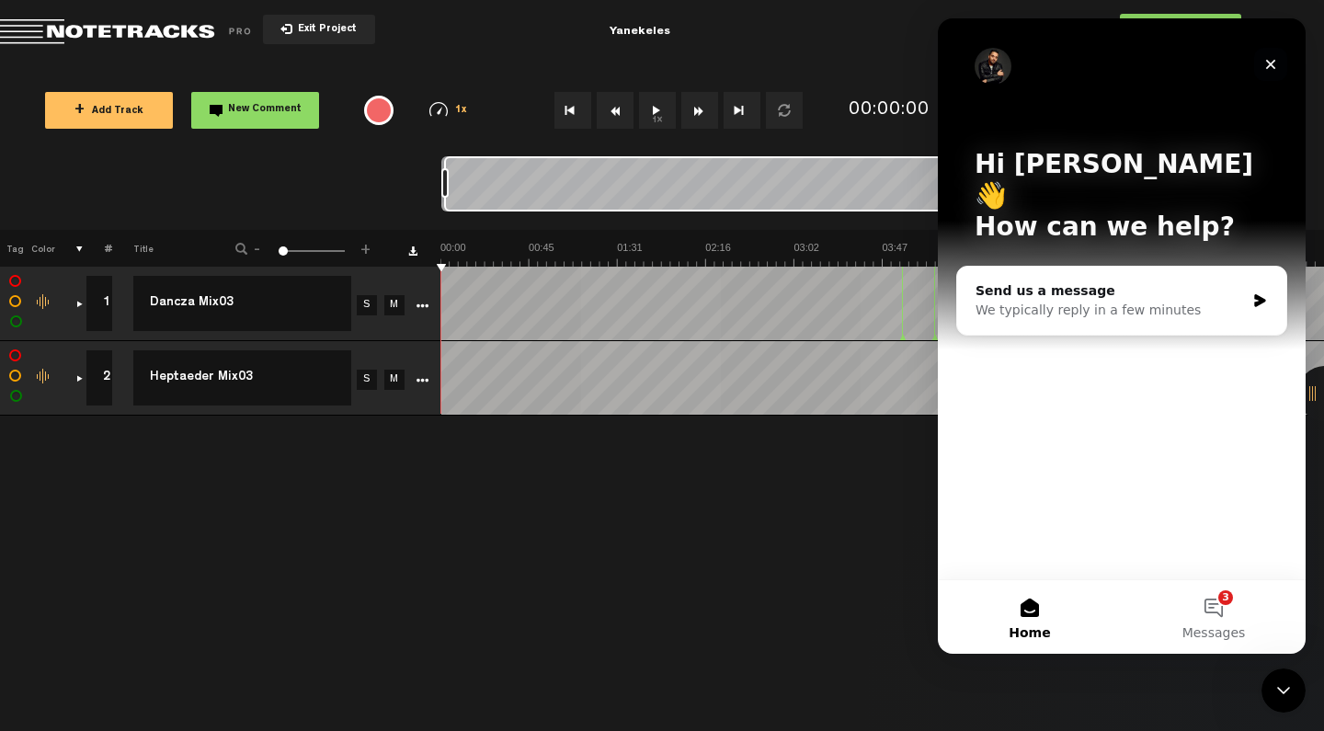
click at [1101, 64] on icon "Close" at bounding box center [1271, 65] width 10 height 10
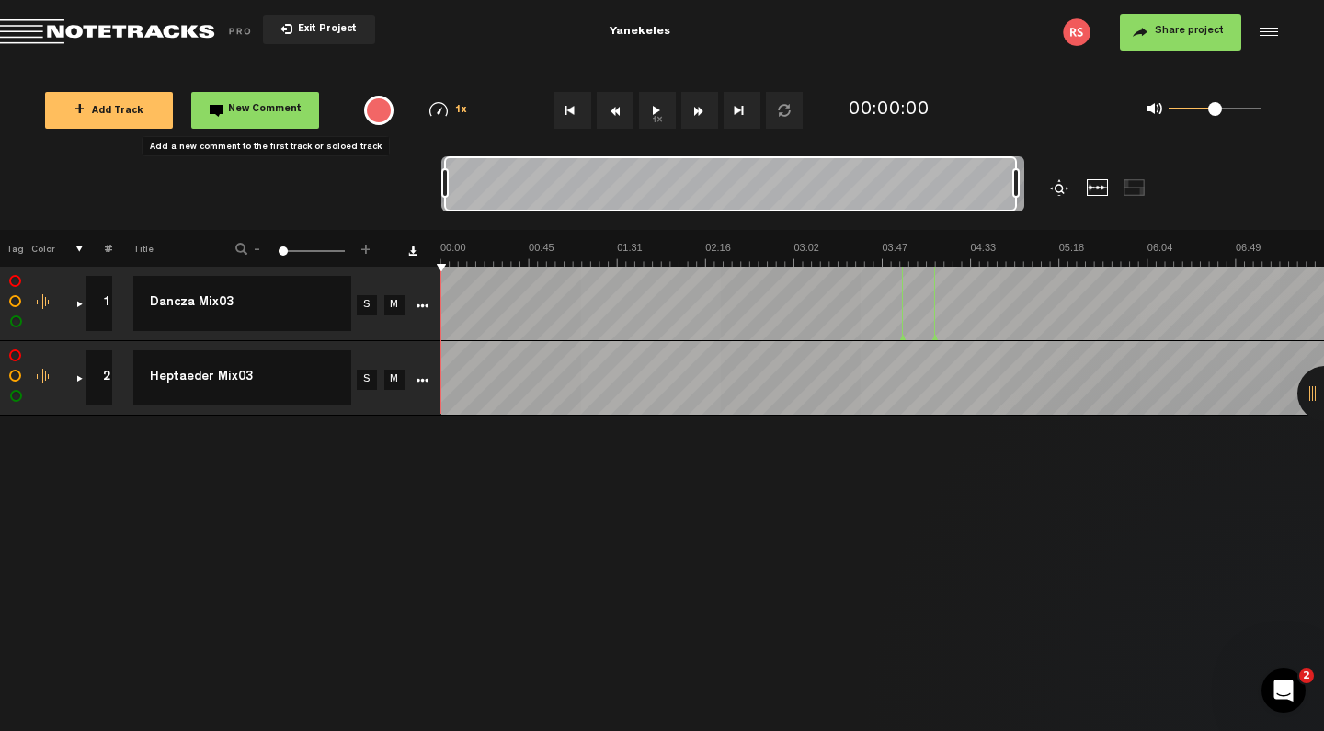
click at [269, 114] on span "New Comment" at bounding box center [265, 110] width 74 height 10
click at [74, 300] on div "comments, stamps & drawings" at bounding box center [72, 303] width 28 height 18
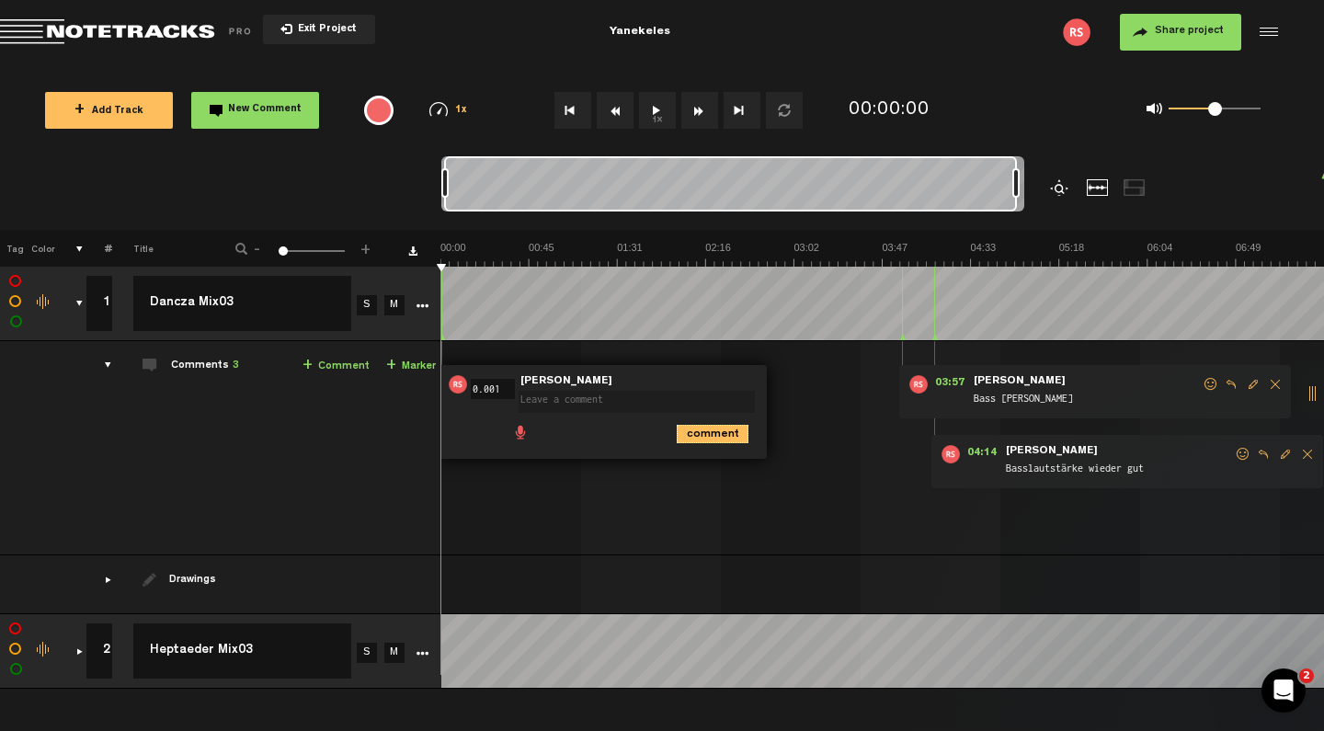
click at [723, 427] on icon "comment" at bounding box center [713, 434] width 72 height 18
click at [813, 385] on span "Delete comment" at bounding box center [814, 384] width 22 height 13
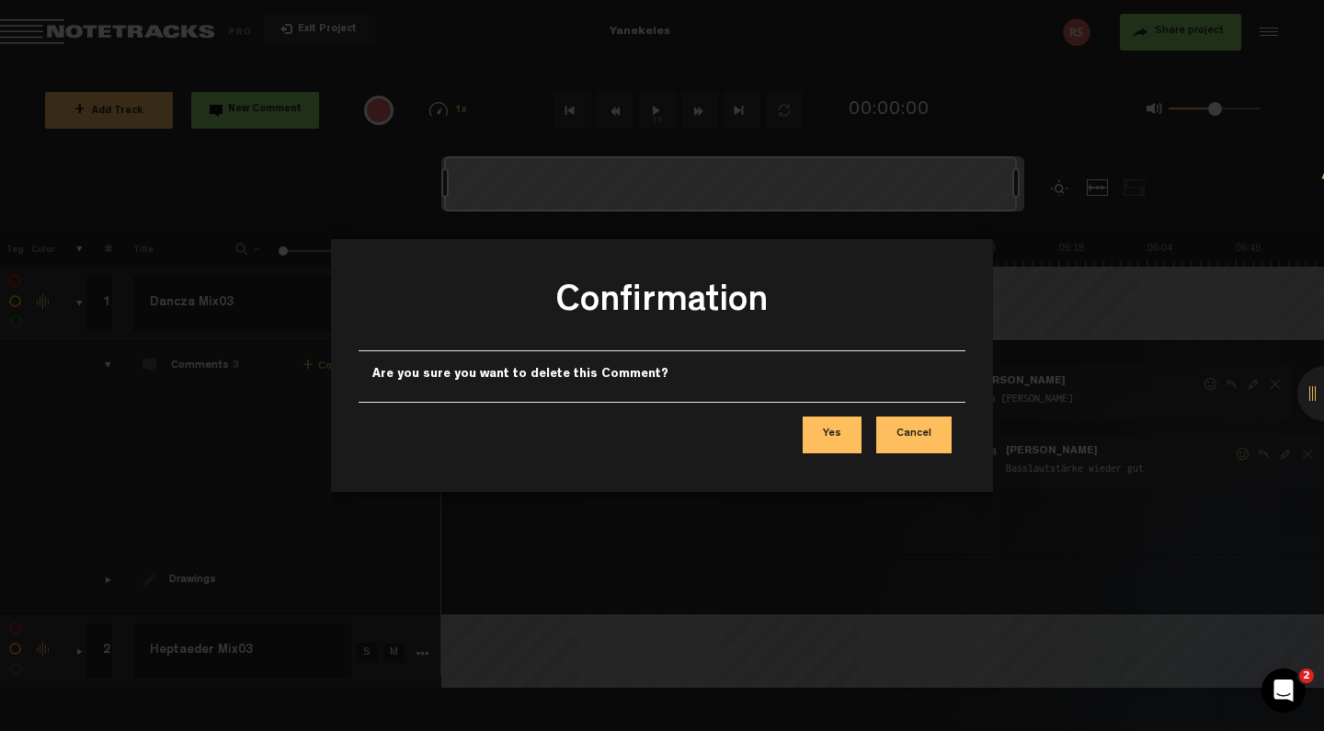
click at [823, 439] on button "Yes" at bounding box center [832, 434] width 59 height 37
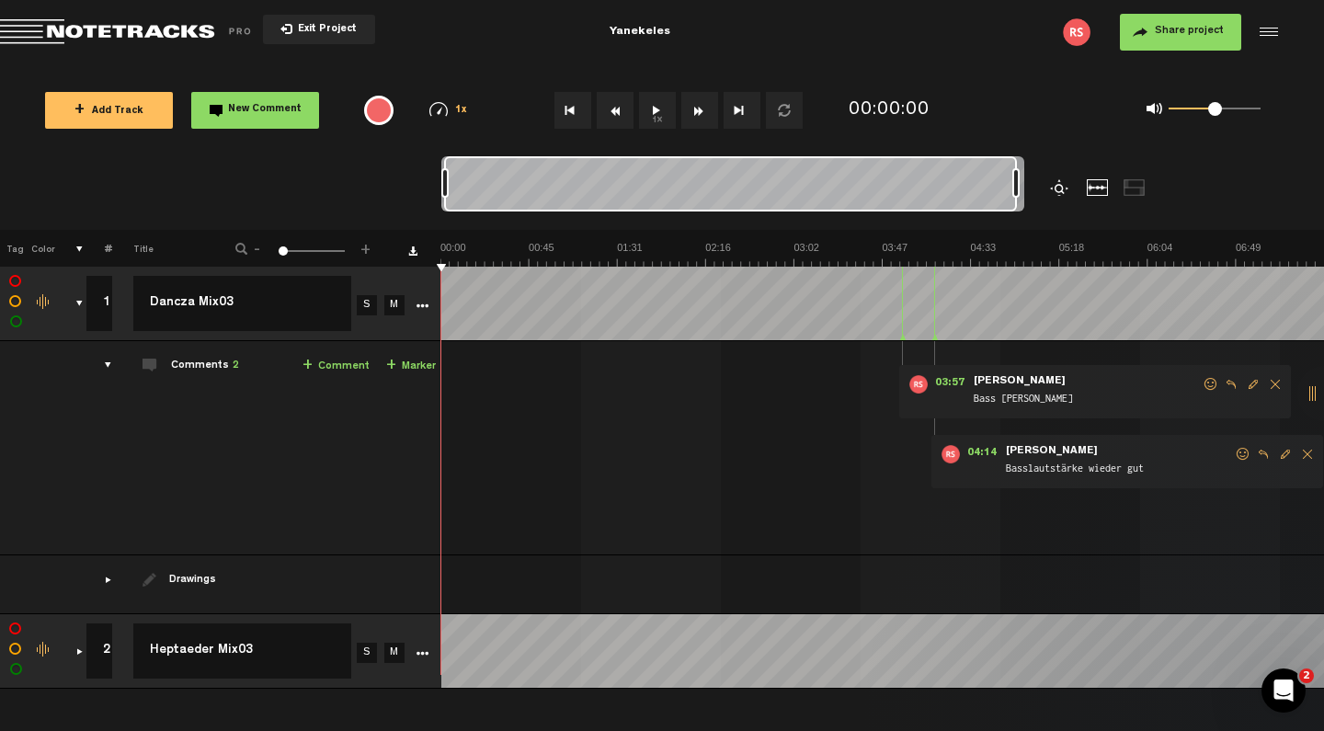
click at [1101, 36] on button "Share project" at bounding box center [1180, 32] width 121 height 37
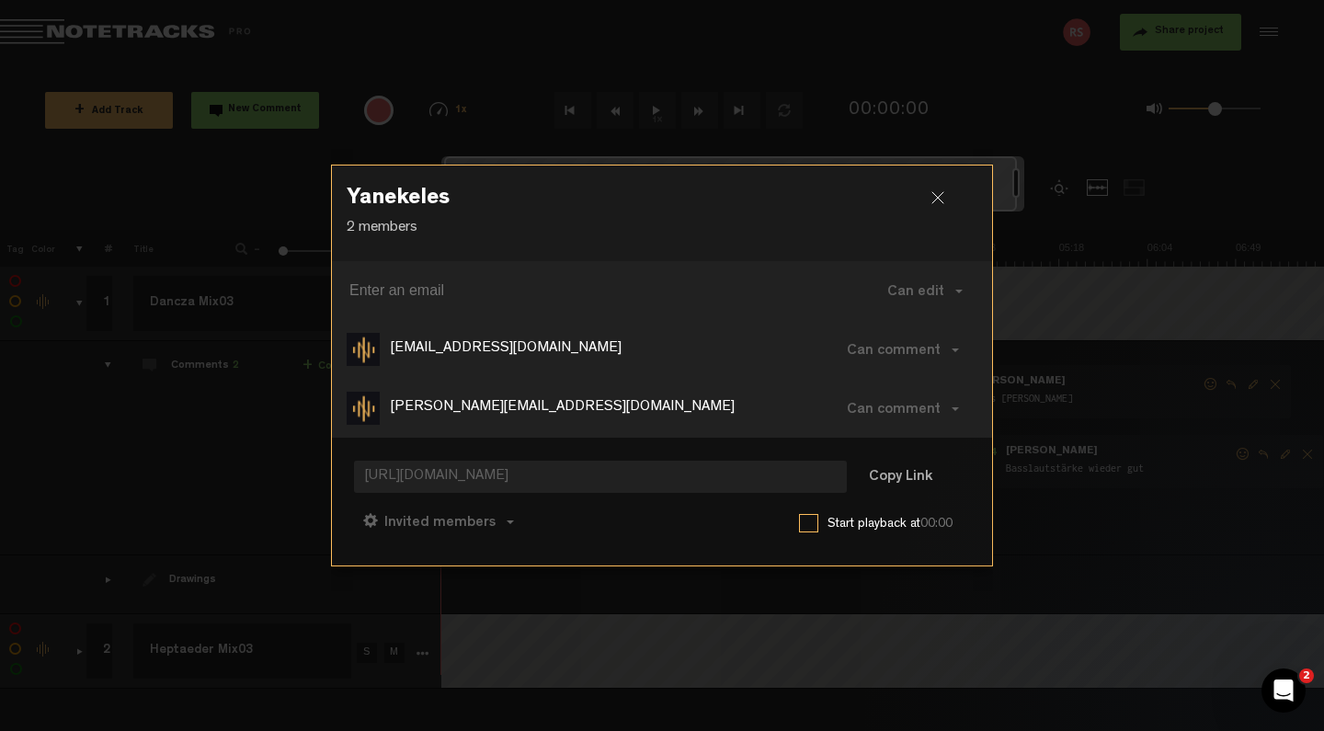
click at [894, 208] on h3 "Yanekeles" at bounding box center [662, 202] width 631 height 29
click at [668, 211] on h3 "Yanekeles" at bounding box center [662, 202] width 631 height 29
click at [637, 242] on div "Yanekeles 2 members" at bounding box center [662, 212] width 660 height 95
click at [940, 198] on div at bounding box center [945, 205] width 28 height 28
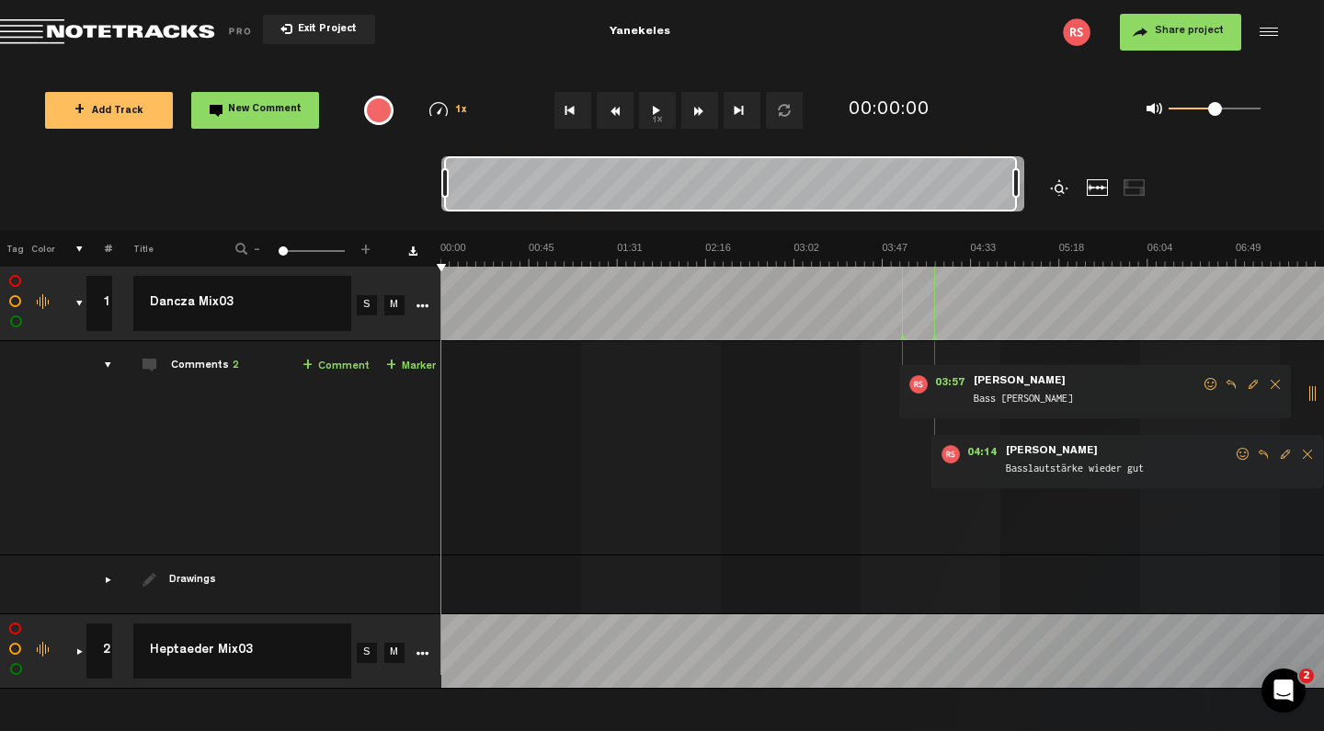
click at [1101, 37] on span "Share project" at bounding box center [1189, 31] width 69 height 11
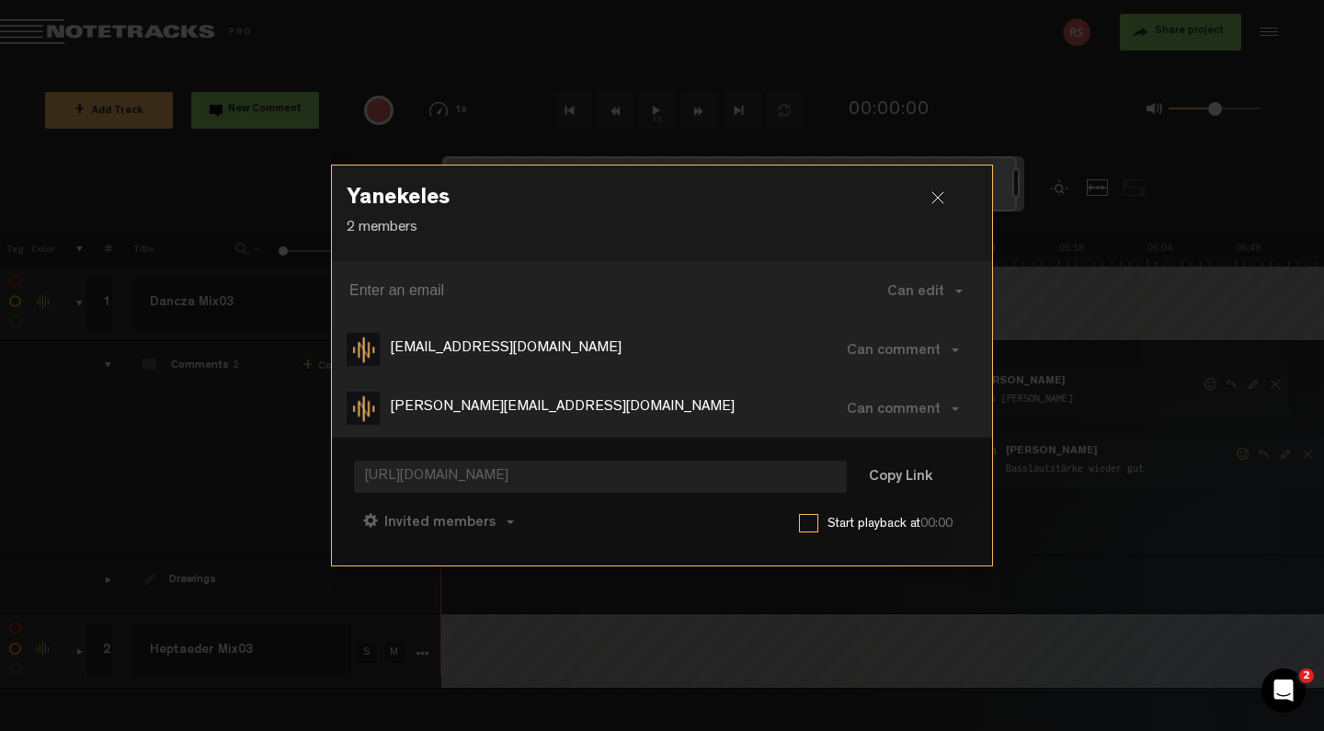
click at [629, 231] on p "2 members" at bounding box center [662, 228] width 631 height 21
click at [586, 282] on input at bounding box center [596, 290] width 495 height 29
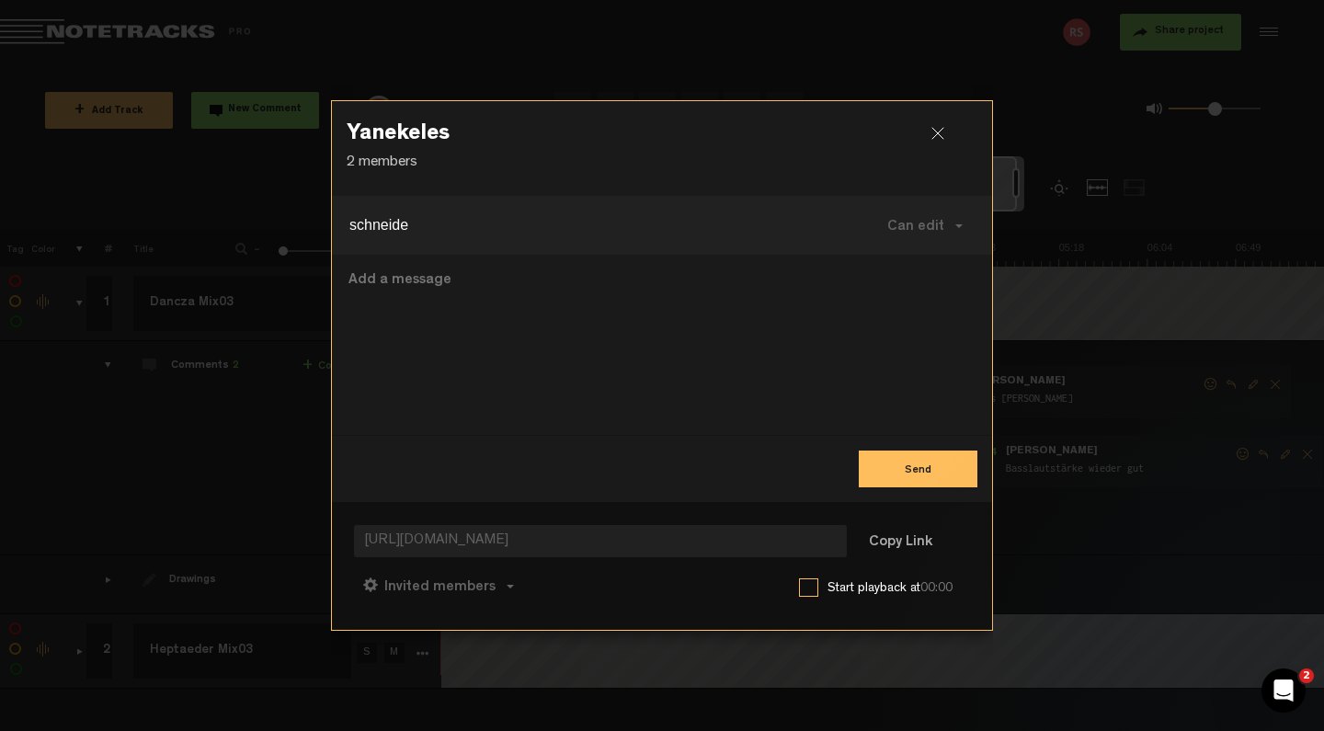
type input "schneider"
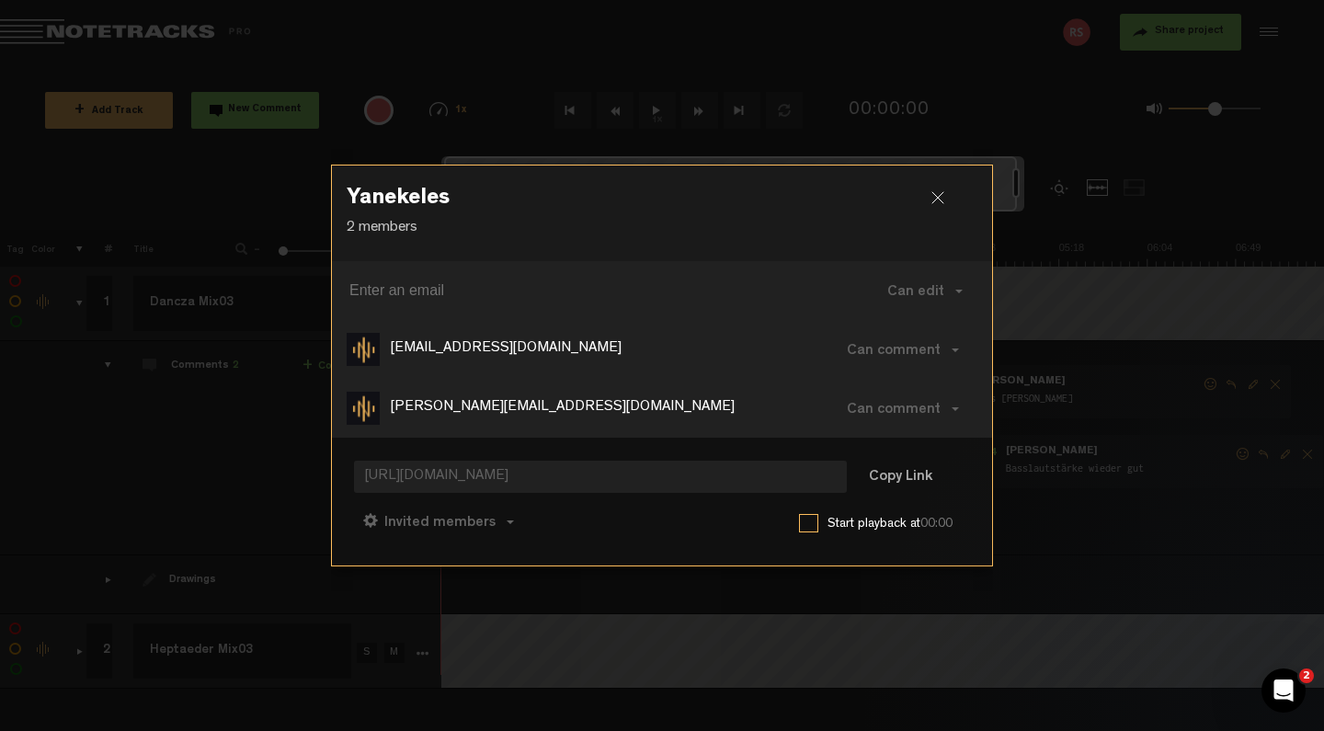
type input "schneider.audiototal@googlemail.com"
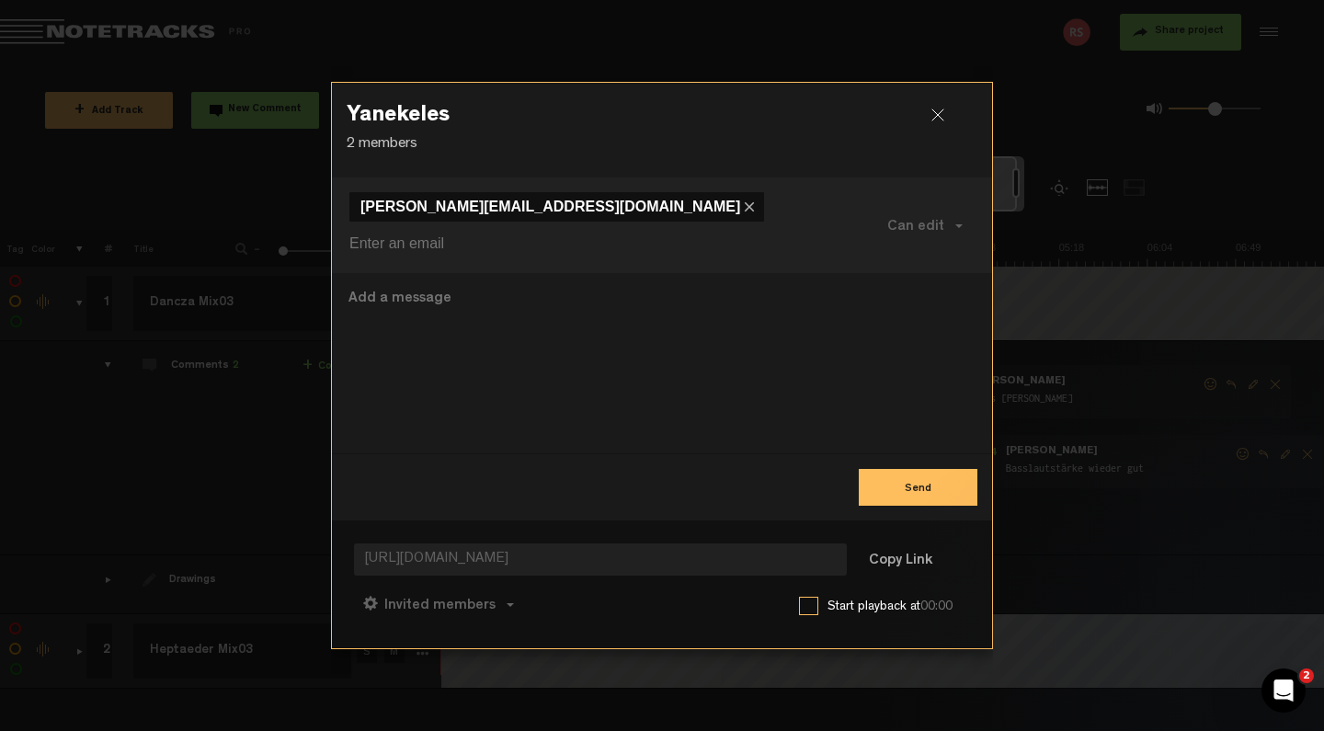
click at [906, 470] on button "Send" at bounding box center [918, 487] width 119 height 37
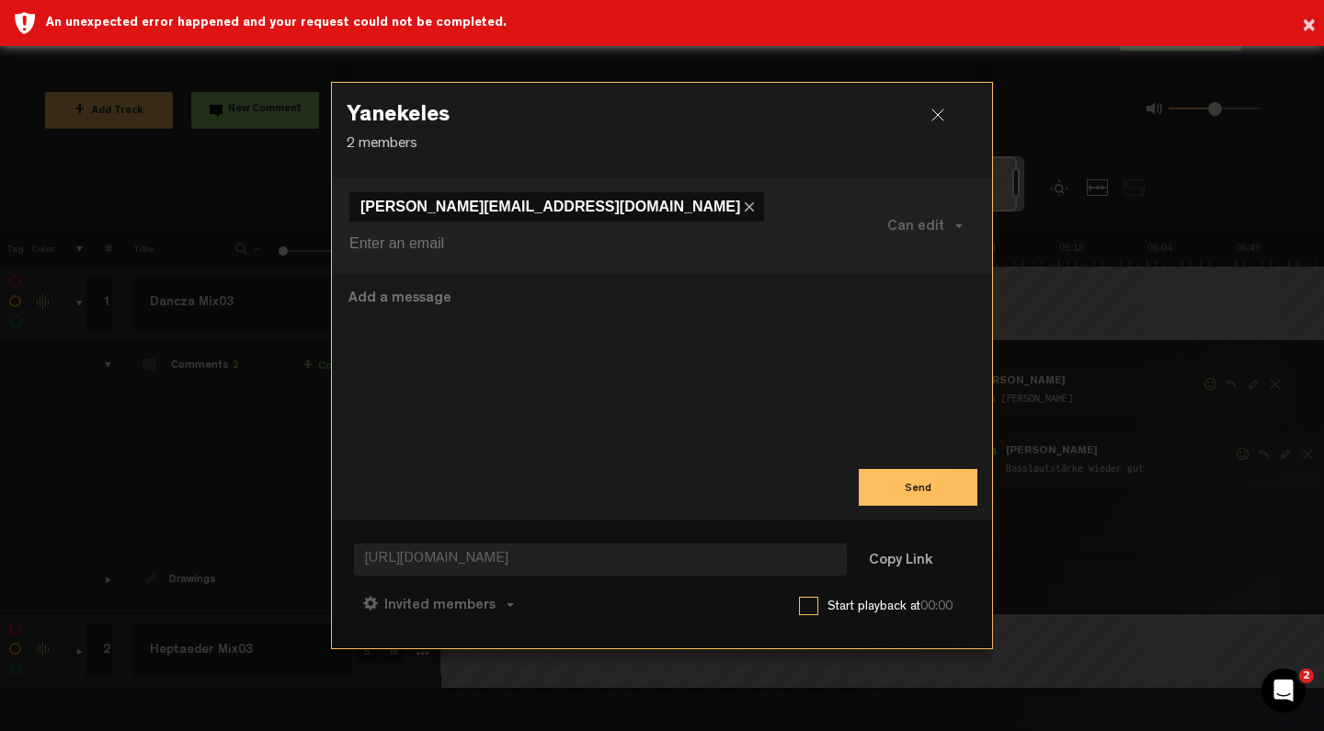
click at [730, 586] on div "Invited members Anyone Invited members Can comment Can edit Can comment Can vie…" at bounding box center [662, 604] width 616 height 44
click at [933, 136] on div at bounding box center [945, 122] width 28 height 28
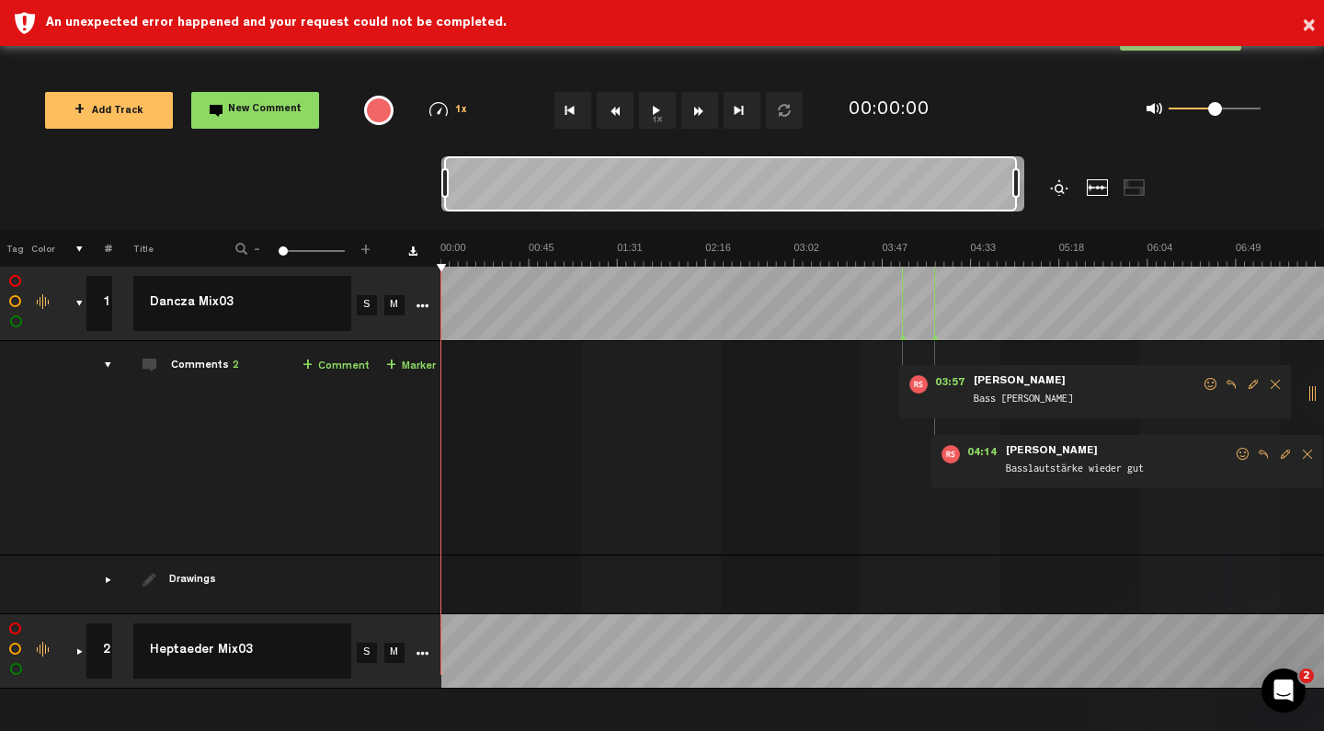
click at [1060, 87] on div "0 1 0.5" at bounding box center [1146, 110] width 298 height 53
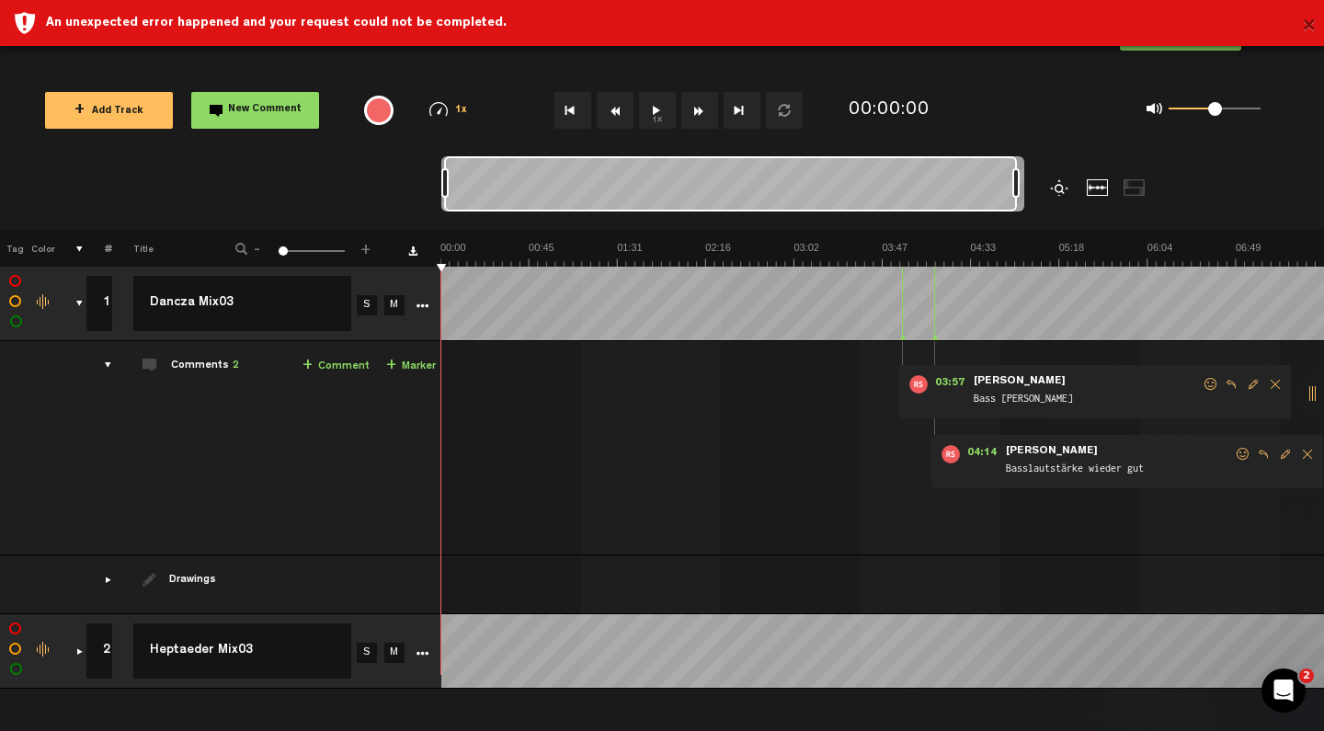
click at [1101, 38] on button "×" at bounding box center [1309, 26] width 14 height 37
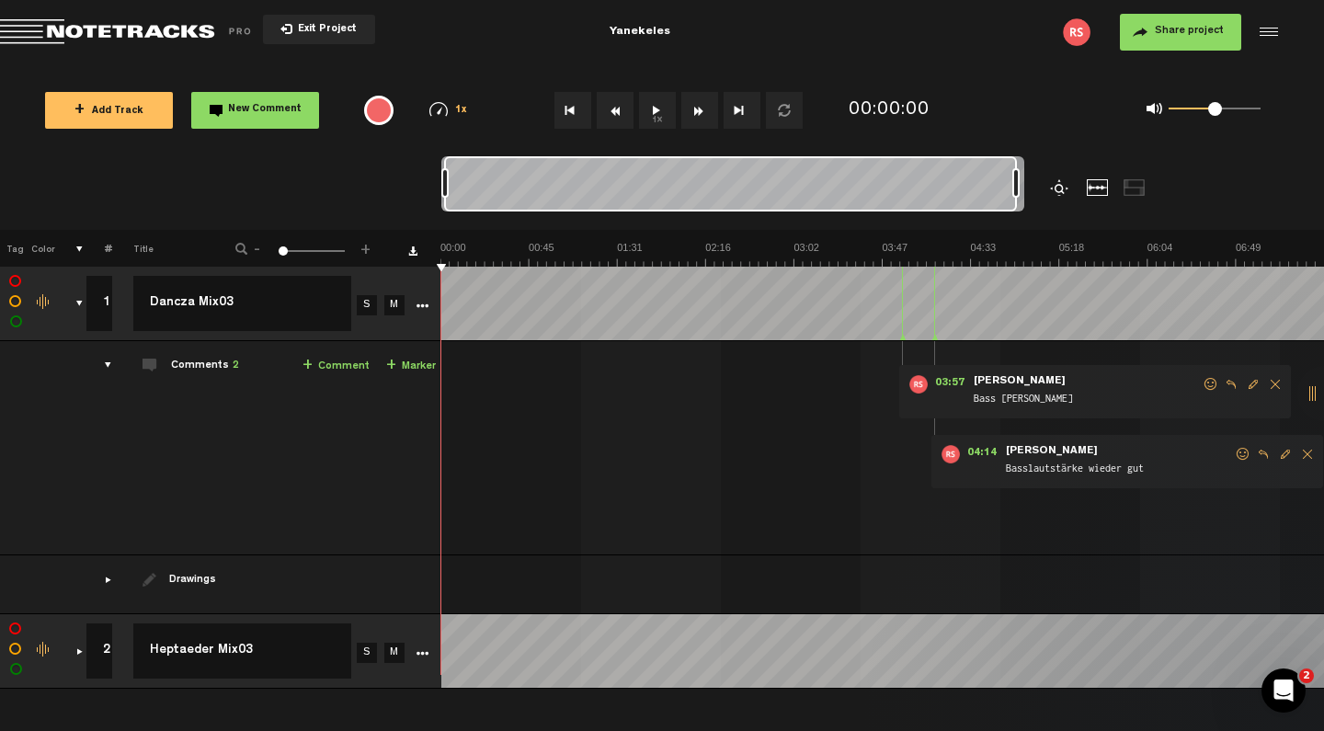
click at [1101, 33] on span "Share project" at bounding box center [1189, 31] width 69 height 11
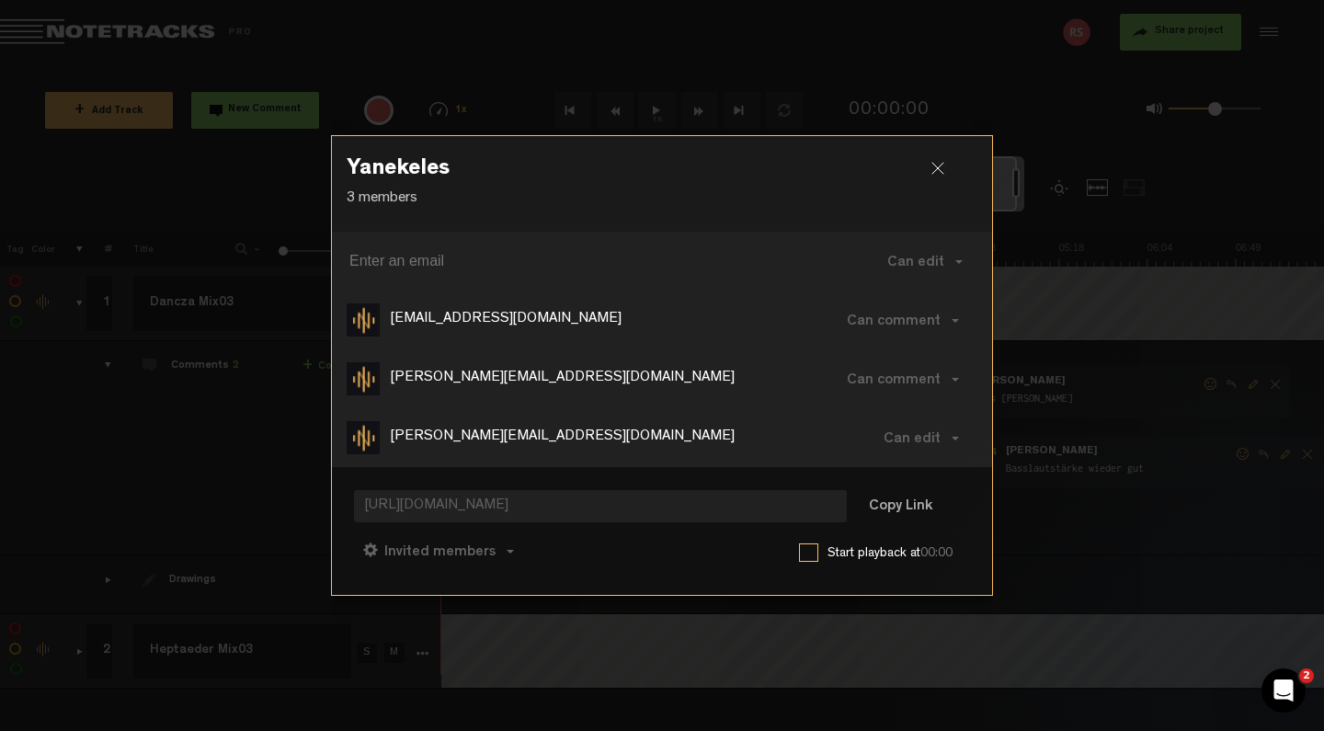
click at [780, 184] on h3 "Yanekeles" at bounding box center [662, 172] width 631 height 29
click at [909, 438] on span "Can edit" at bounding box center [911, 439] width 57 height 15
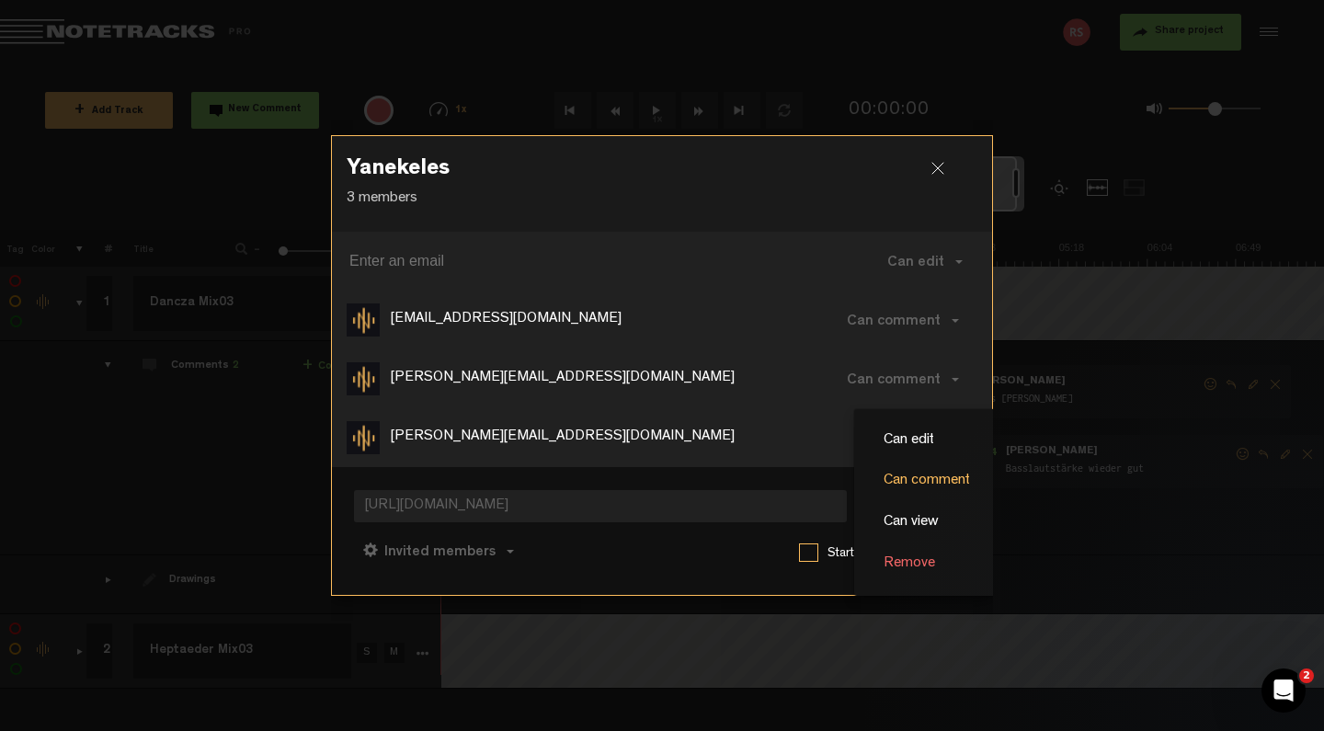
click at [916, 476] on link "Can comment" at bounding box center [926, 481] width 123 height 27
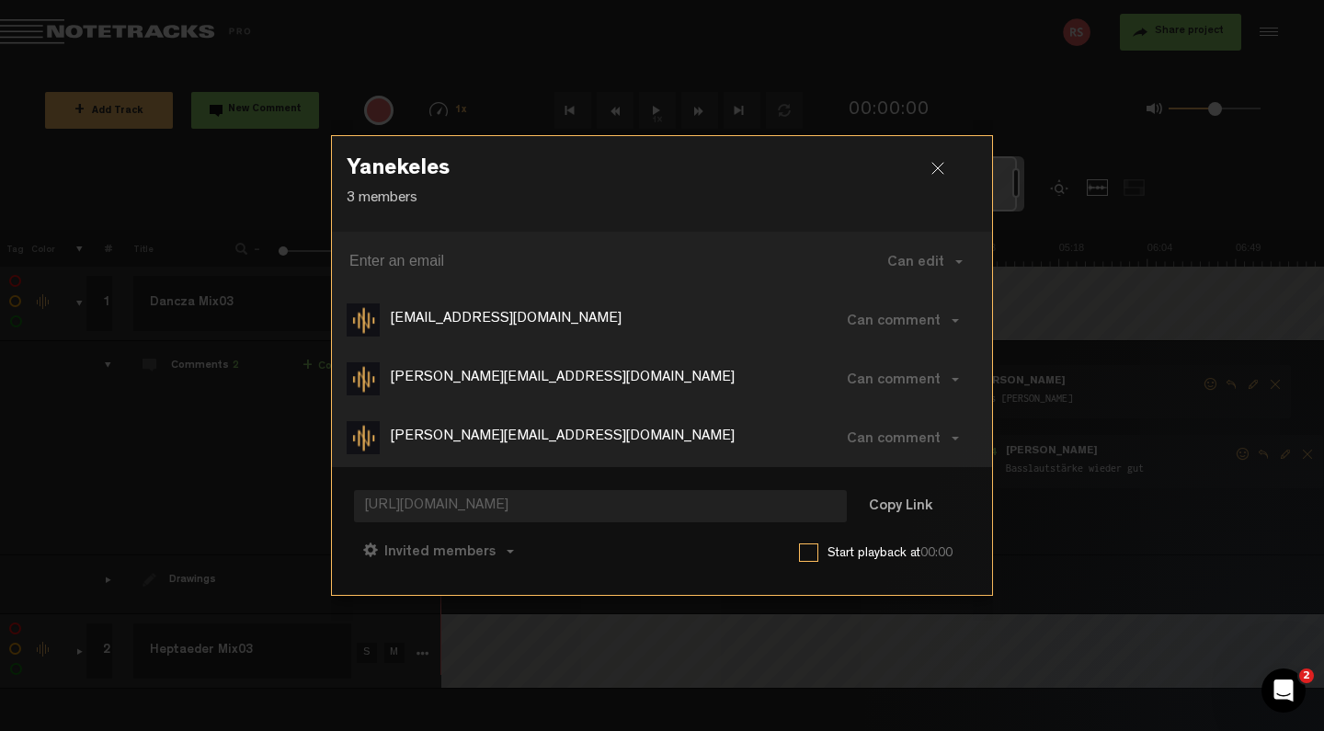
click at [809, 182] on h3 "Yanekeles" at bounding box center [662, 172] width 631 height 29
click at [935, 173] on div at bounding box center [945, 176] width 28 height 28
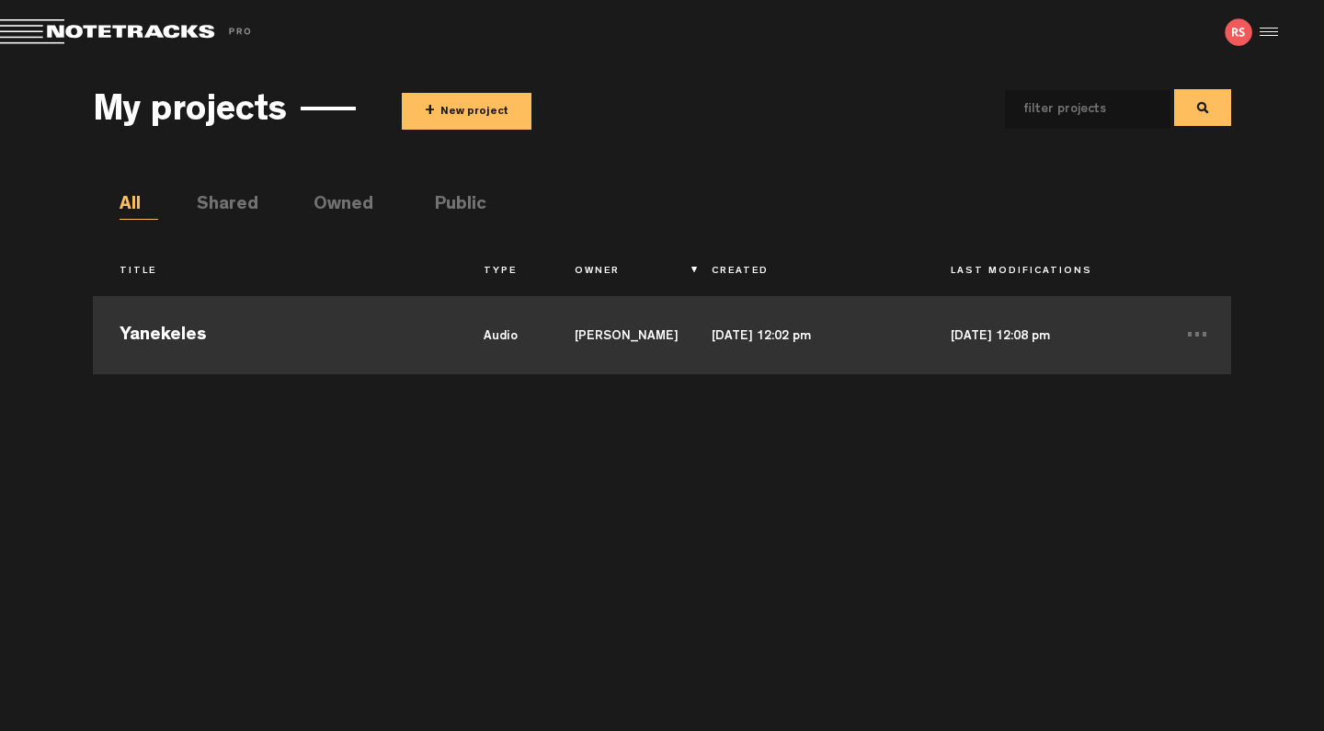
click at [194, 330] on td "Yanekeles" at bounding box center [275, 332] width 364 height 83
